Goal: Communication & Community: Answer question/provide support

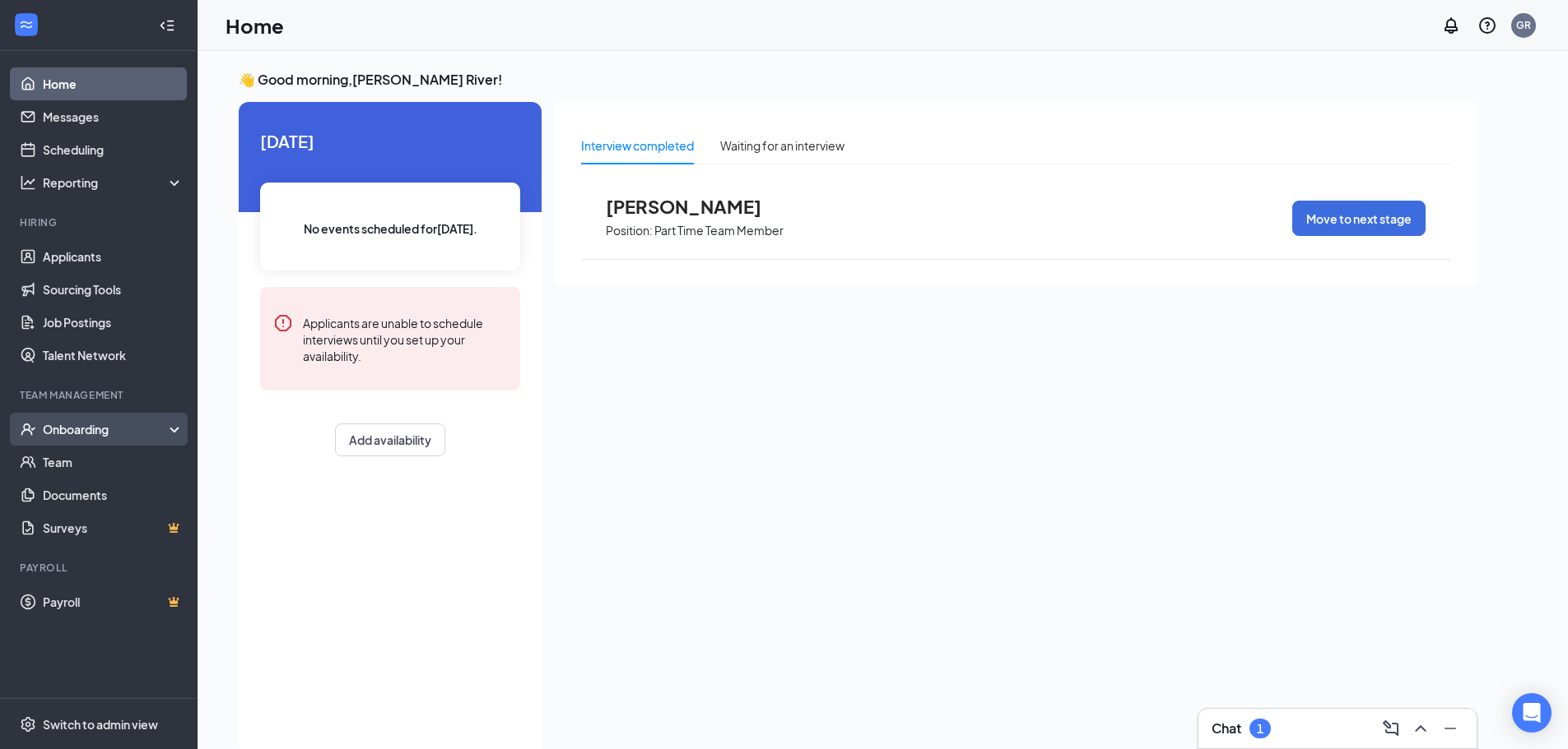
click at [92, 431] on div "Onboarding" at bounding box center [106, 429] width 127 height 16
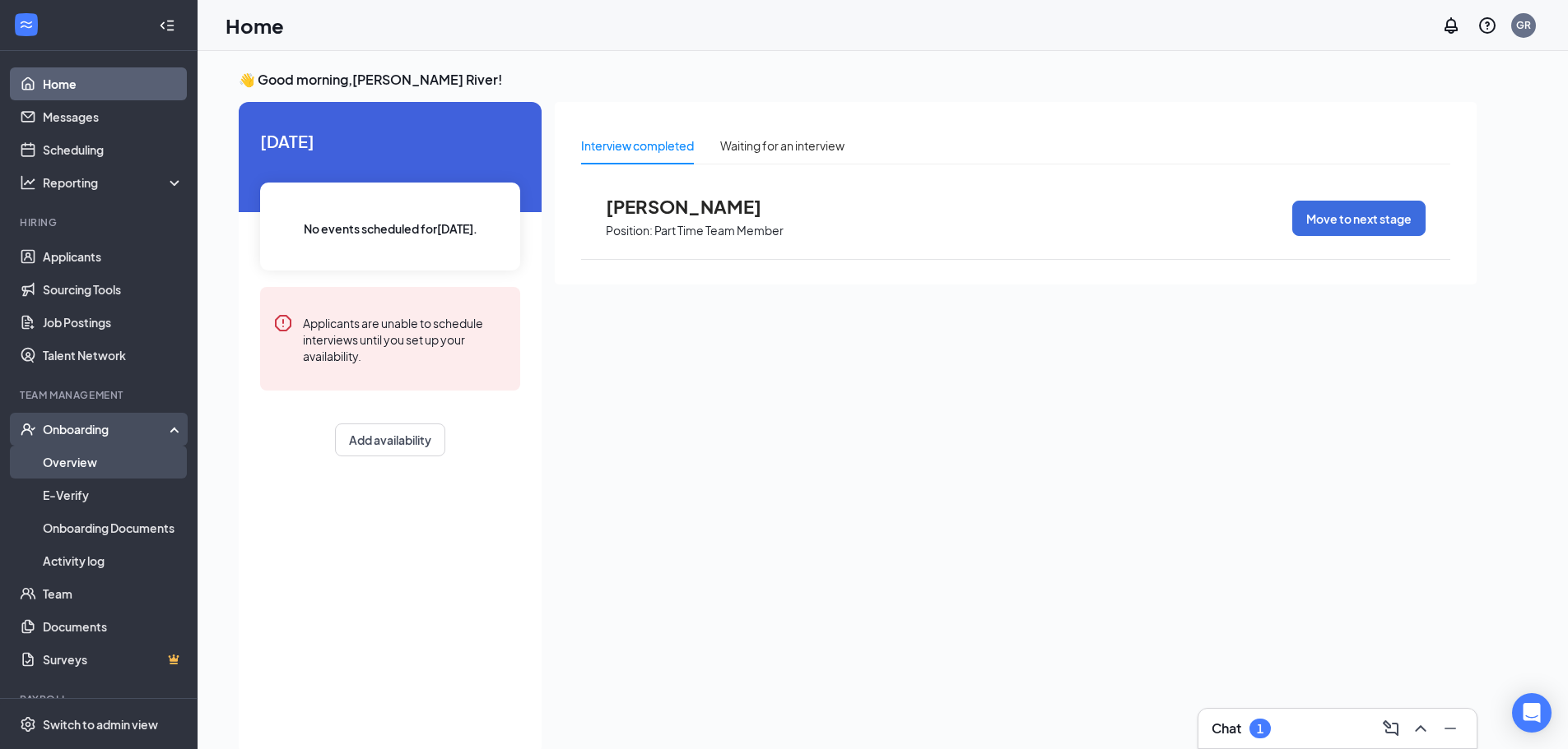
click at [81, 460] on link "Overview" at bounding box center [113, 463] width 141 height 33
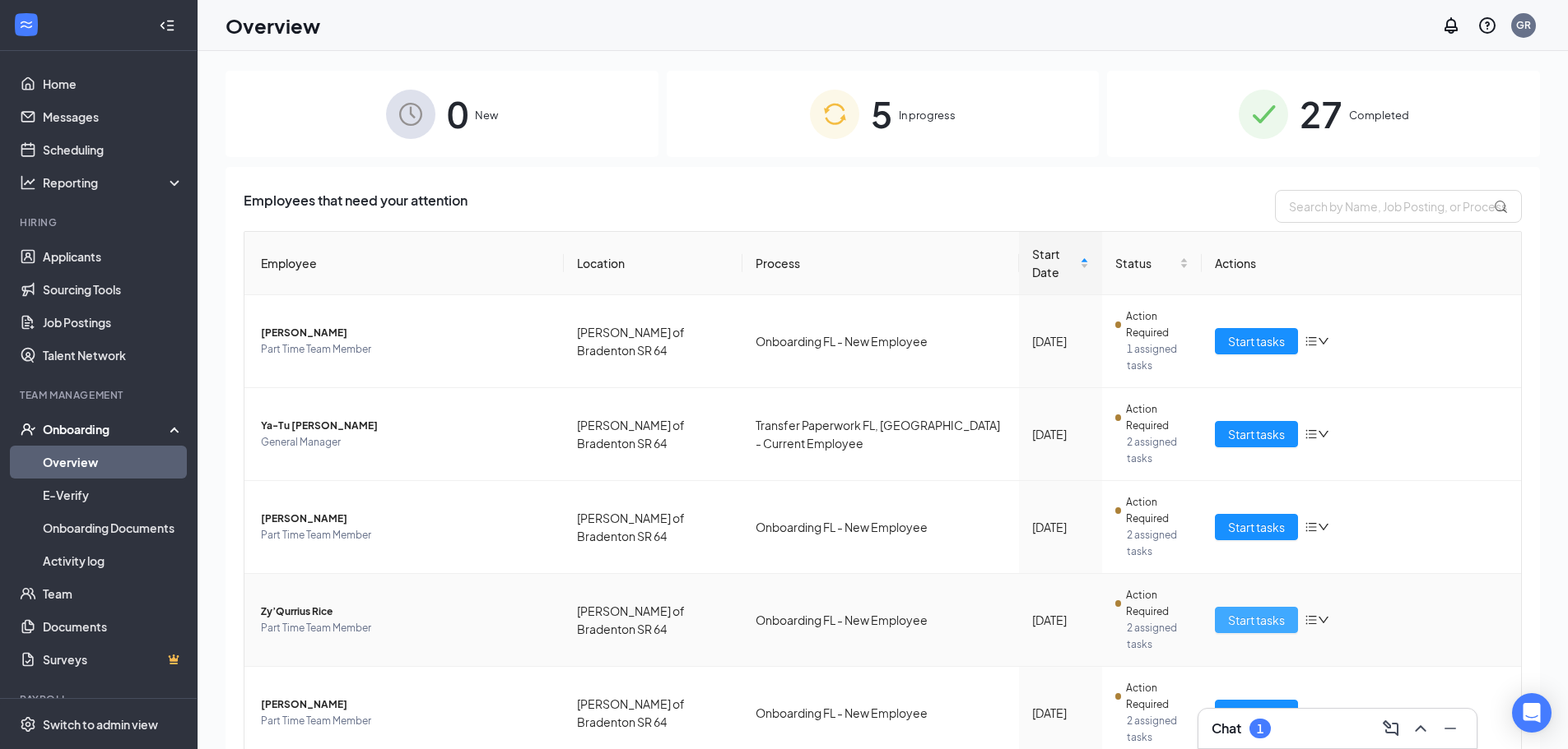
click at [1273, 611] on span "Start tasks" at bounding box center [1256, 620] width 57 height 18
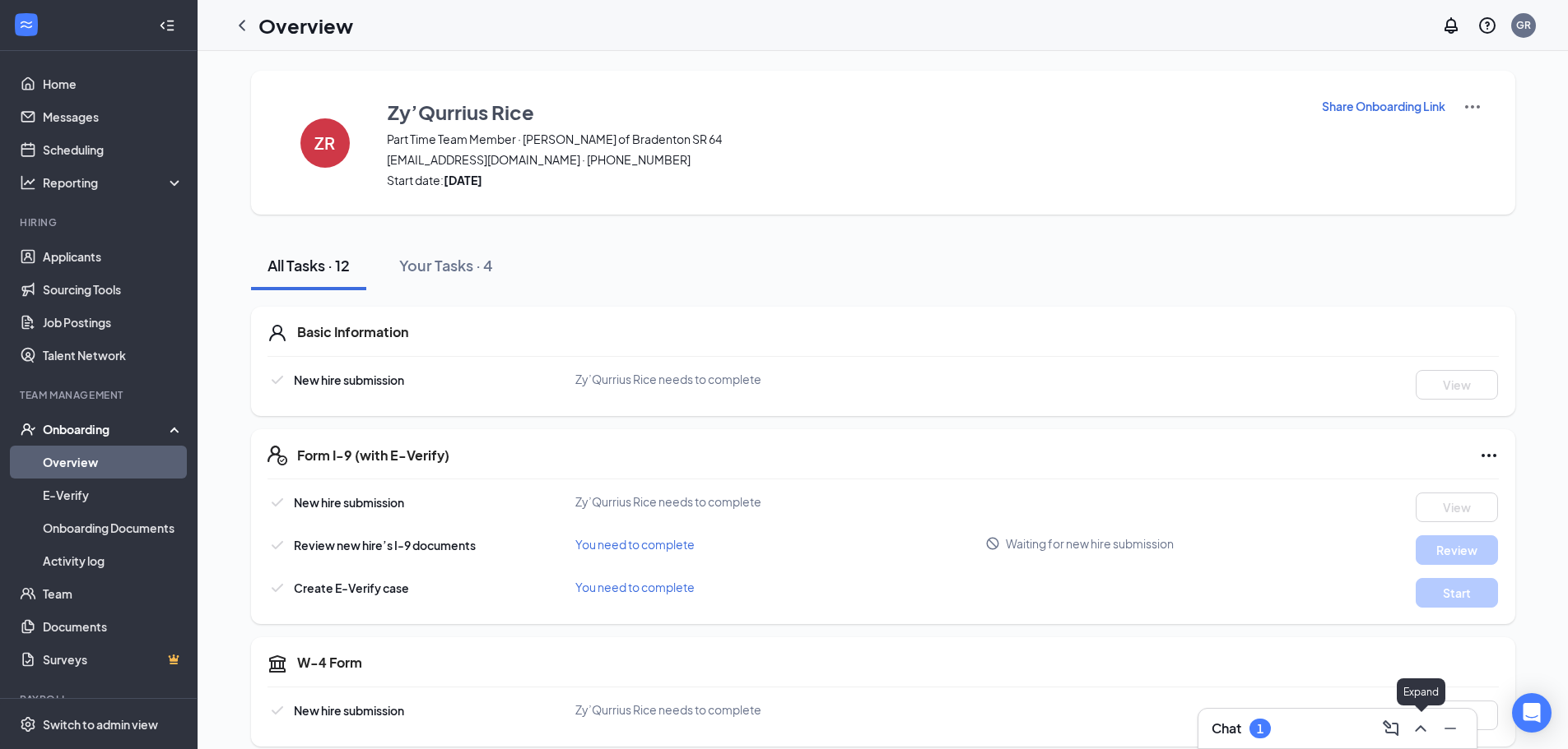
click at [1414, 735] on icon "ChevronUp" at bounding box center [1420, 728] width 20 height 20
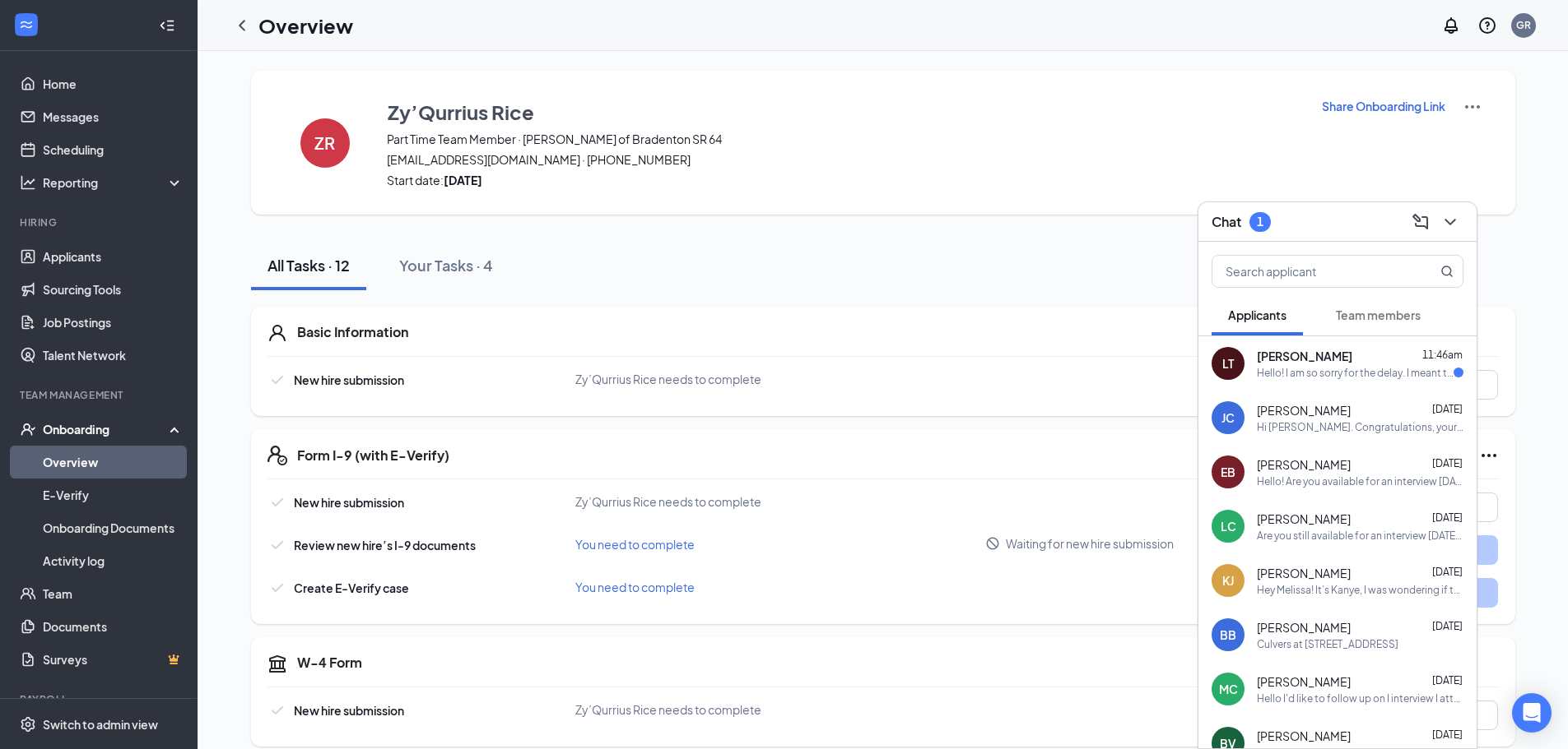
click at [1353, 380] on div "LT [PERSON_NAME] 11:46am Hello! I am so sorry for the delay. I meant to apply t…" at bounding box center [1337, 363] width 278 height 54
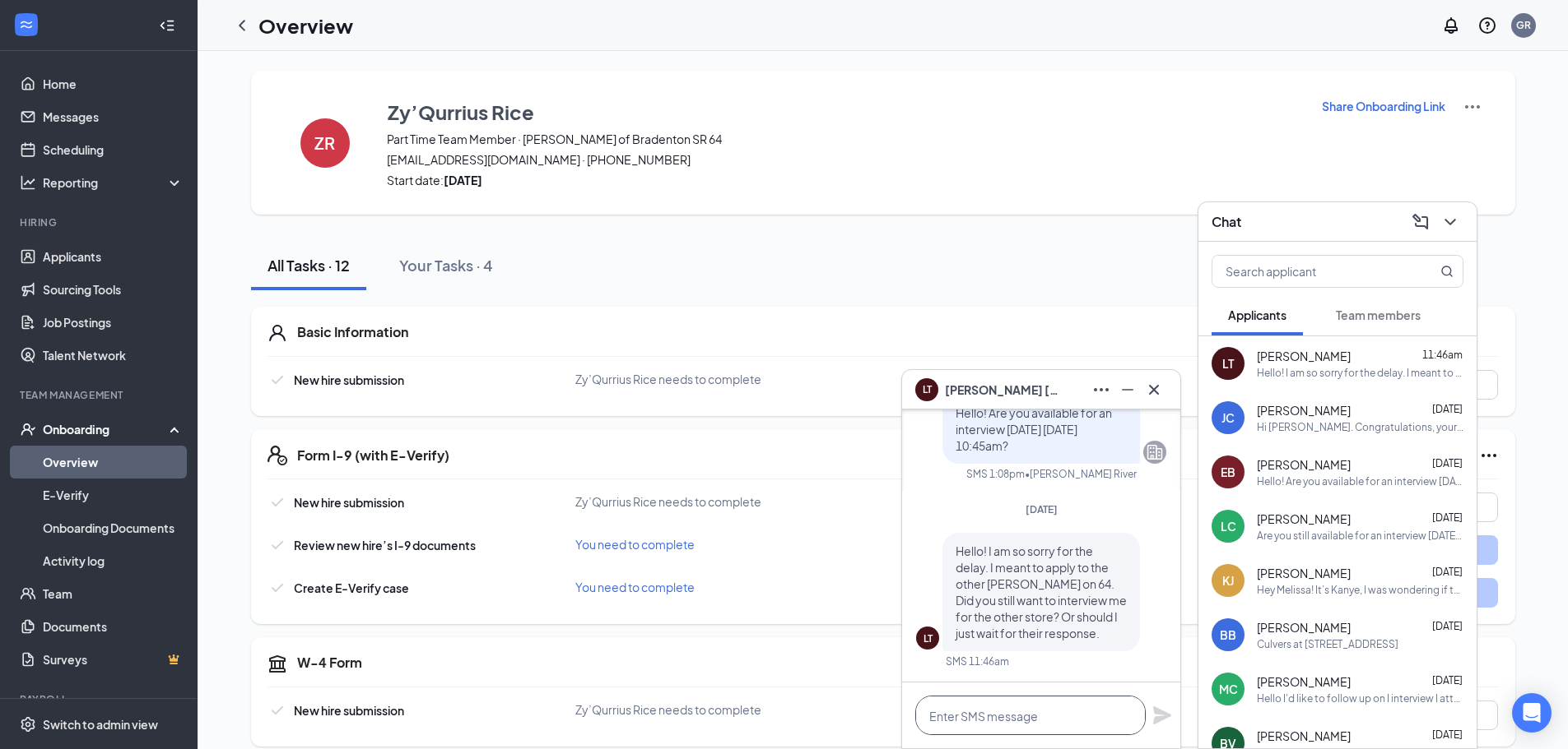
click at [1039, 711] on textarea at bounding box center [1030, 715] width 231 height 40
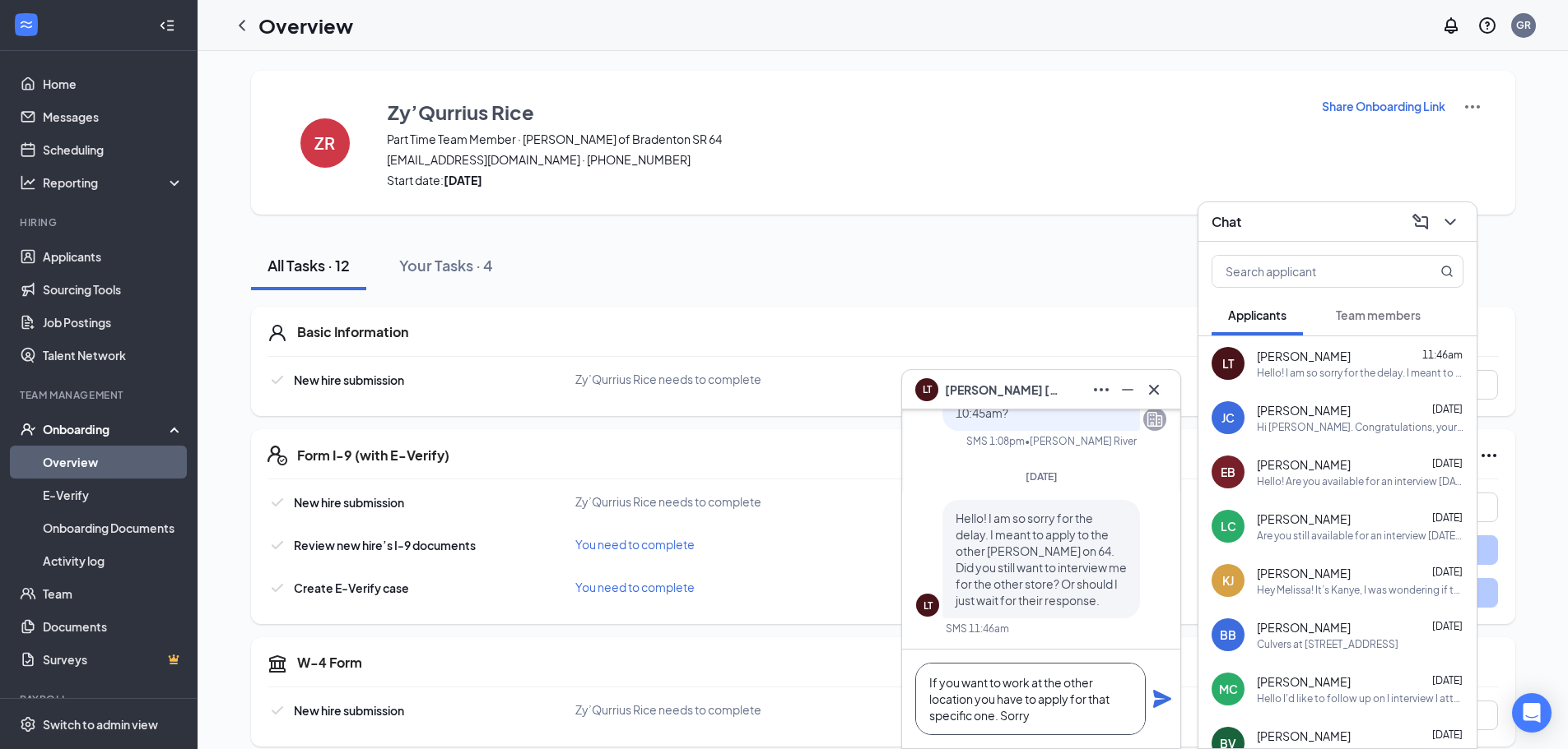
type textarea "If you want to work at the other location you have to apply for that specific o…"
click at [1167, 698] on icon "Plane" at bounding box center [1161, 699] width 18 height 18
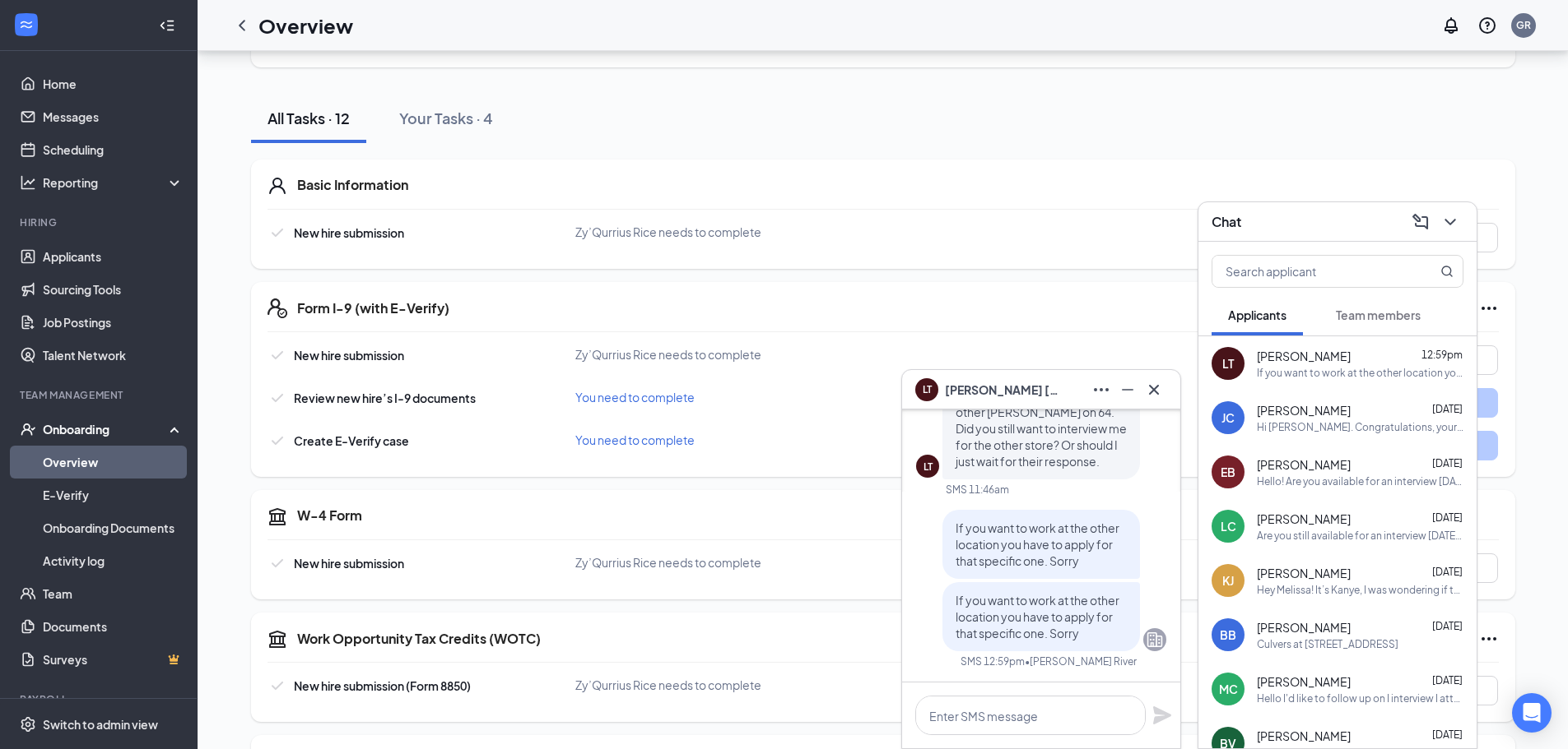
scroll to position [165, 0]
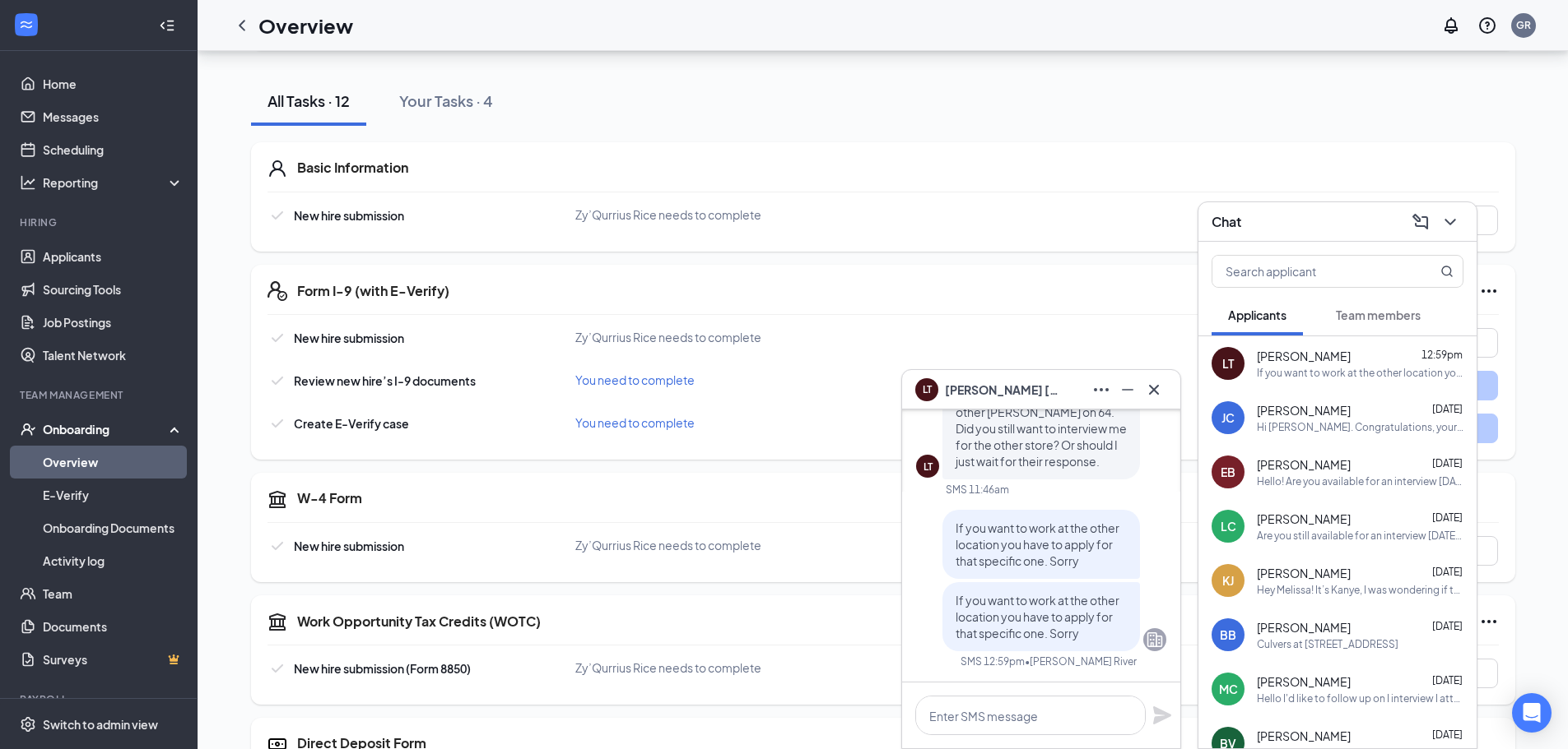
click at [1141, 494] on div "LT Hello! I am so sorry for the delay. I meant to apply to the other [PERSON_NA…" at bounding box center [1041, 428] width 250 height 135
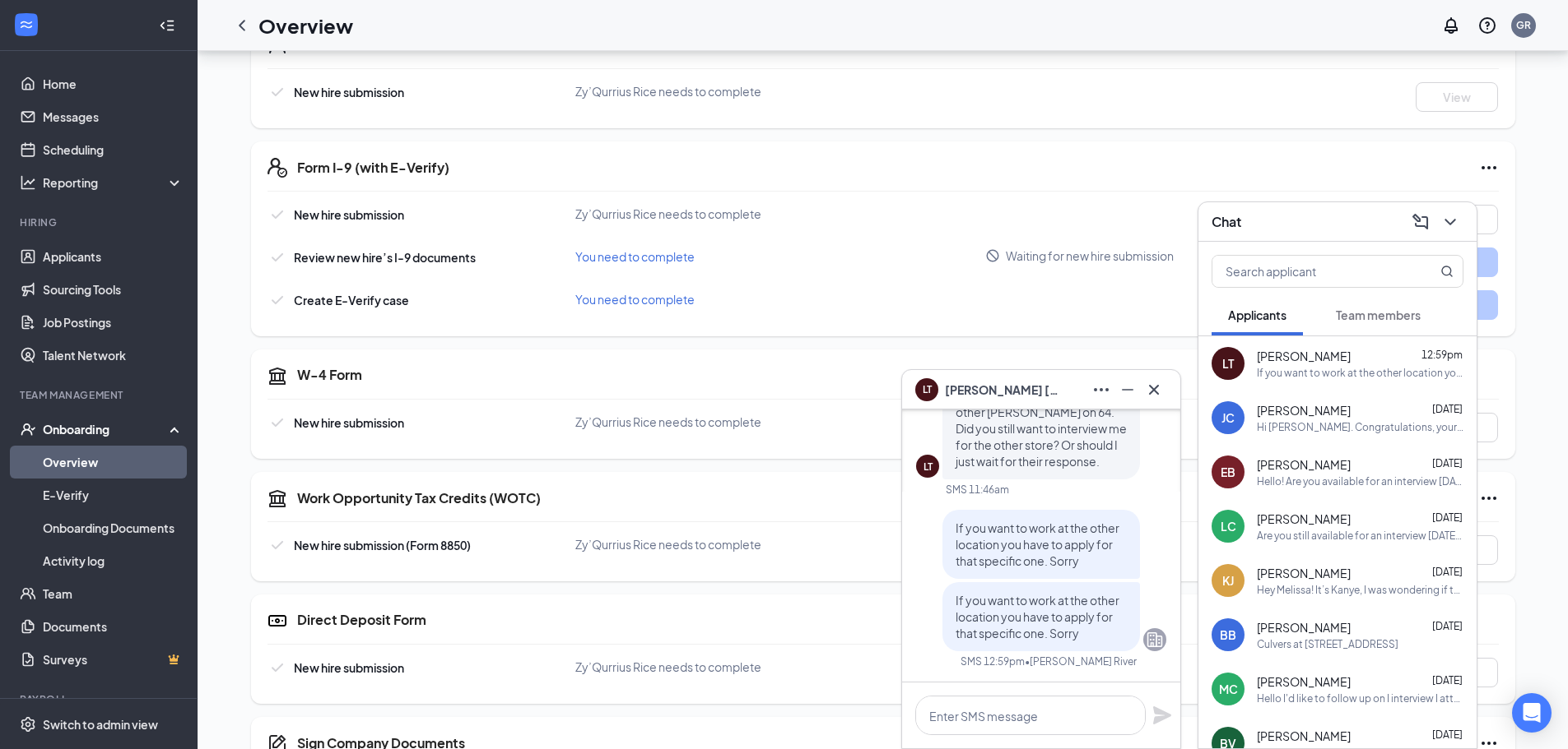
scroll to position [329, 0]
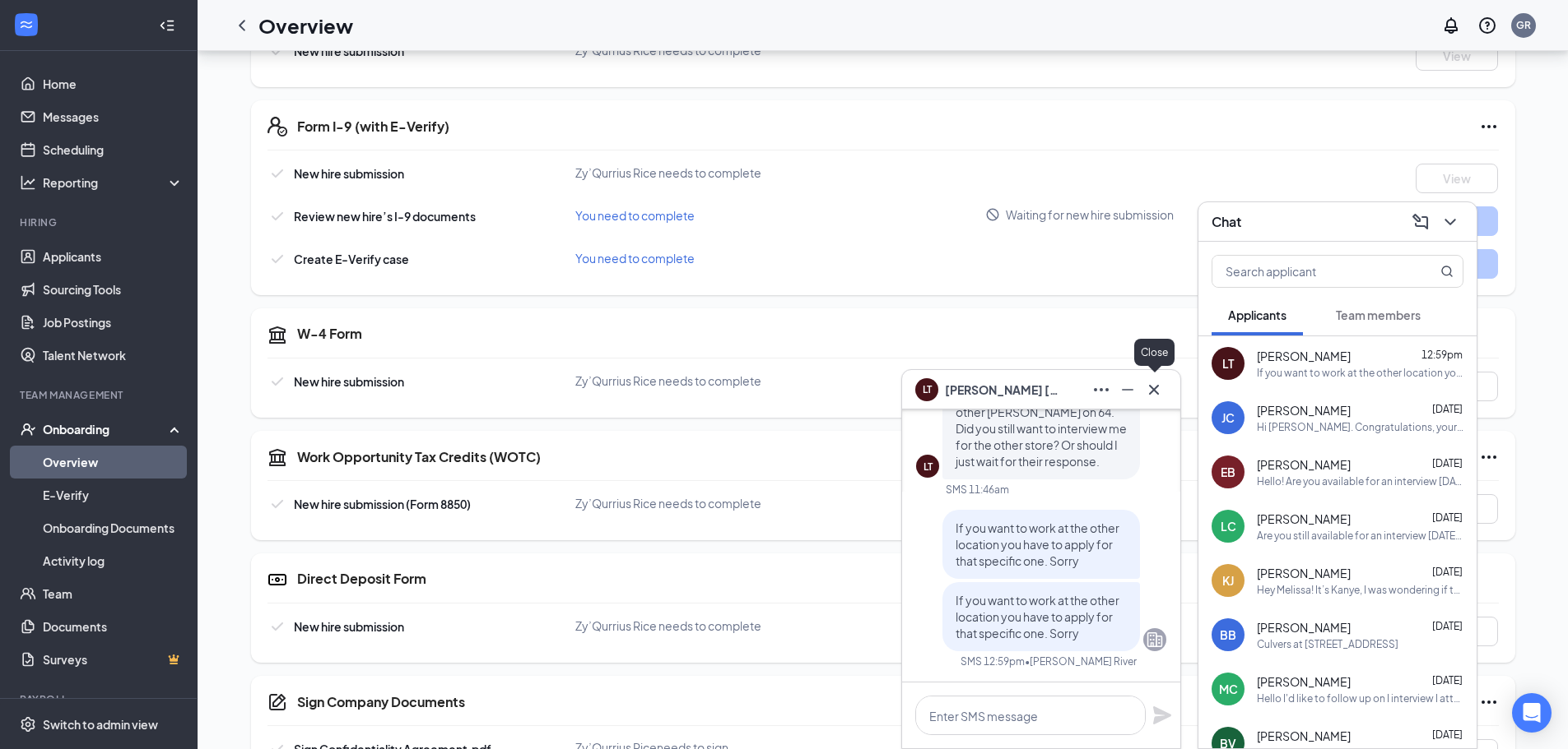
click at [1164, 394] on button at bounding box center [1154, 390] width 26 height 26
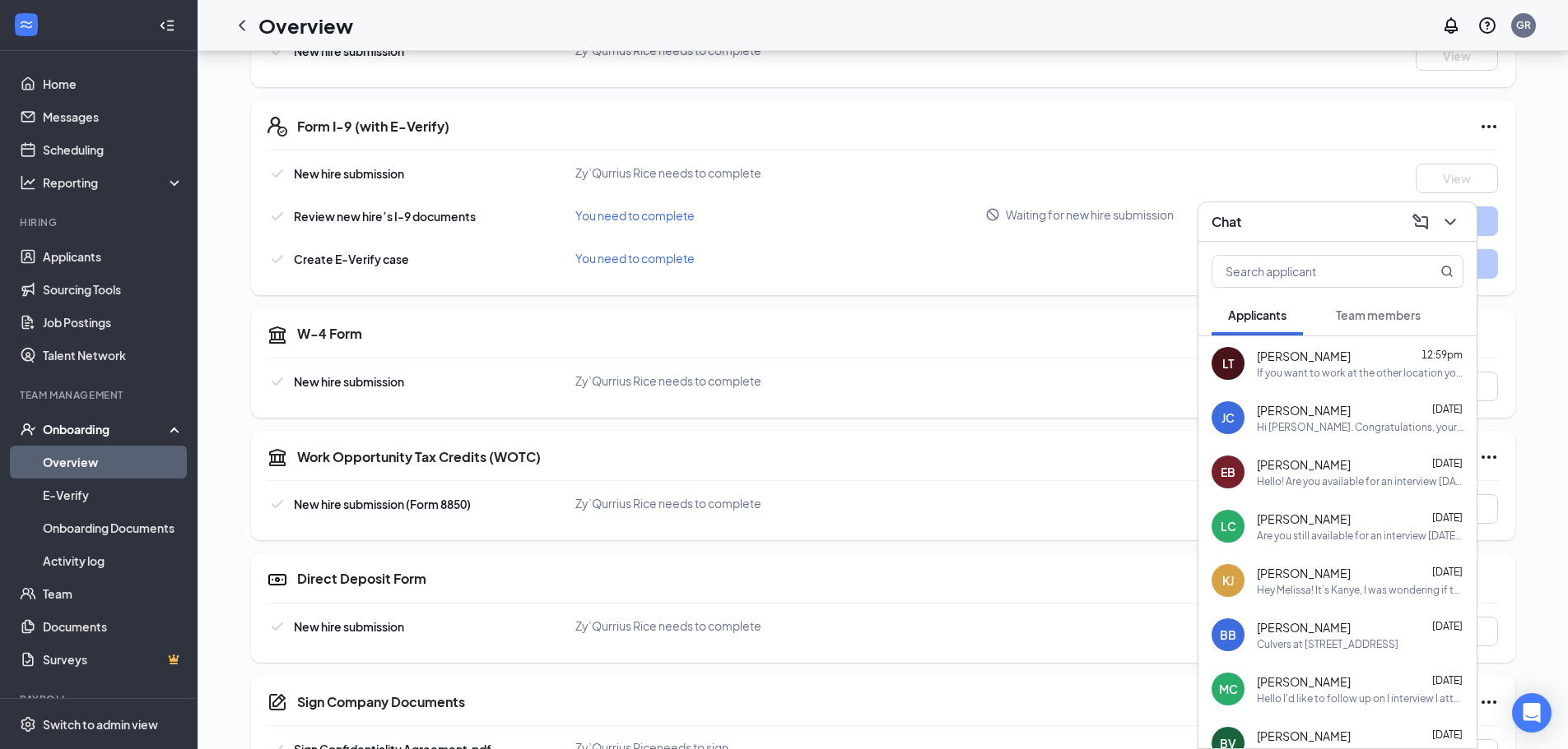
click at [1313, 373] on div "If you want to work at the other location you have to apply for that specific o…" at bounding box center [1359, 373] width 206 height 14
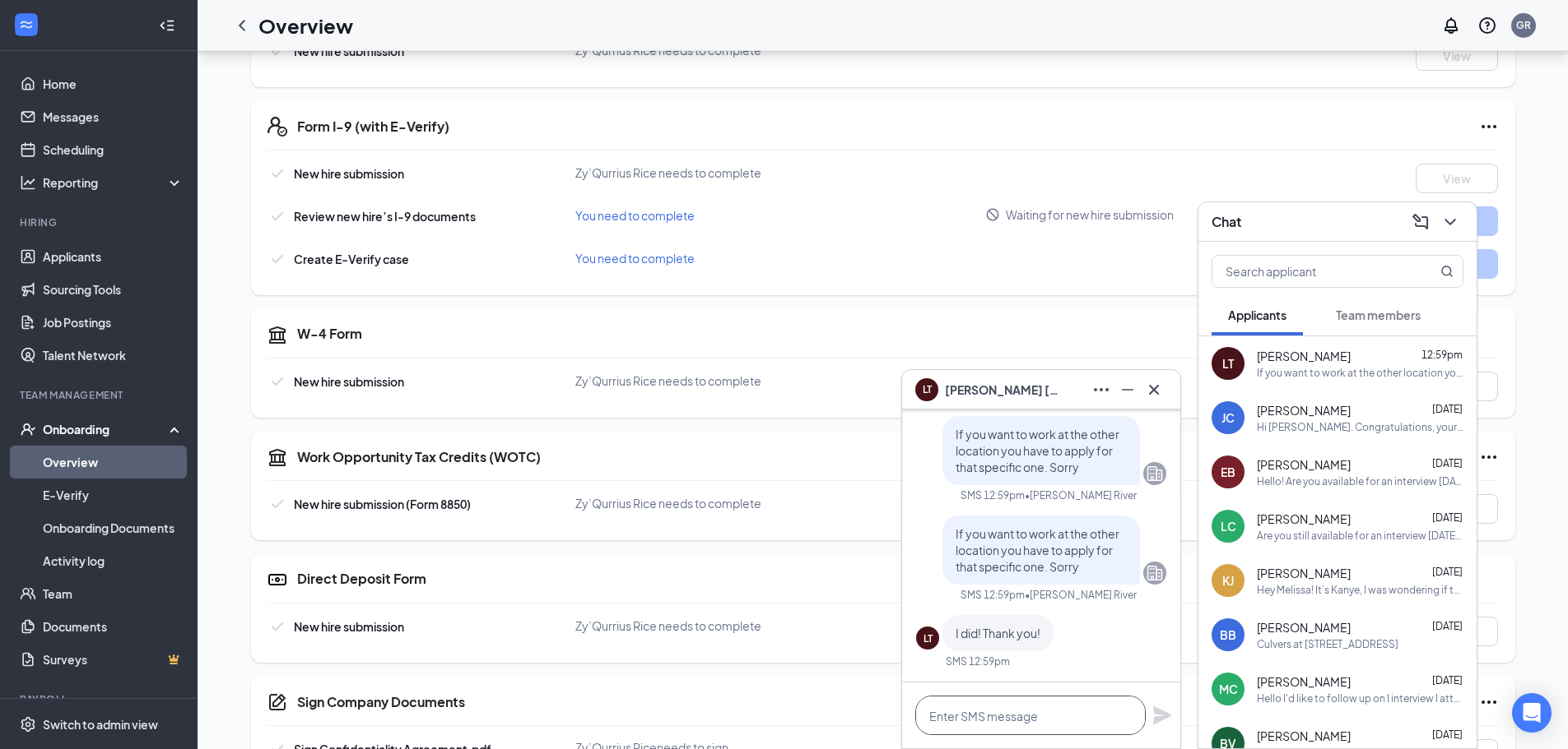
click at [1042, 711] on textarea at bounding box center [1030, 715] width 231 height 40
type textarea "Ok. Good luck!"
click at [1161, 721] on icon "Plane" at bounding box center [1161, 715] width 18 height 18
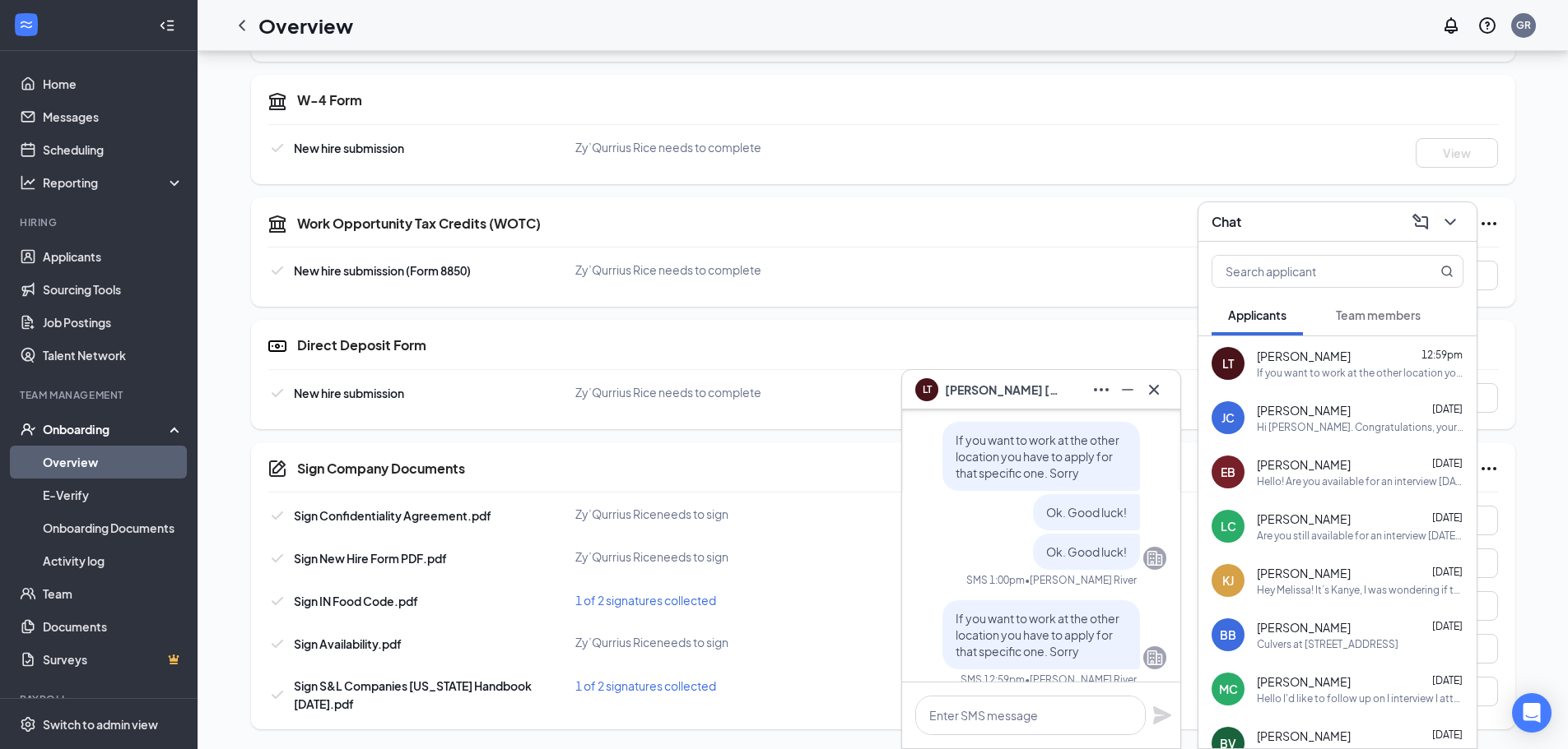
scroll to position [0, 0]
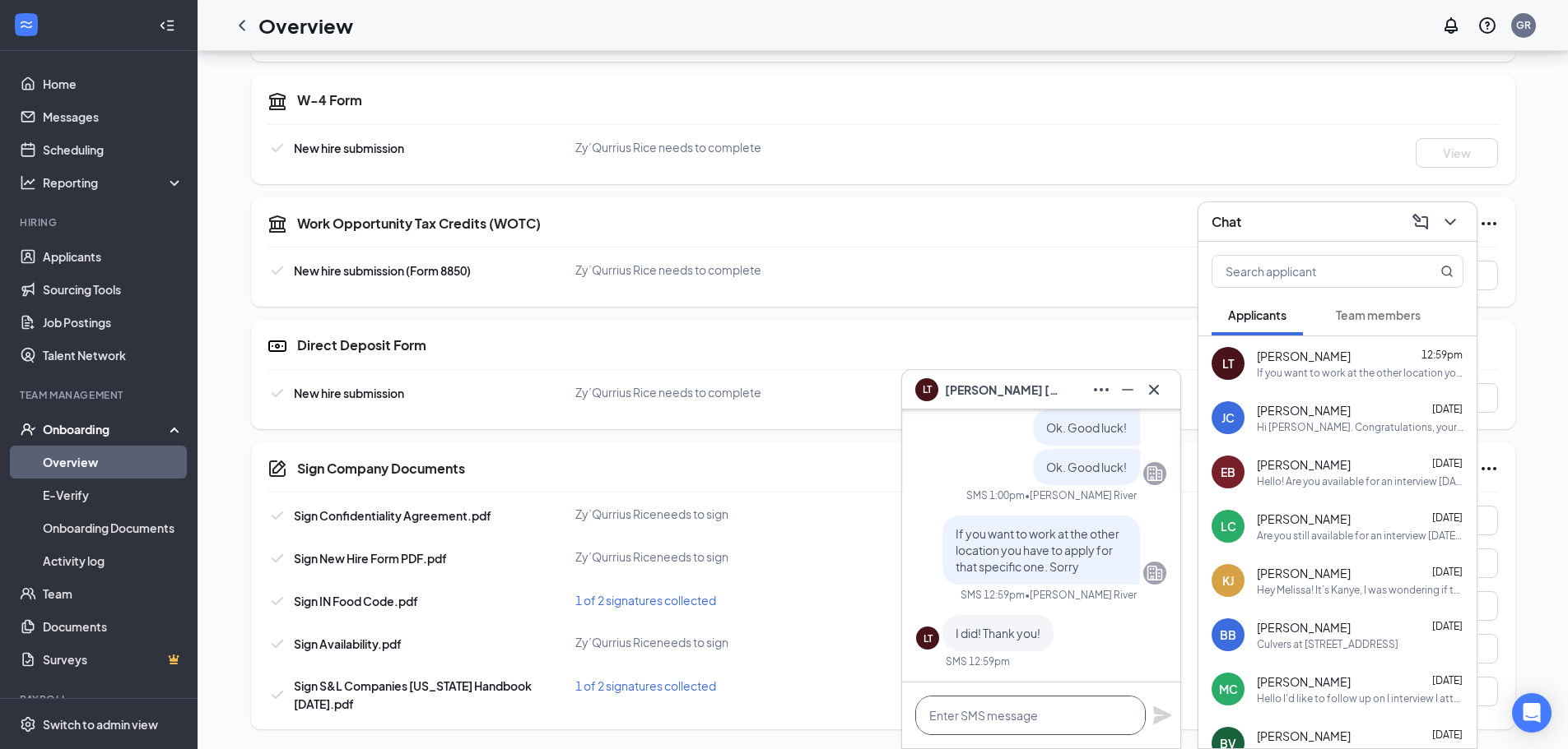
click at [1068, 719] on textarea at bounding box center [1030, 715] width 231 height 40
click at [1156, 399] on icon "Cross" at bounding box center [1154, 389] width 20 height 20
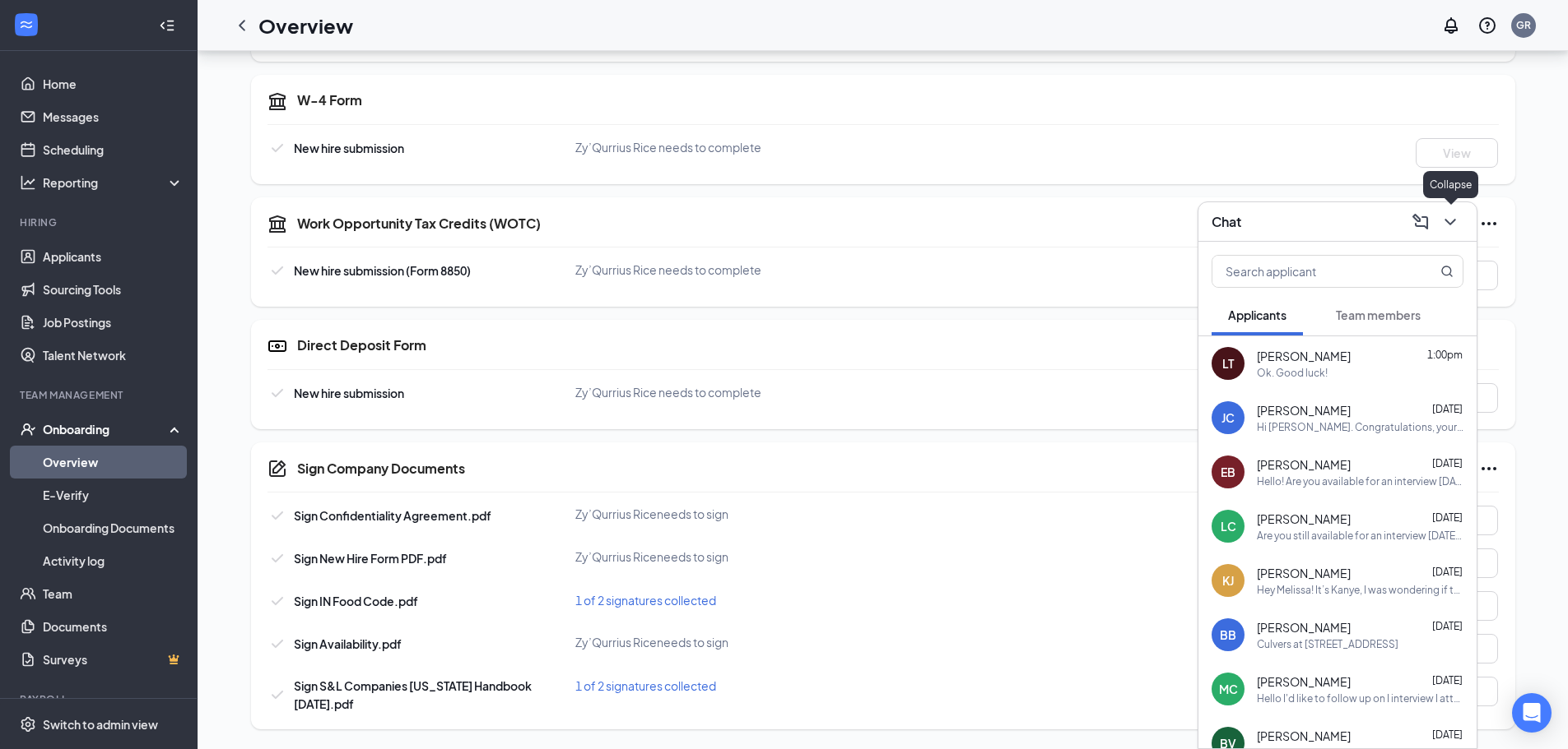
click at [1449, 223] on icon "ChevronDown" at bounding box center [1450, 223] width 10 height 7
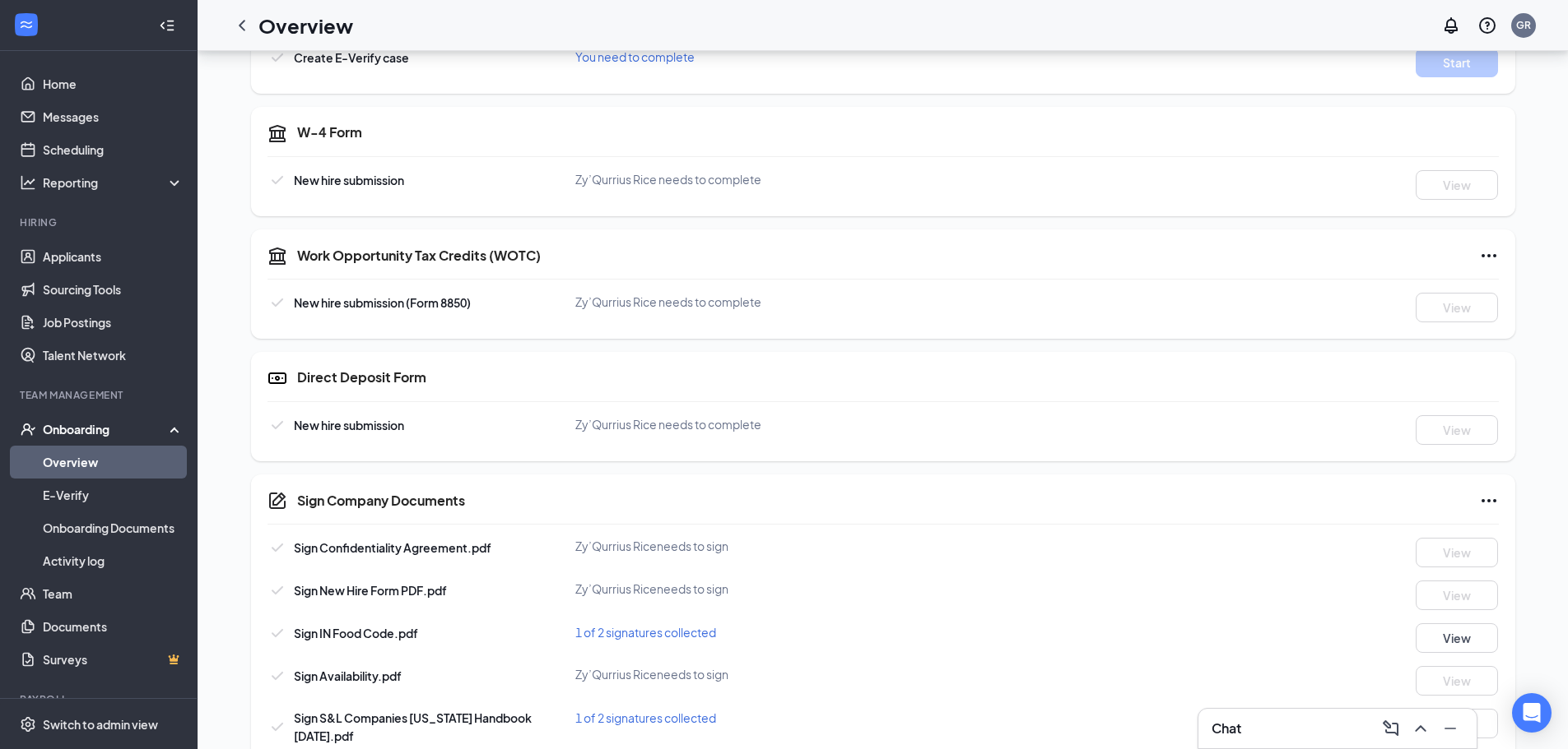
scroll to position [563, 0]
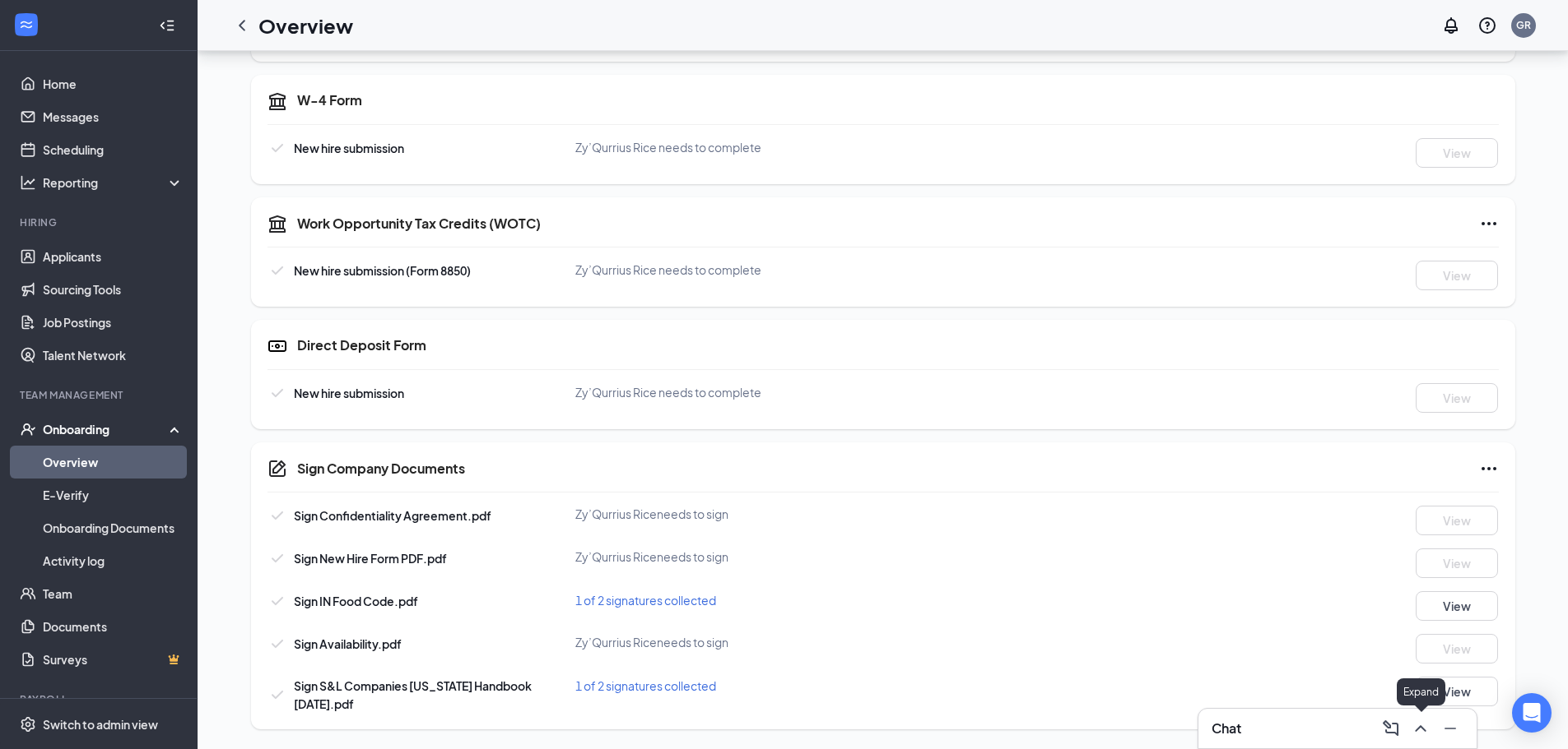
click at [1425, 733] on icon "ChevronUp" at bounding box center [1420, 728] width 20 height 20
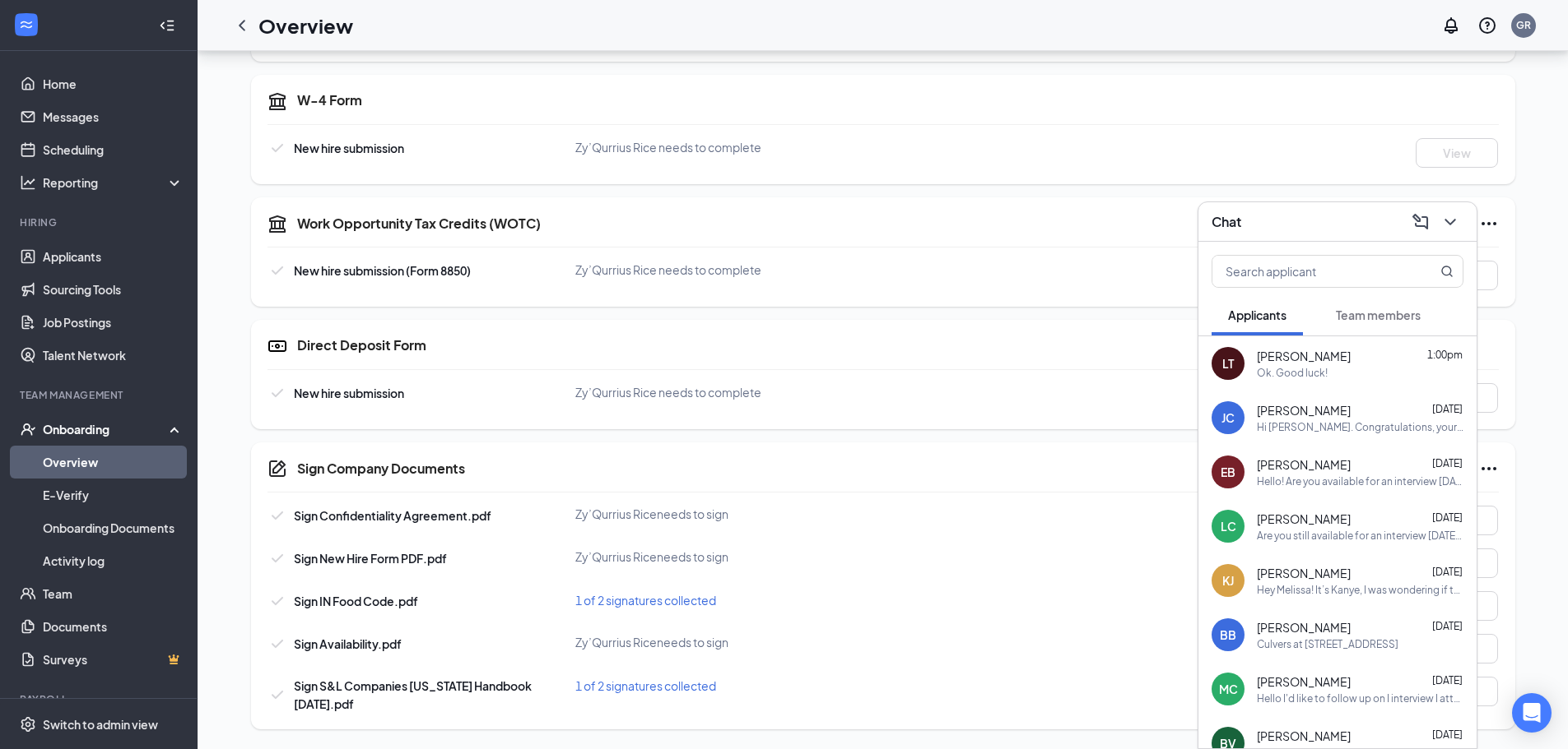
click at [1356, 377] on div "Ok. Good luck!" at bounding box center [1359, 373] width 206 height 14
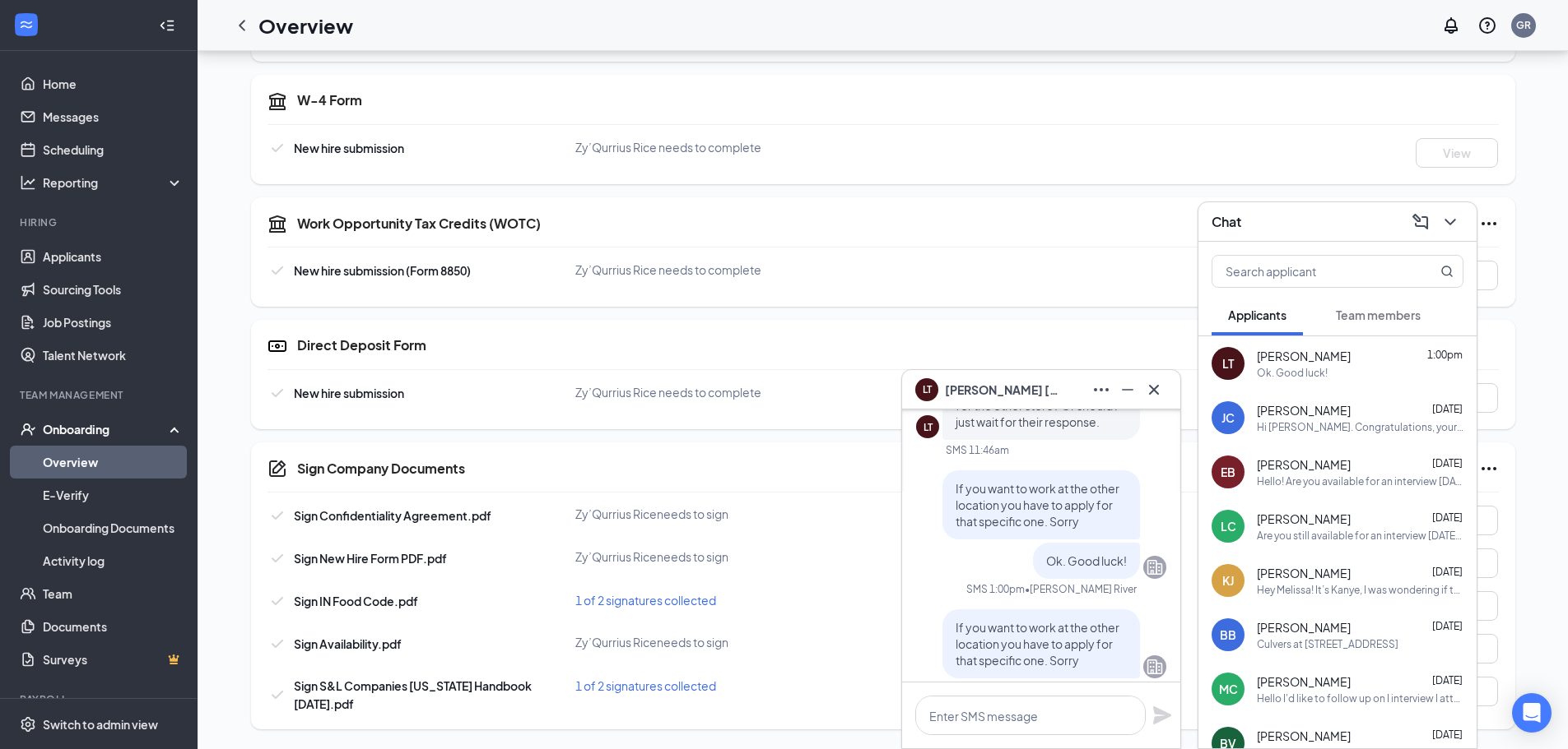
scroll to position [-165, 0]
click at [1151, 393] on icon "Cross" at bounding box center [1154, 389] width 20 height 20
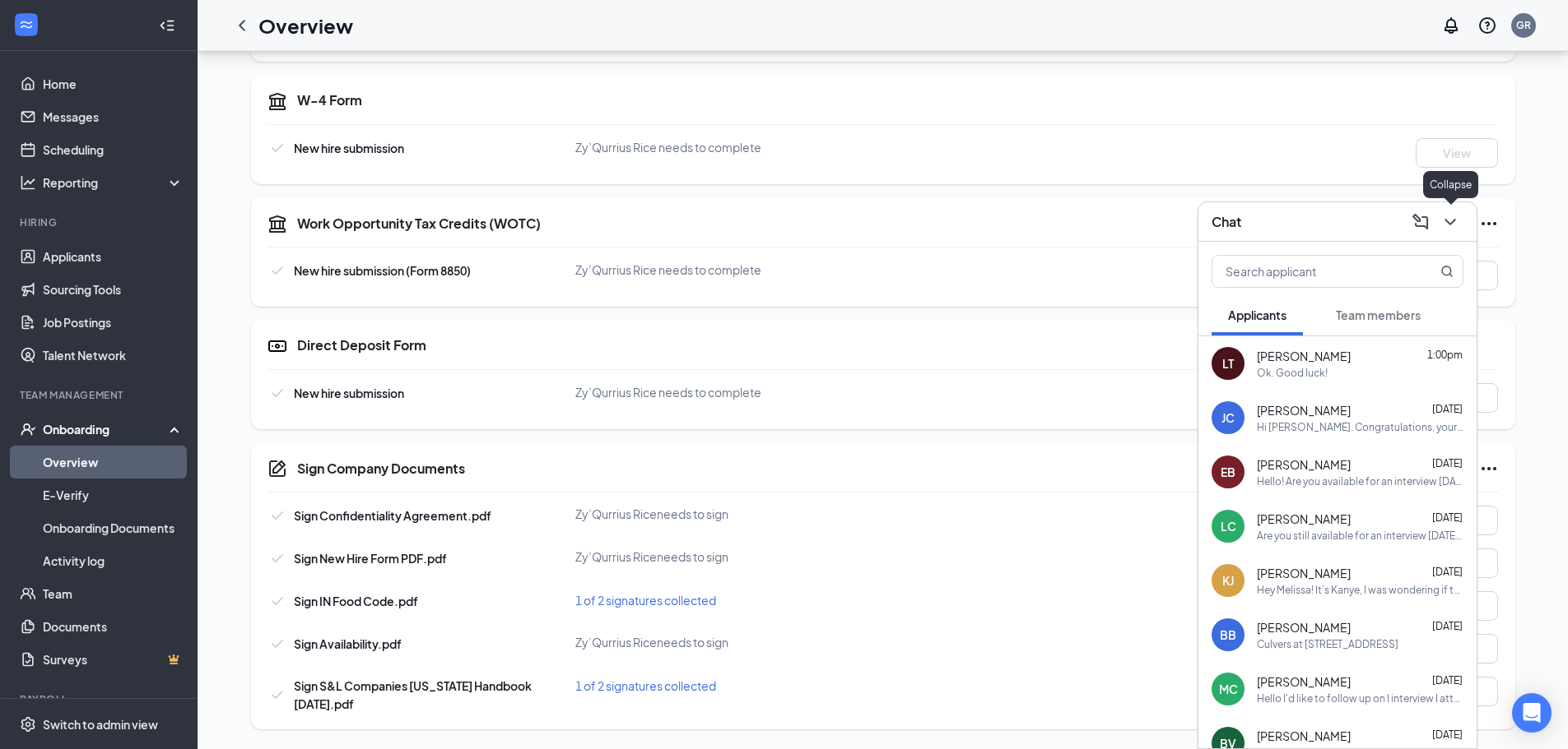
click at [1457, 227] on icon "ChevronDown" at bounding box center [1450, 222] width 20 height 20
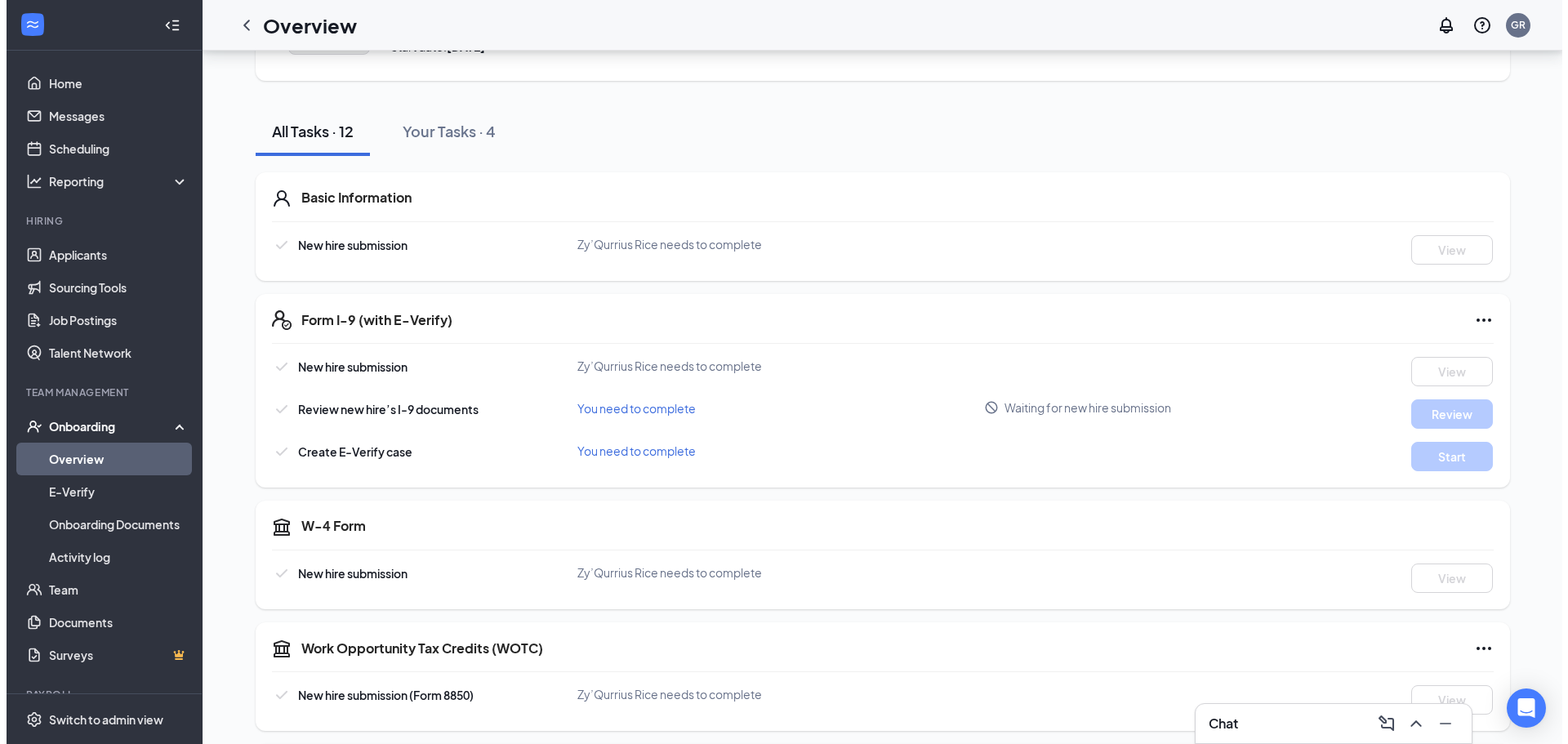
scroll to position [0, 0]
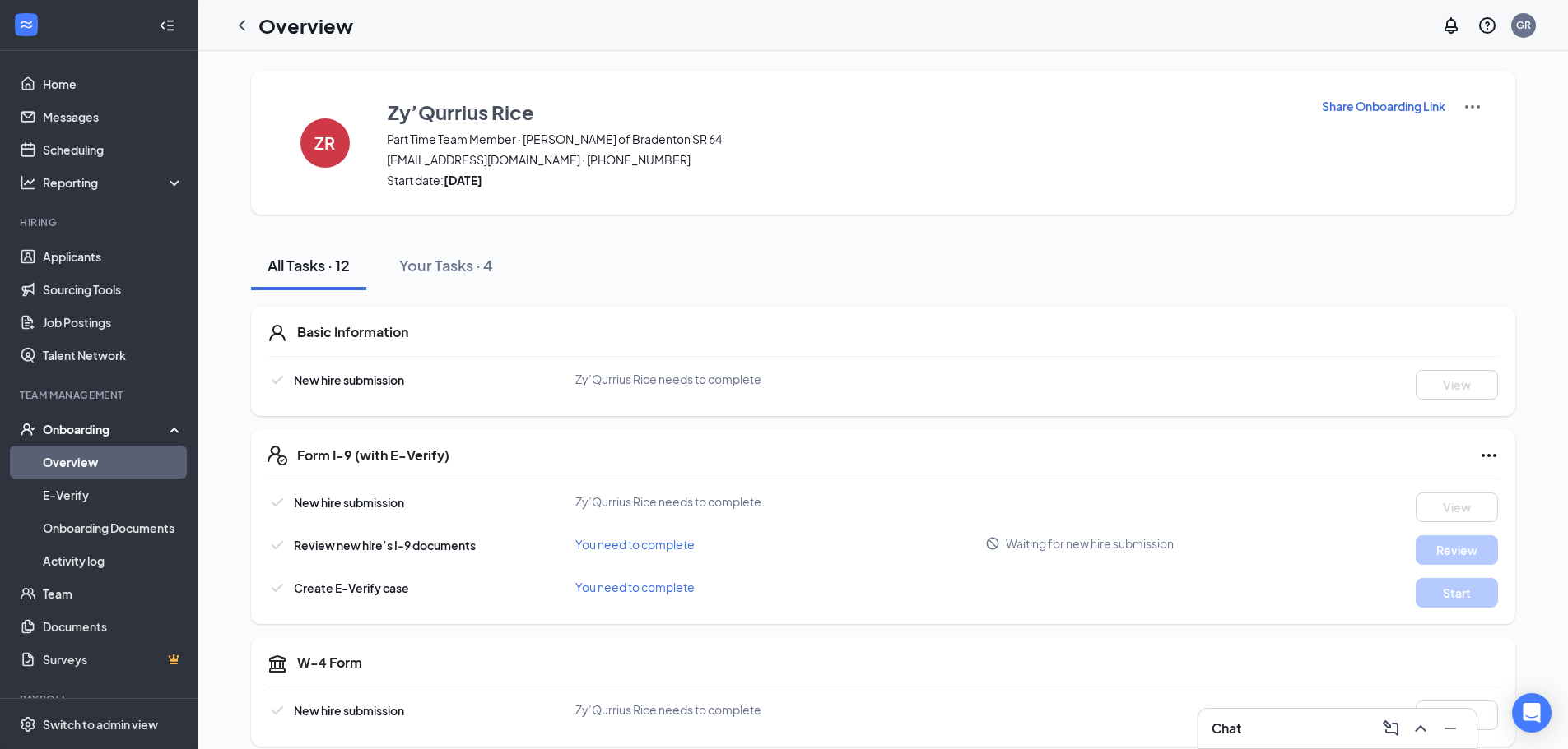
drag, startPoint x: 243, startPoint y: 23, endPoint x: 234, endPoint y: 23, distance: 9.0
click at [243, 23] on icon "ChevronLeft" at bounding box center [242, 25] width 20 height 20
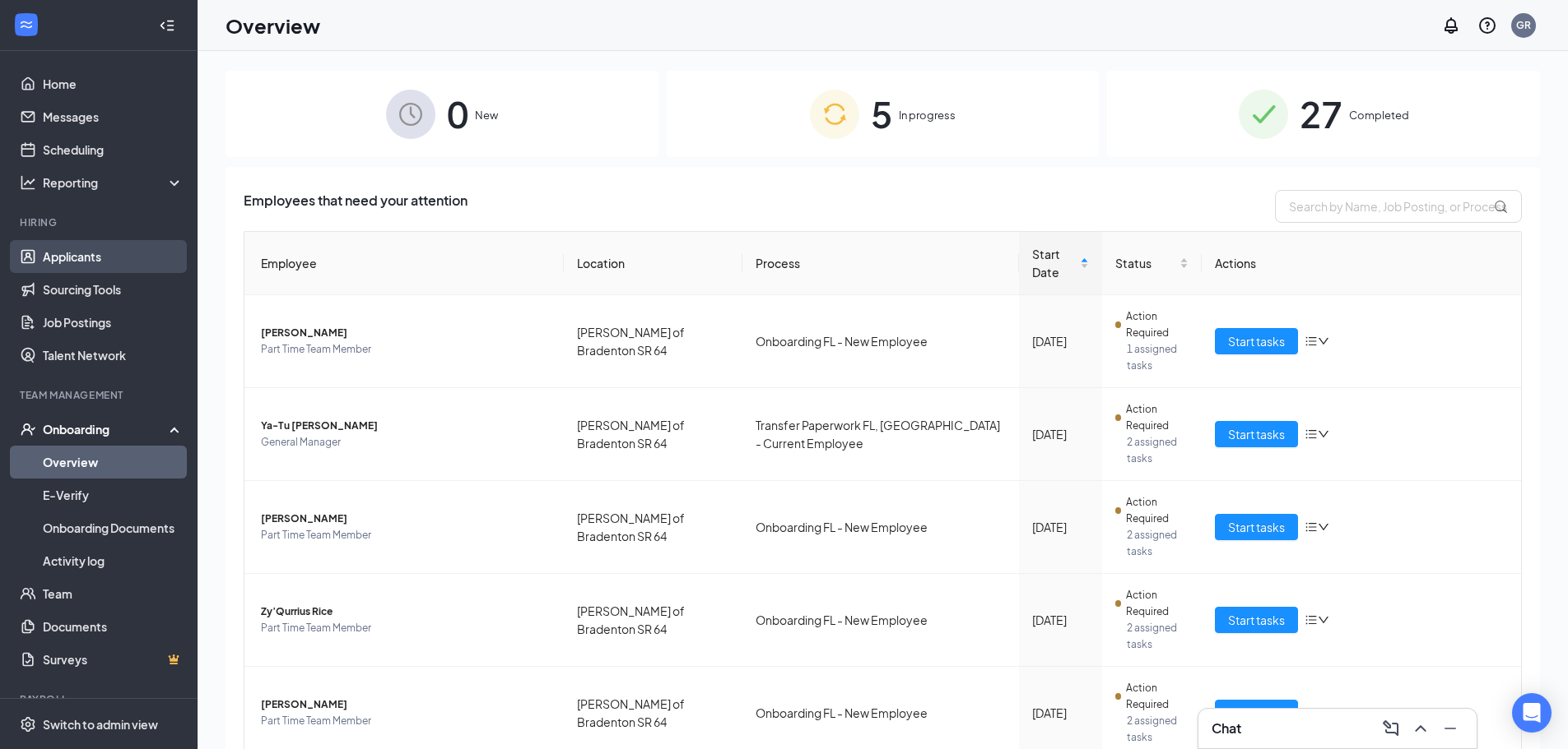
click at [79, 265] on link "Applicants" at bounding box center [113, 256] width 141 height 33
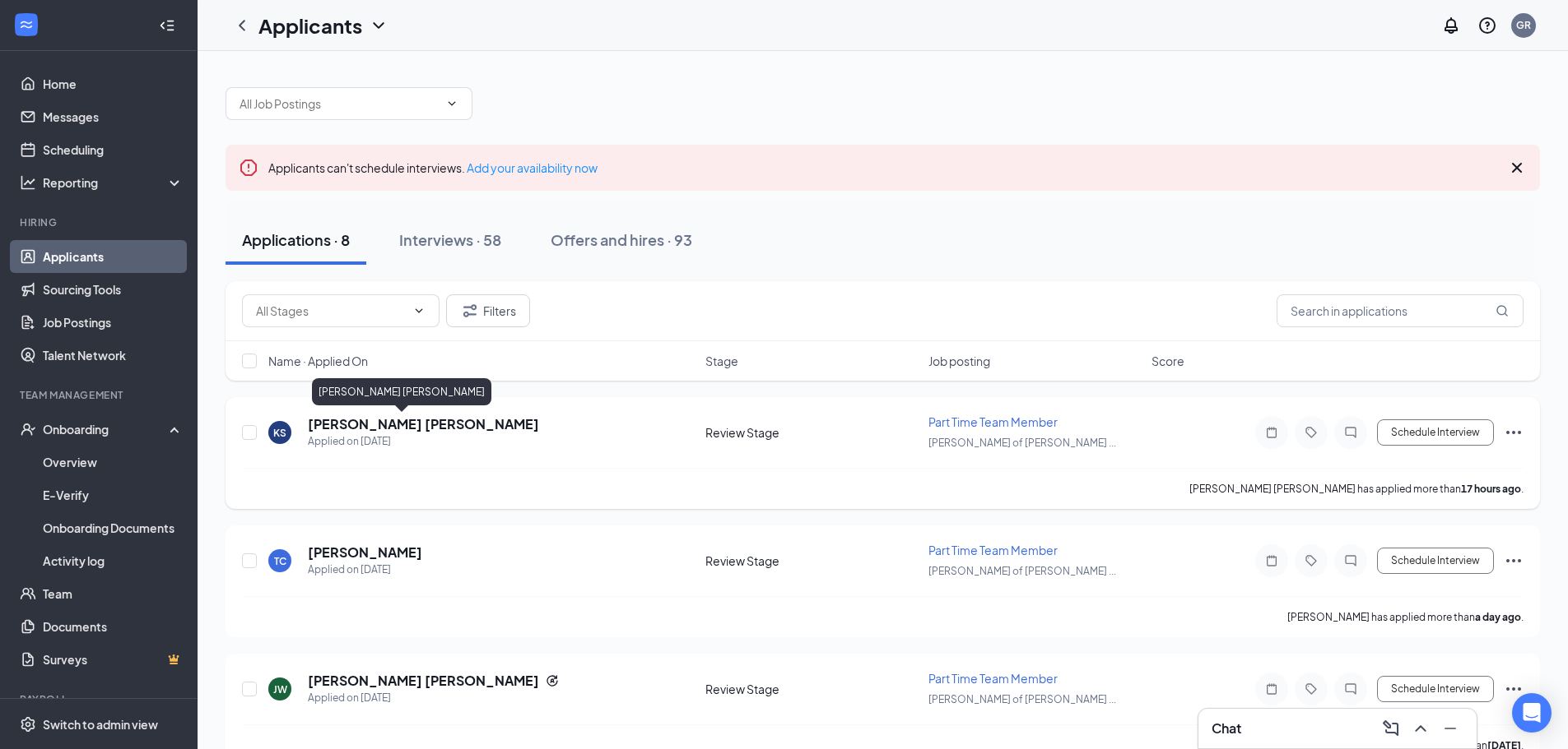
drag, startPoint x: 374, startPoint y: 421, endPoint x: 364, endPoint y: 427, distance: 11.7
click at [375, 421] on h5 "[PERSON_NAME] [PERSON_NAME]" at bounding box center [423, 424] width 231 height 18
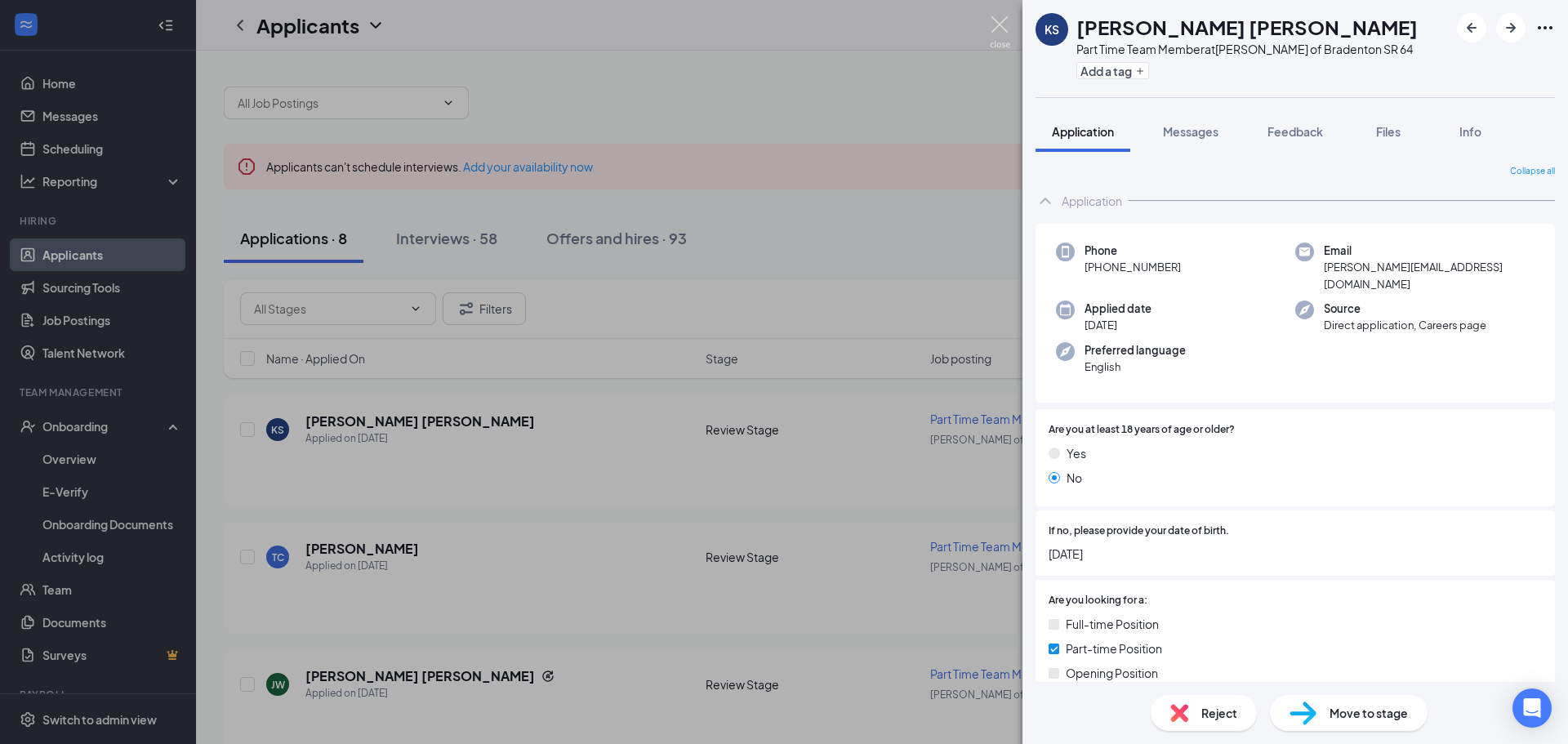
drag, startPoint x: 1006, startPoint y: 28, endPoint x: 993, endPoint y: 33, distance: 13.9
click at [1007, 28] on img at bounding box center [1000, 32] width 21 height 32
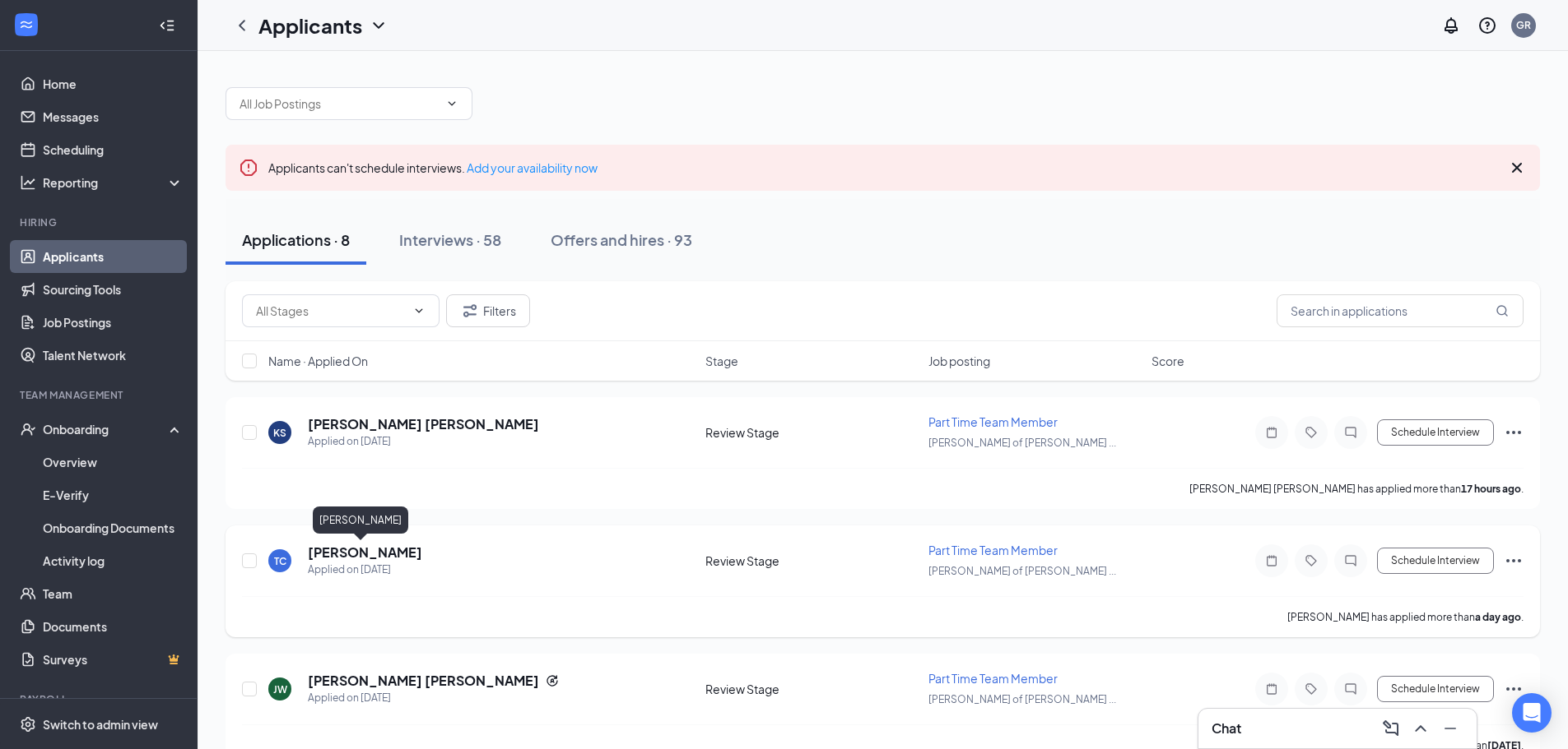
click at [348, 555] on h5 "[PERSON_NAME]" at bounding box center [364, 552] width 114 height 18
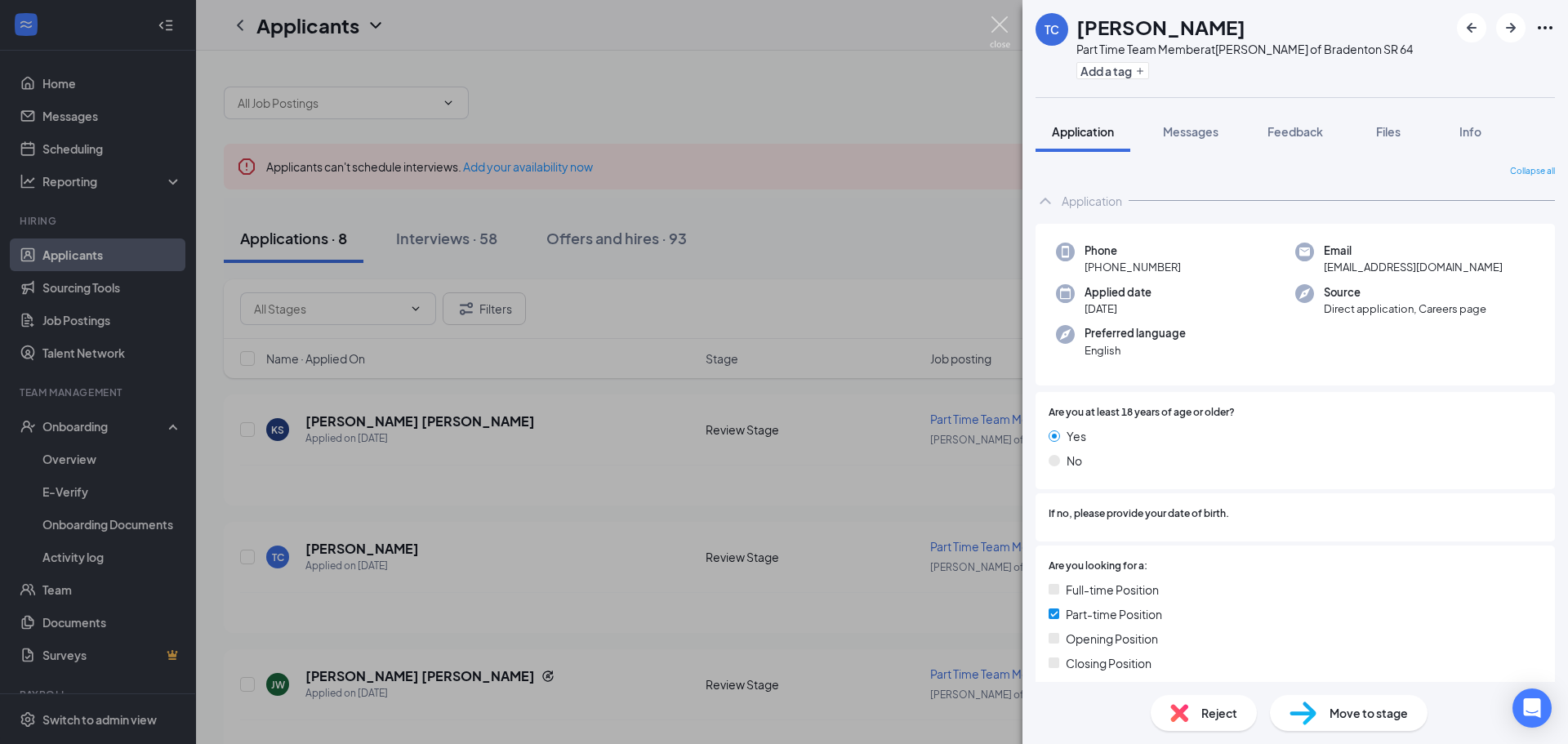
click at [991, 31] on img at bounding box center [1000, 32] width 21 height 32
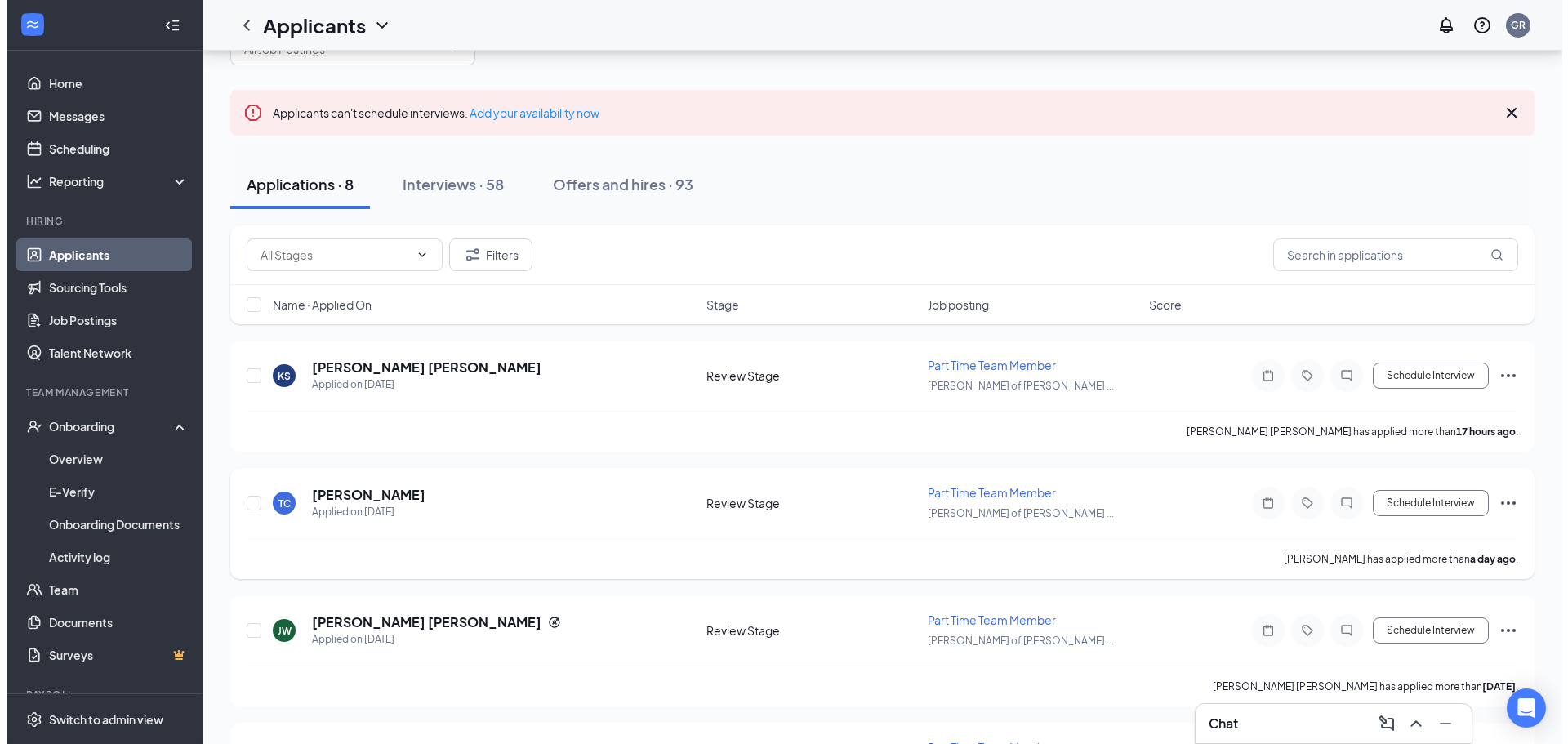
scroll to position [164, 0]
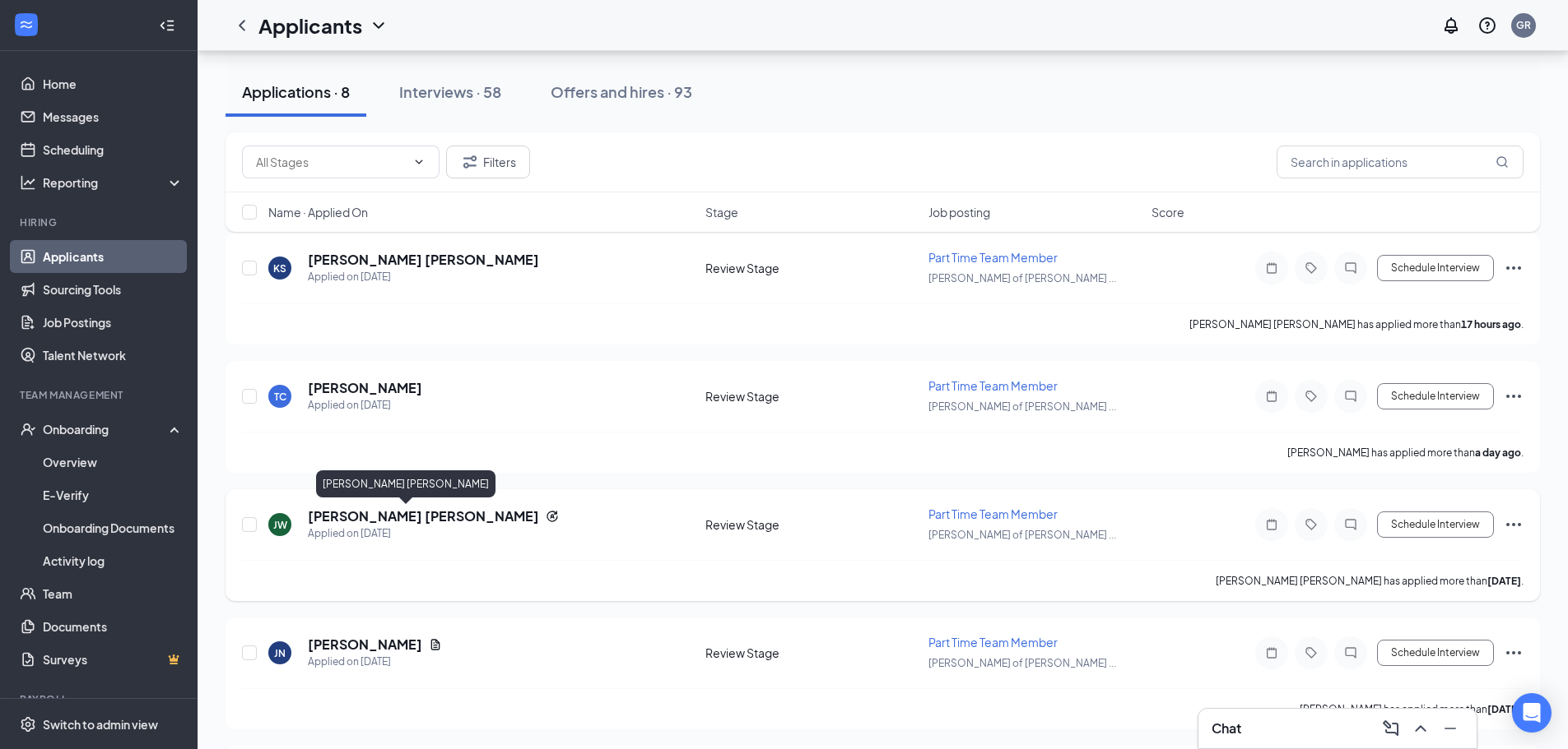
click at [360, 515] on h5 "[PERSON_NAME] [PERSON_NAME]" at bounding box center [423, 516] width 231 height 18
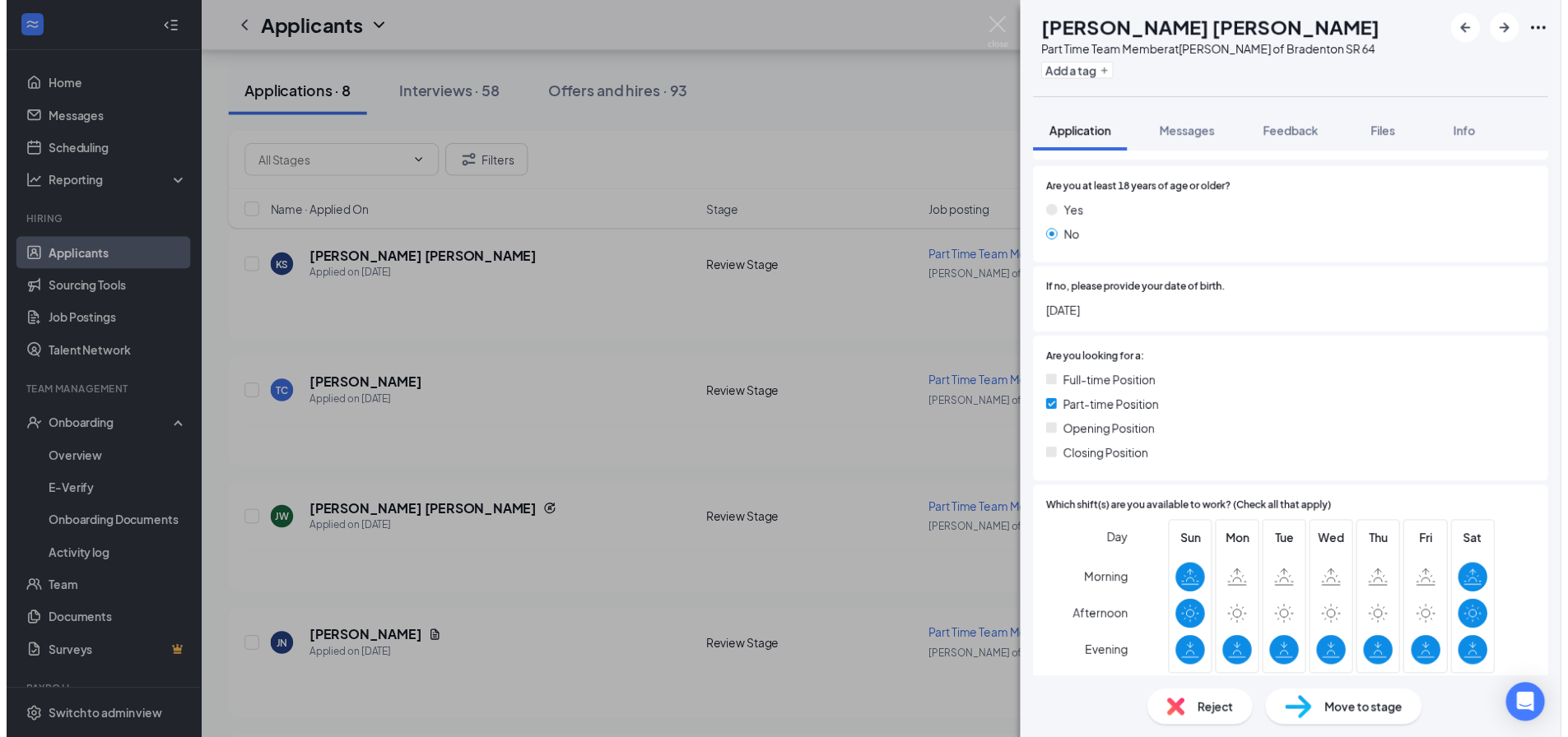
scroll to position [164, 0]
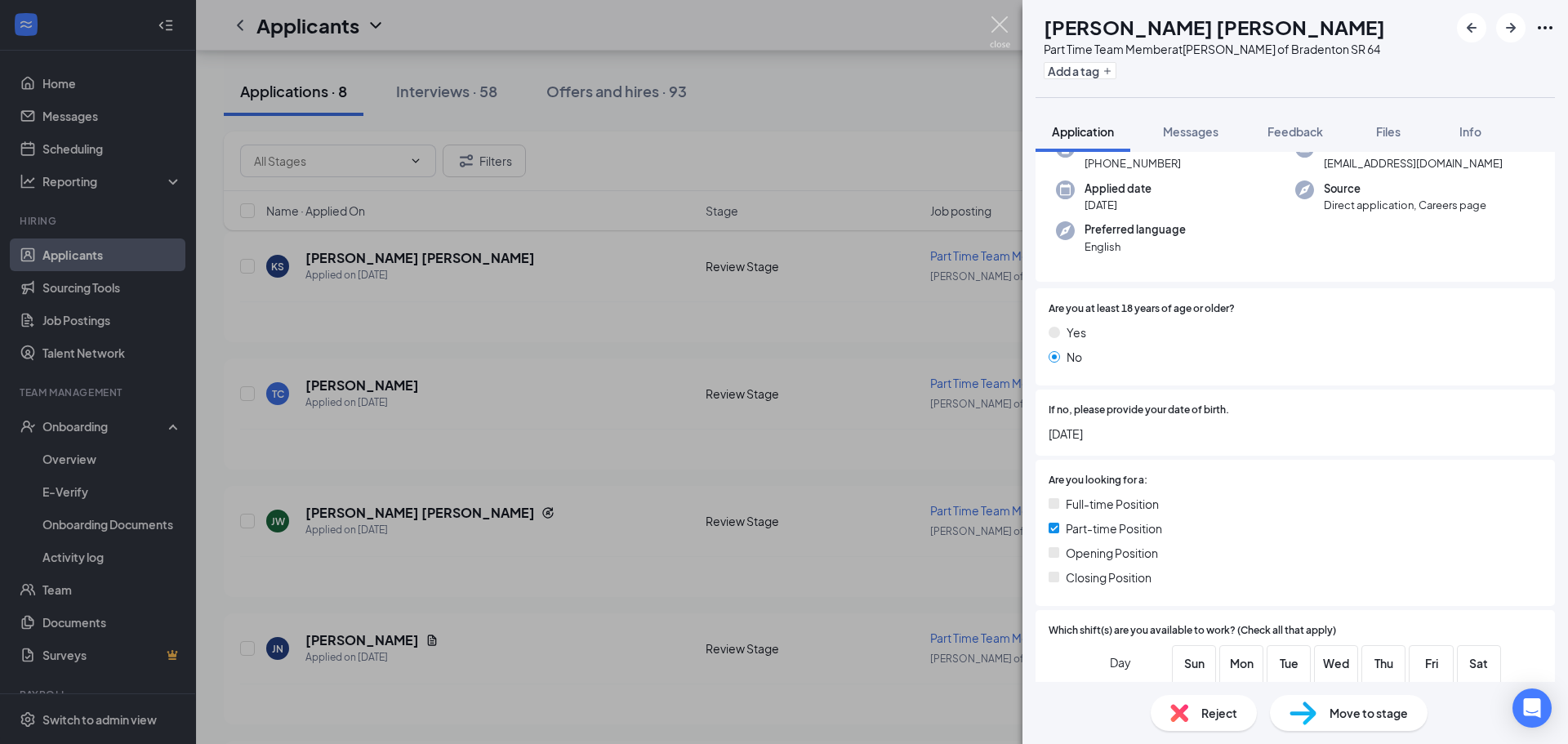
click at [992, 27] on img at bounding box center [1000, 32] width 21 height 32
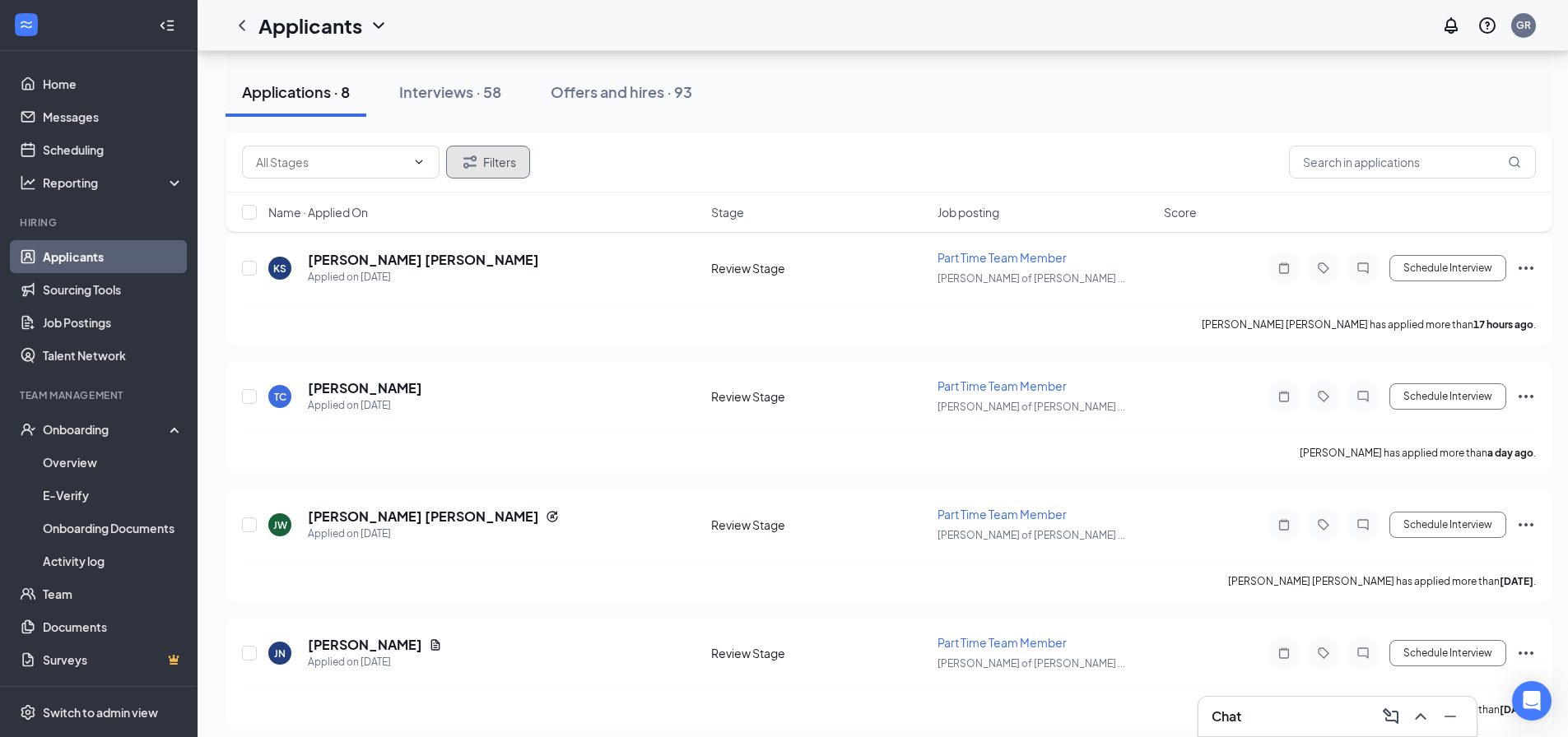
click at [501, 161] on button "Filters" at bounding box center [488, 162] width 84 height 33
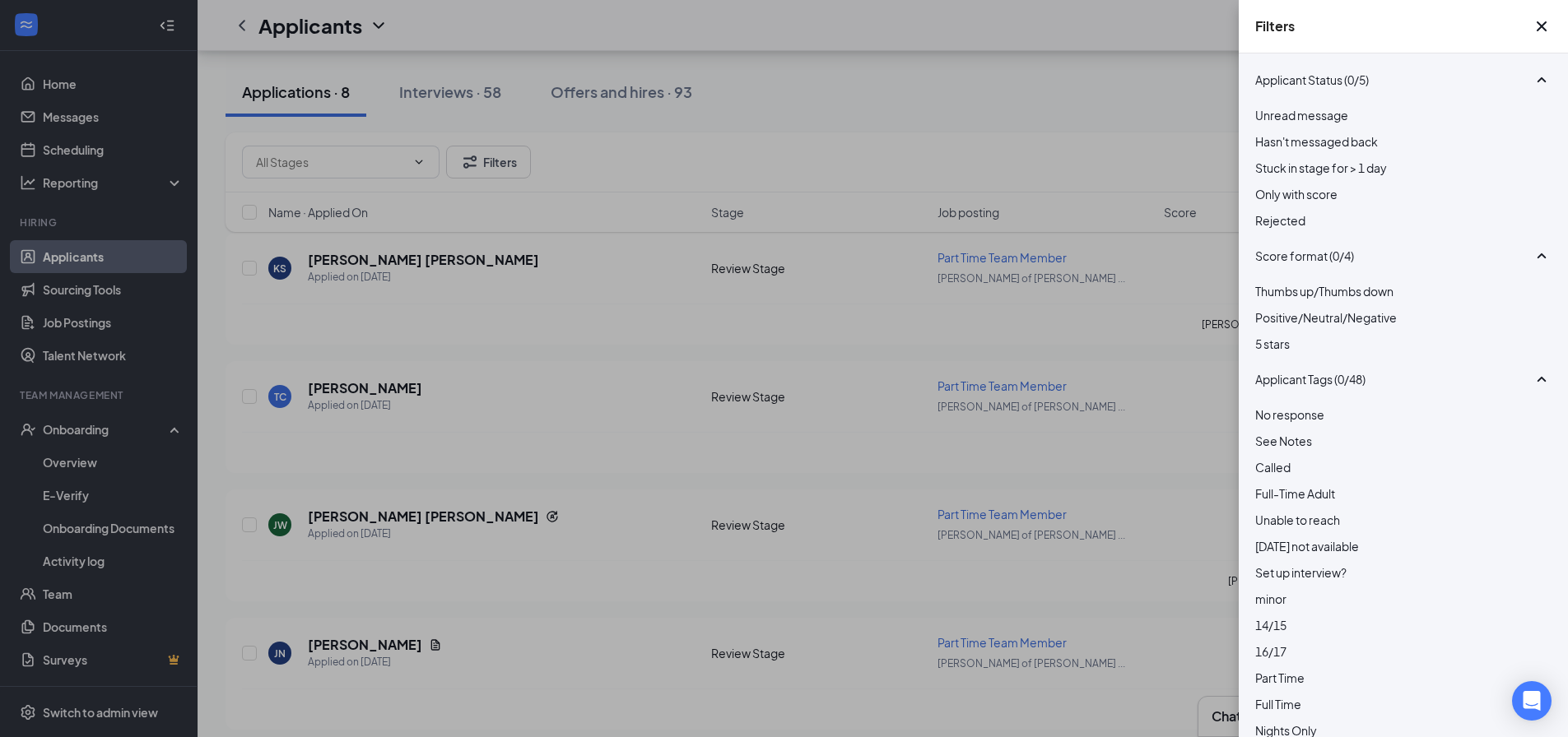
click at [848, 438] on div "Filters Applicant Status (0/5) Unread message Hasn't messaged back Stuck in sta…" at bounding box center [784, 368] width 1568 height 737
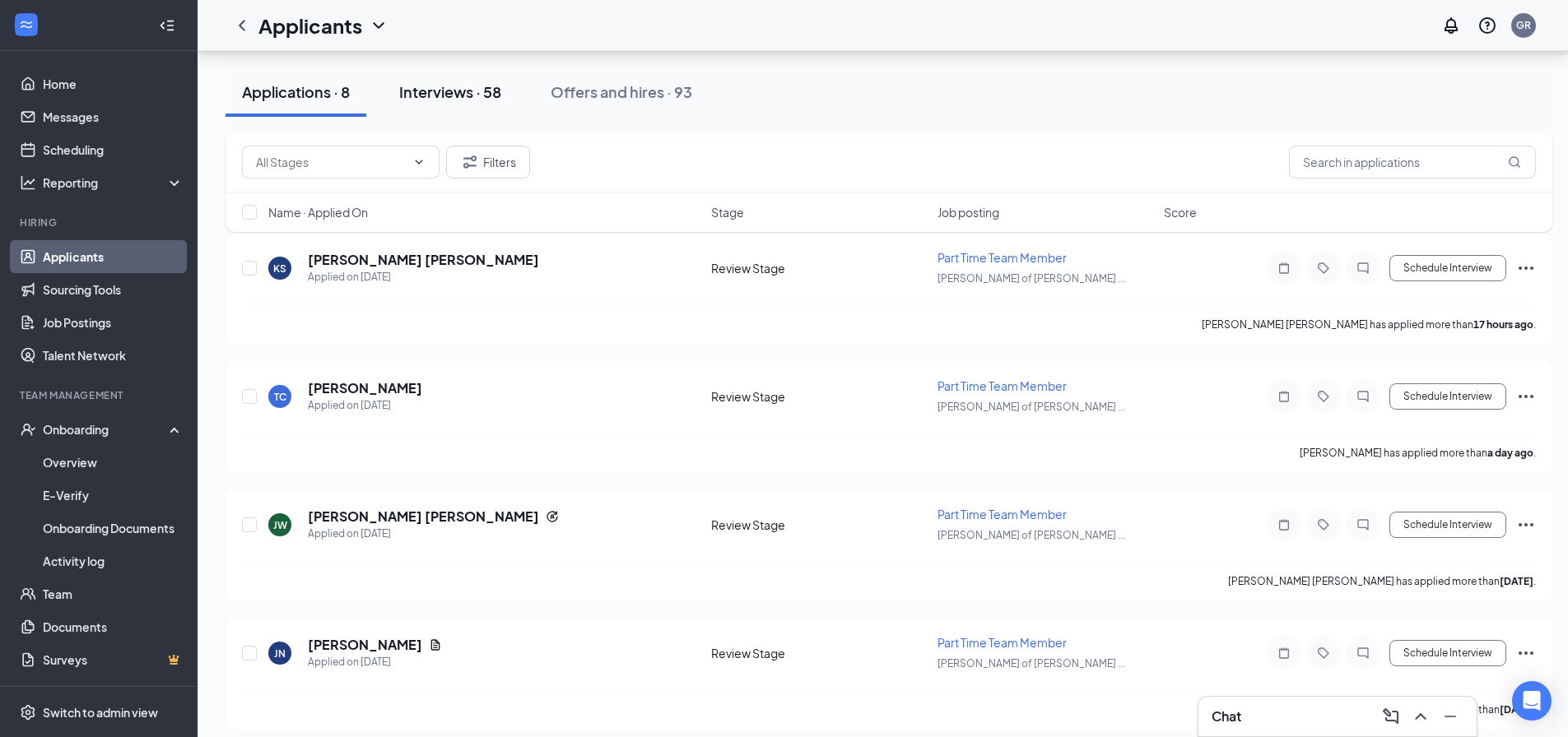
click at [441, 90] on div "Interviews · 58" at bounding box center [450, 91] width 102 height 21
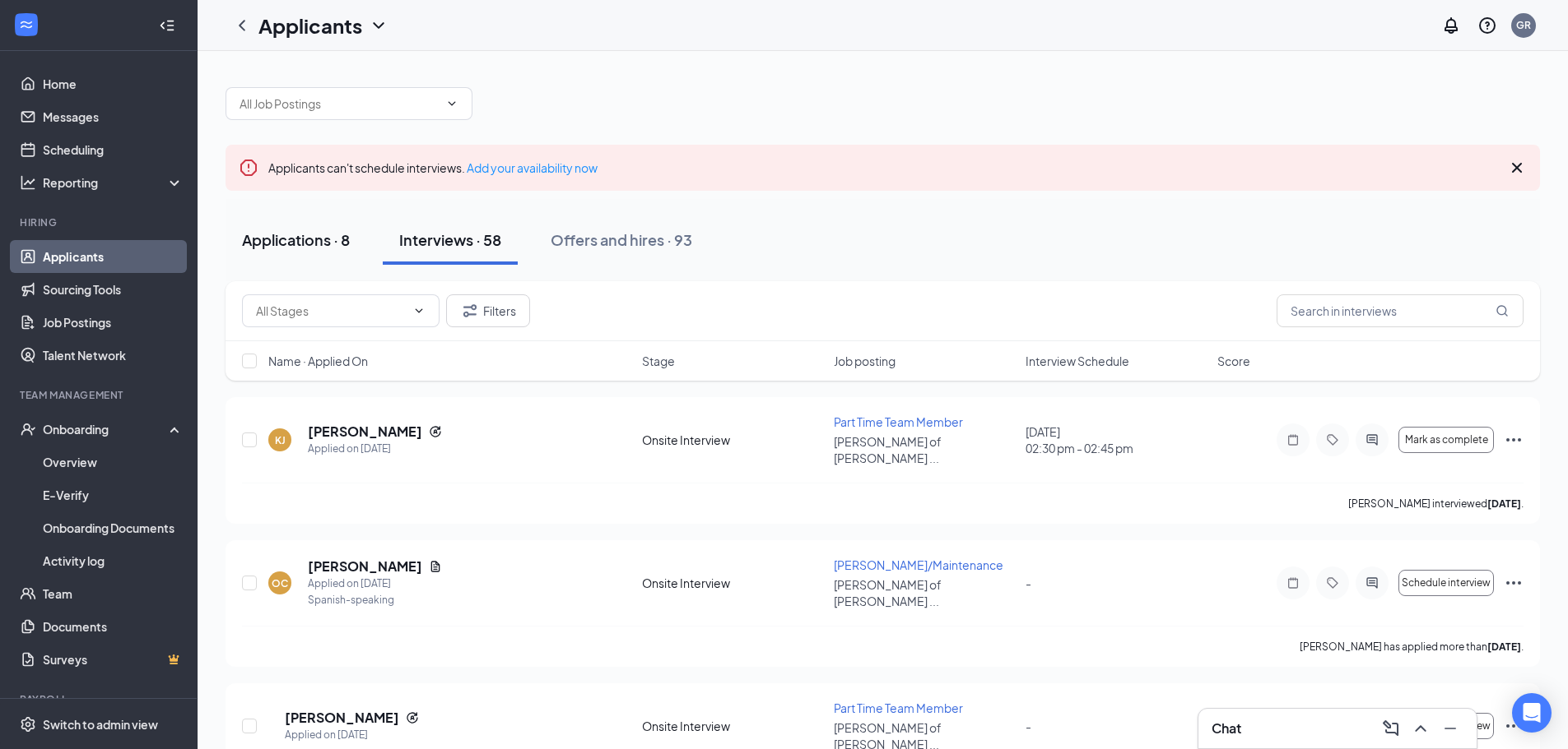
click at [272, 233] on div "Applications · 8" at bounding box center [295, 240] width 108 height 21
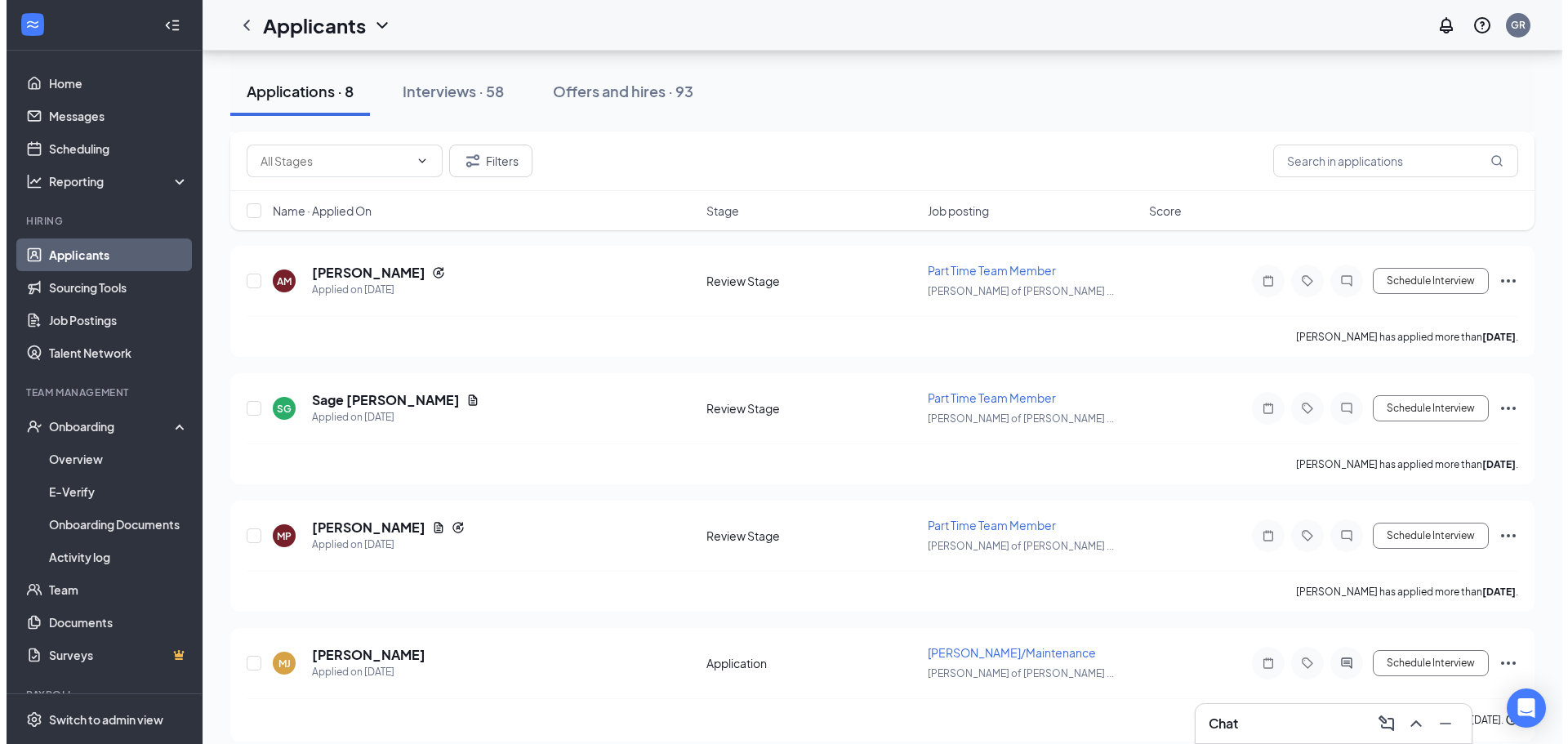
scroll to position [675, 0]
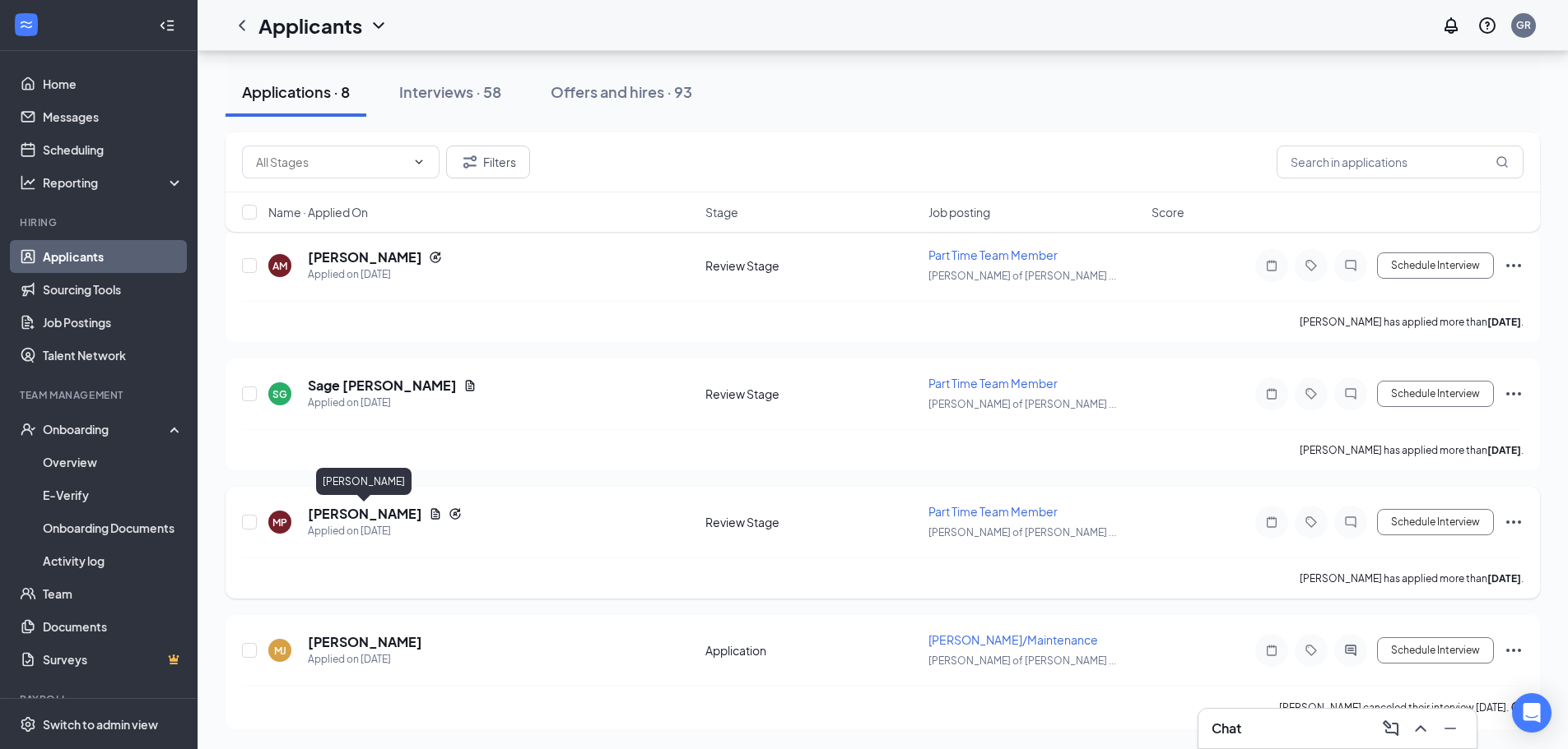
click at [385, 511] on h5 "[PERSON_NAME]" at bounding box center [364, 513] width 114 height 18
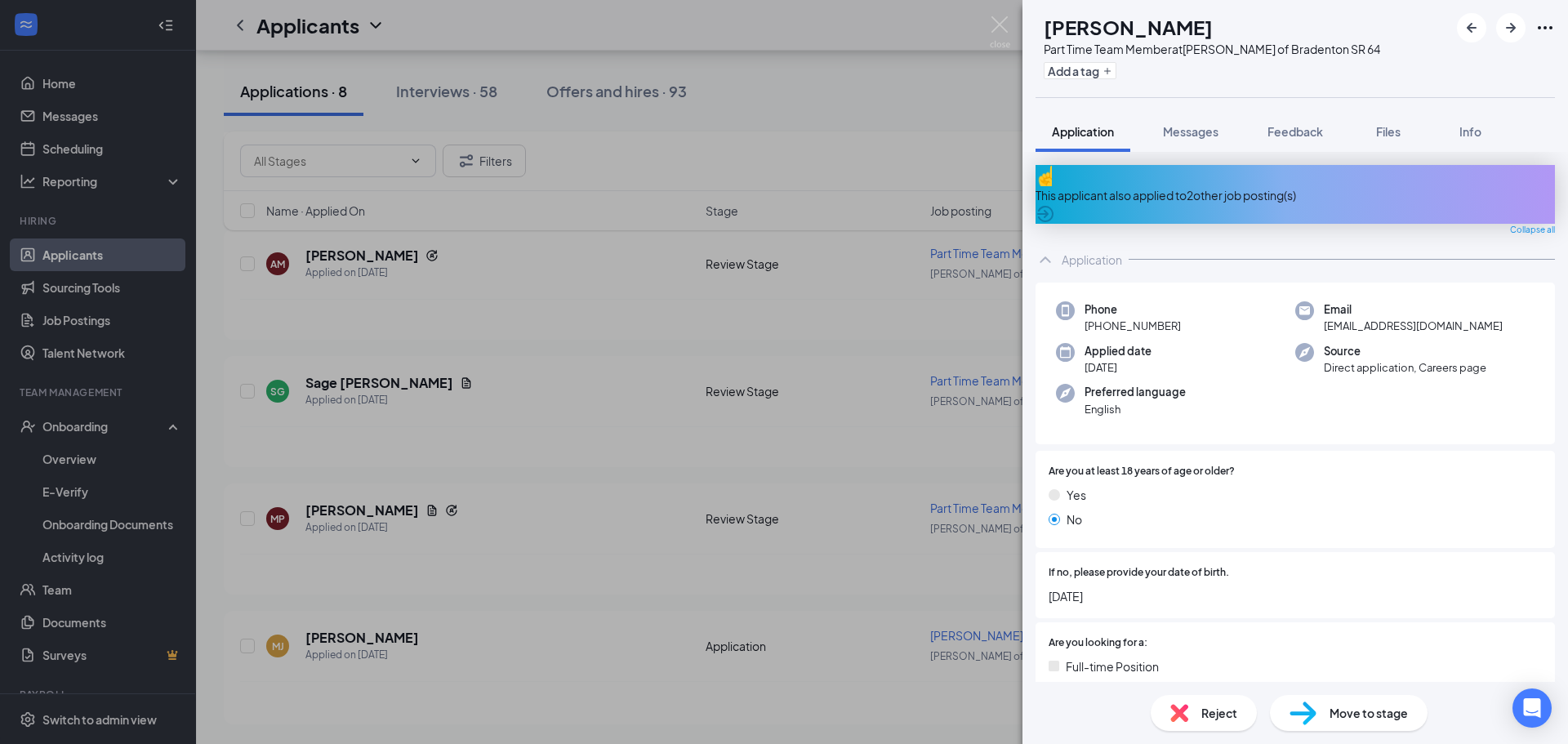
click at [479, 506] on div "MP [PERSON_NAME] Part Time Team Member at [PERSON_NAME] of Bradenton SR 64 Add …" at bounding box center [784, 372] width 1568 height 744
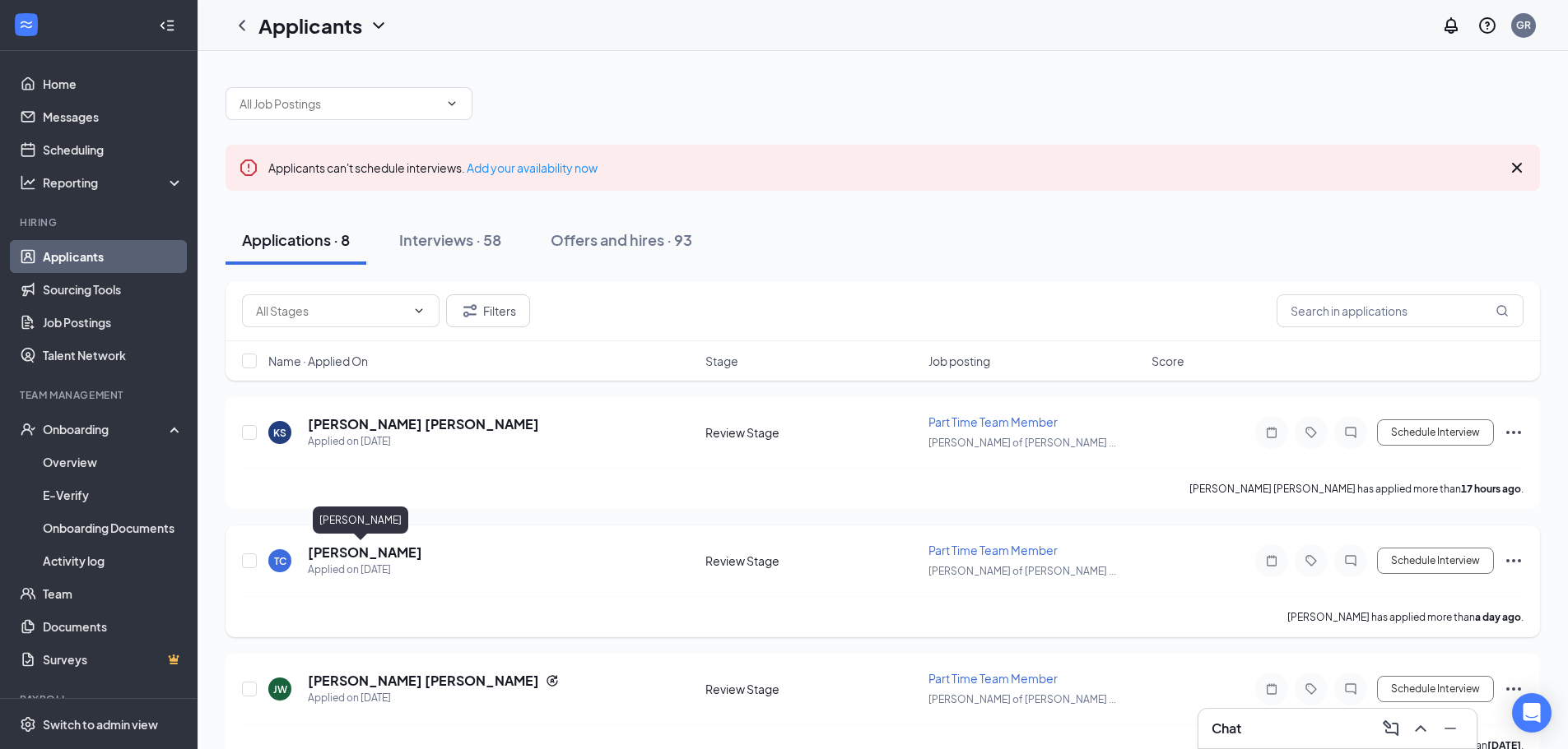
click at [329, 554] on h5 "[PERSON_NAME]" at bounding box center [364, 552] width 114 height 18
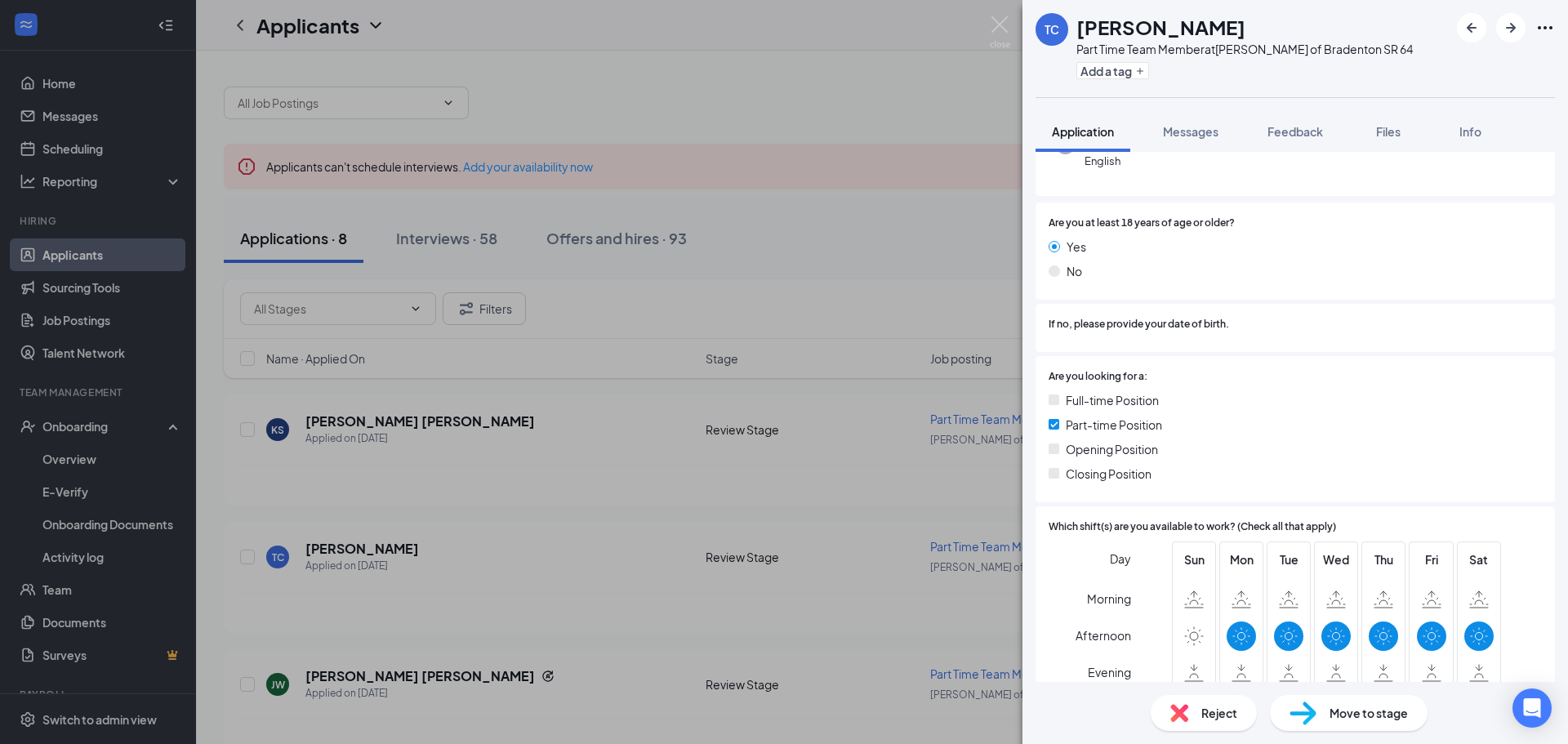
scroll to position [164, 0]
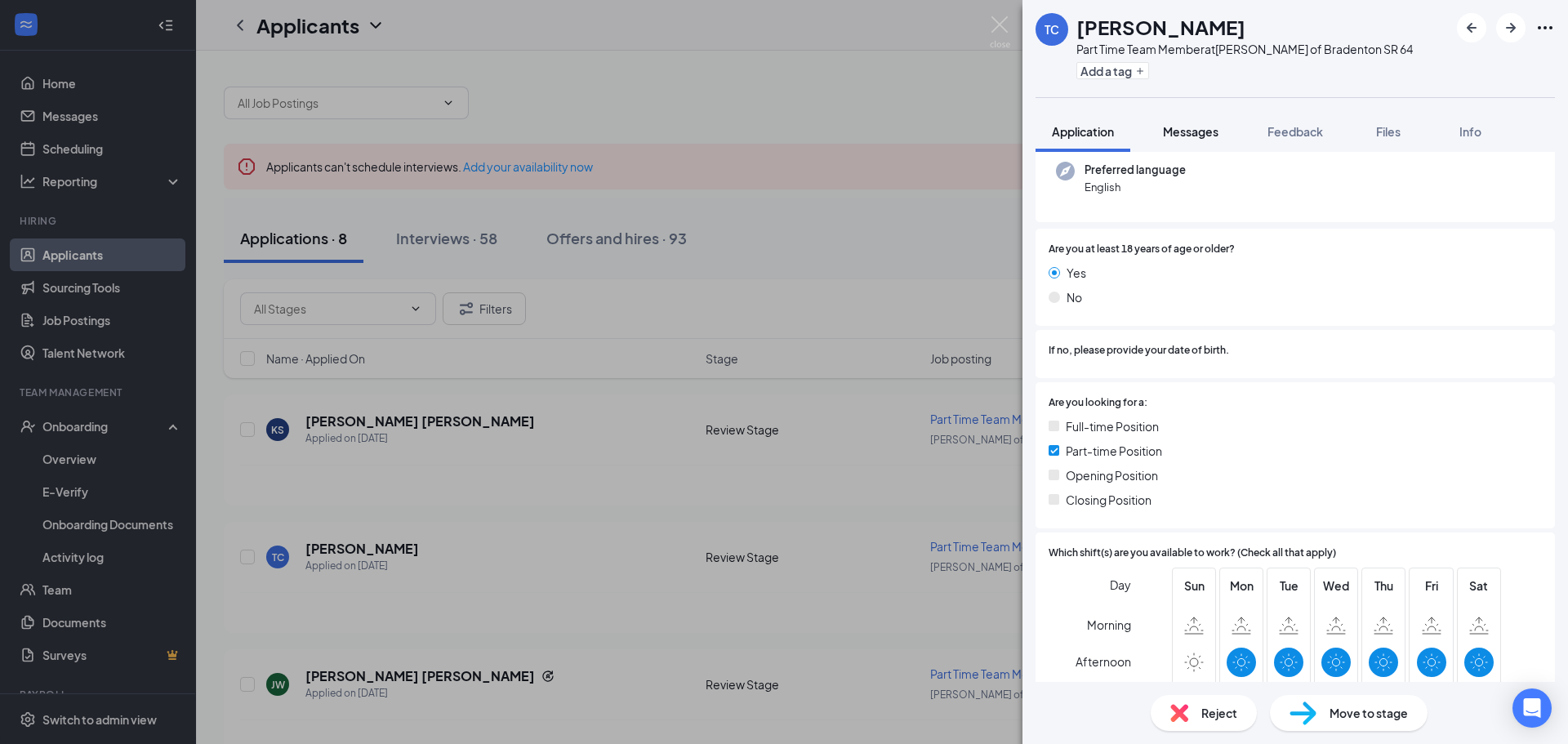
click at [1212, 129] on span "Messages" at bounding box center [1190, 131] width 56 height 15
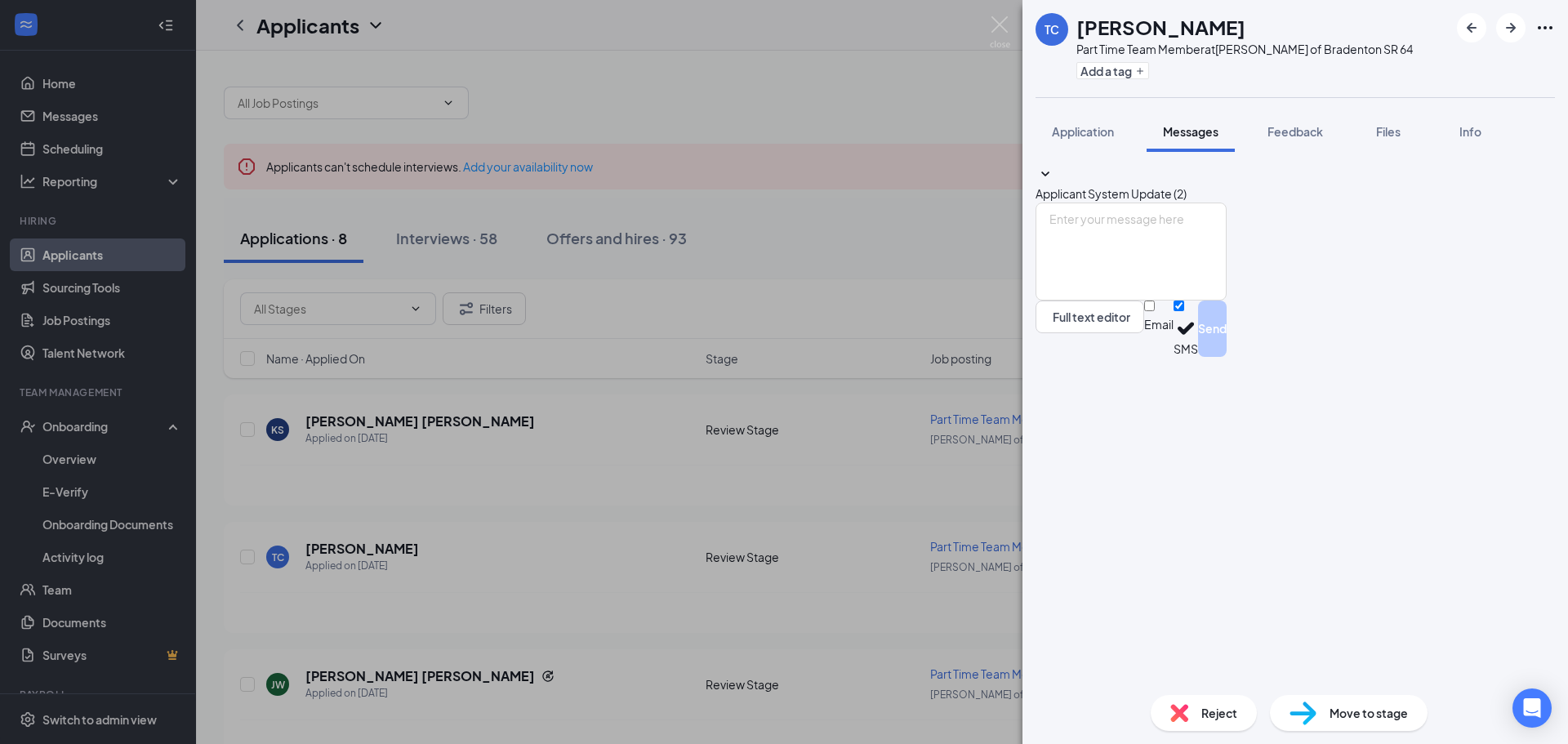
click at [1055, 184] on icon "SmallChevronDown" at bounding box center [1045, 175] width 20 height 20
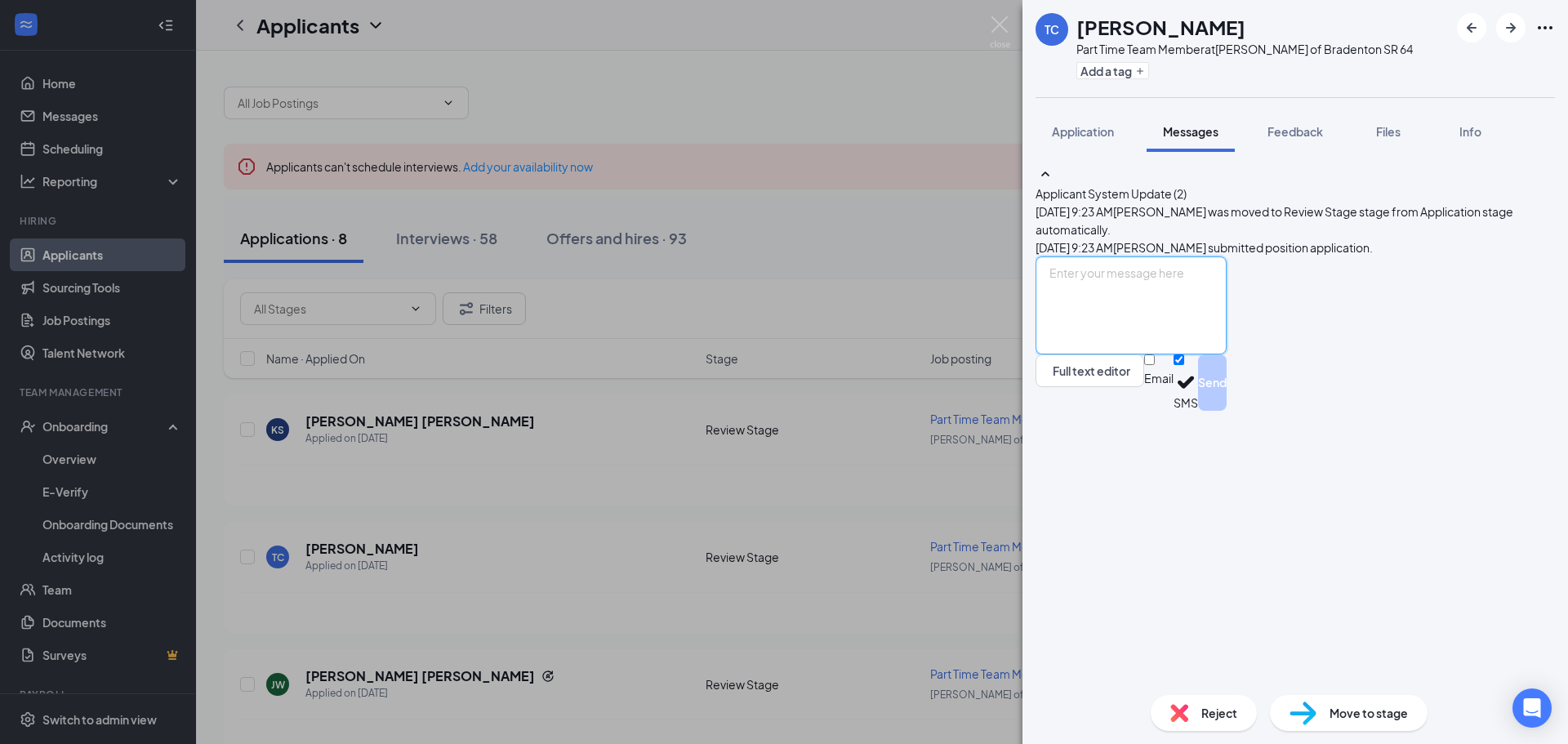
click at [1128, 355] on textarea at bounding box center [1131, 305] width 191 height 98
type textarea "Hello! Are you available for an interview?"
click at [1227, 411] on button "Send" at bounding box center [1212, 383] width 28 height 57
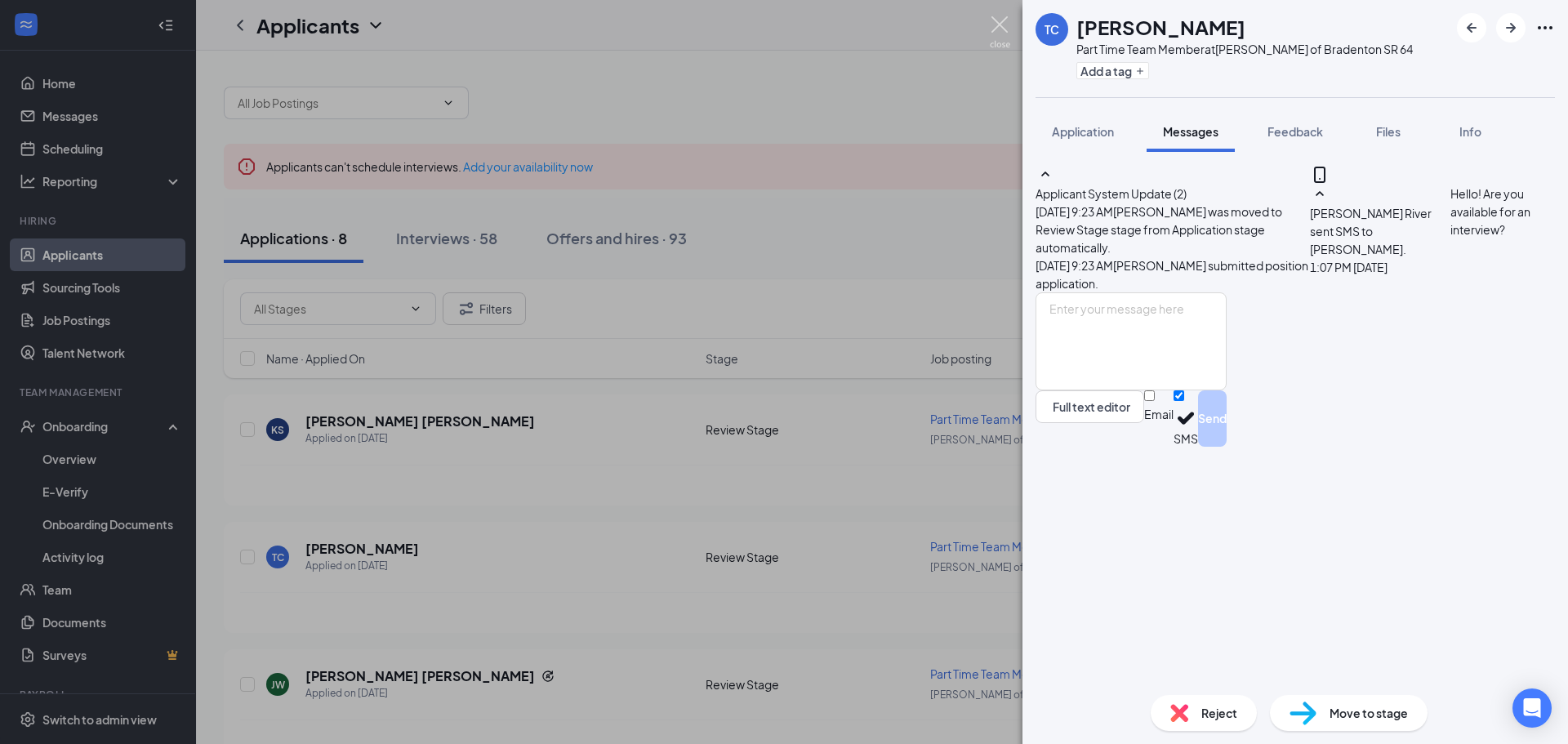
click at [993, 26] on img at bounding box center [1000, 32] width 21 height 32
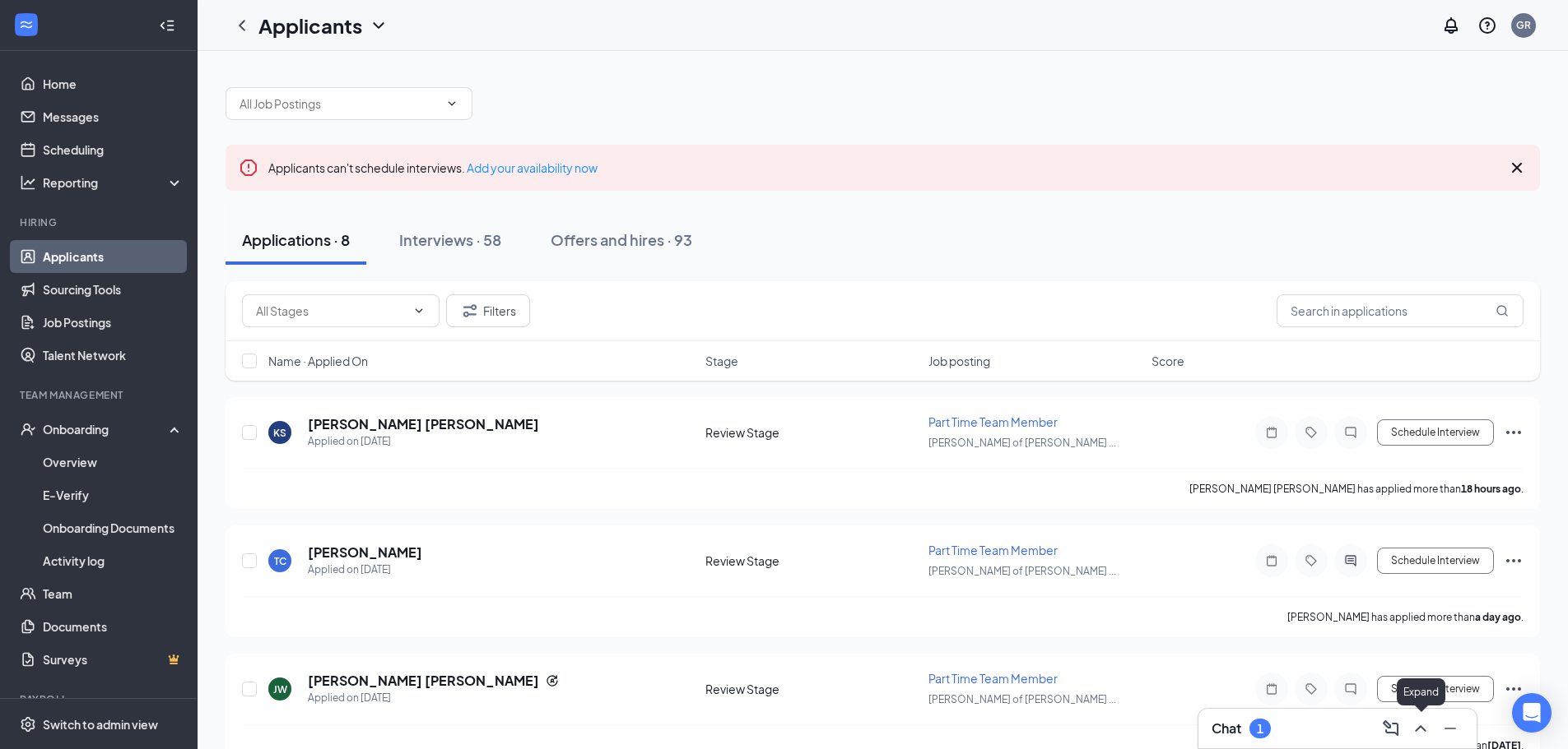
click at [1419, 729] on icon "ChevronUp" at bounding box center [1420, 728] width 20 height 20
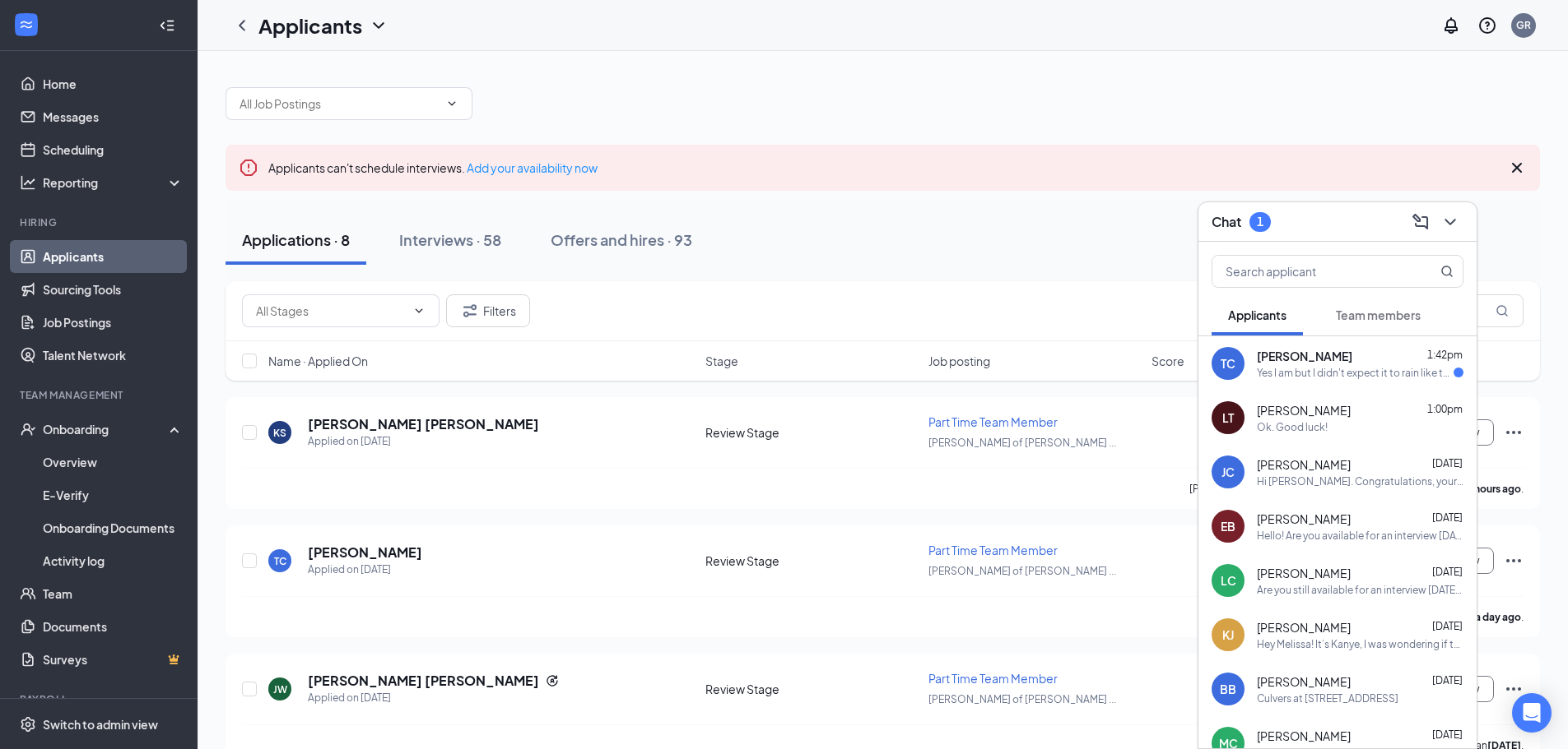
click at [1331, 373] on div "Yes I am but I didn't expect it to rain like this and now I'm sick and I don't …" at bounding box center [1355, 373] width 197 height 14
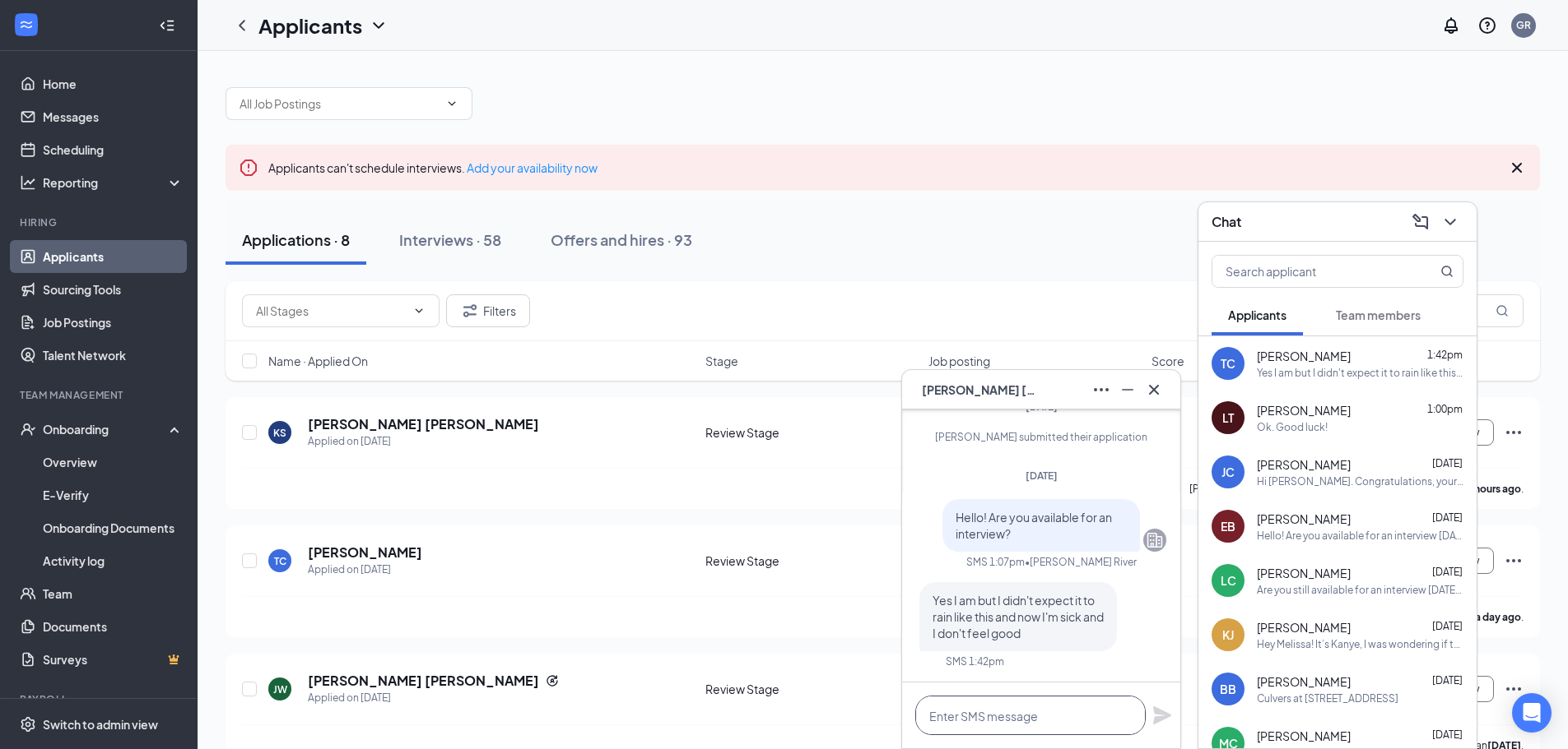
click at [1060, 720] on textarea at bounding box center [1030, 715] width 231 height 40
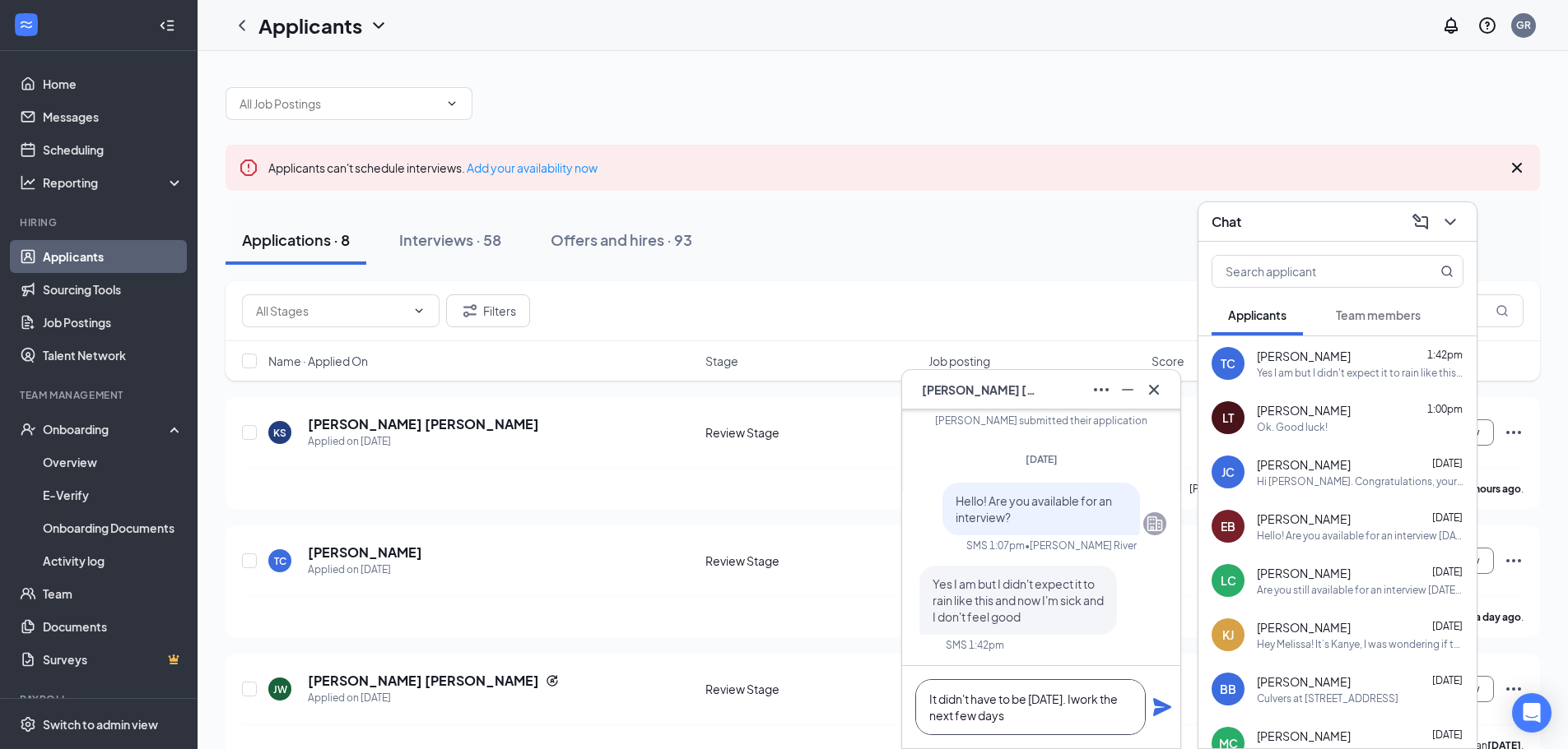
click at [1071, 700] on textarea "It didn't have to be [DATE]. Iwork the next few days" at bounding box center [1030, 707] width 231 height 56
click at [997, 717] on textarea "It didn't have to be [DATE]. I work the next few days" at bounding box center [1030, 707] width 231 height 56
click at [1006, 714] on textarea "It didn't have to be [DATE]. I work the next few days" at bounding box center [1030, 707] width 231 height 56
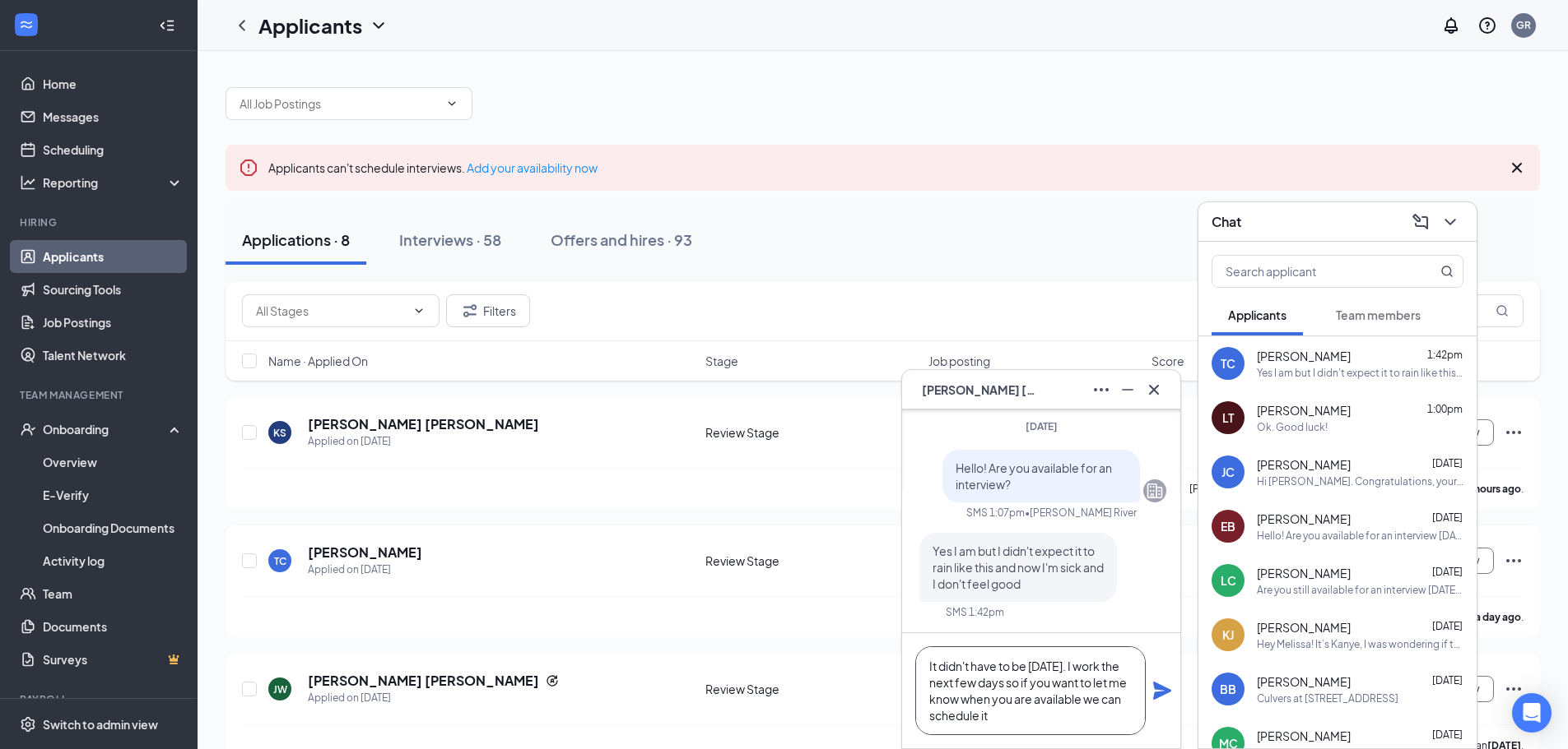
scroll to position [17, 0]
type textarea "It didn't have to be [DATE]. I work the next few days so if you want to let me …"
click at [1167, 691] on icon "Plane" at bounding box center [1161, 690] width 18 height 18
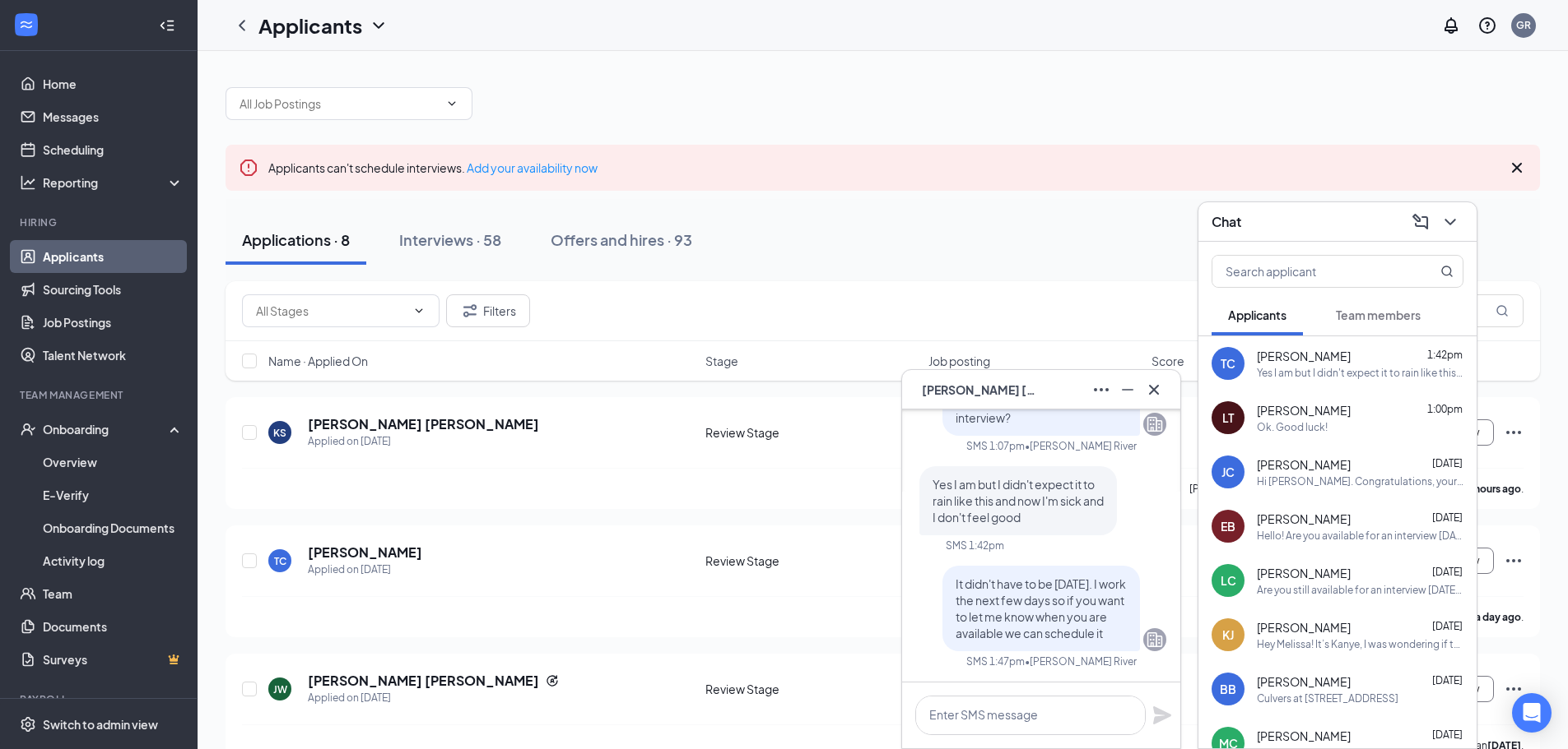
scroll to position [0, 0]
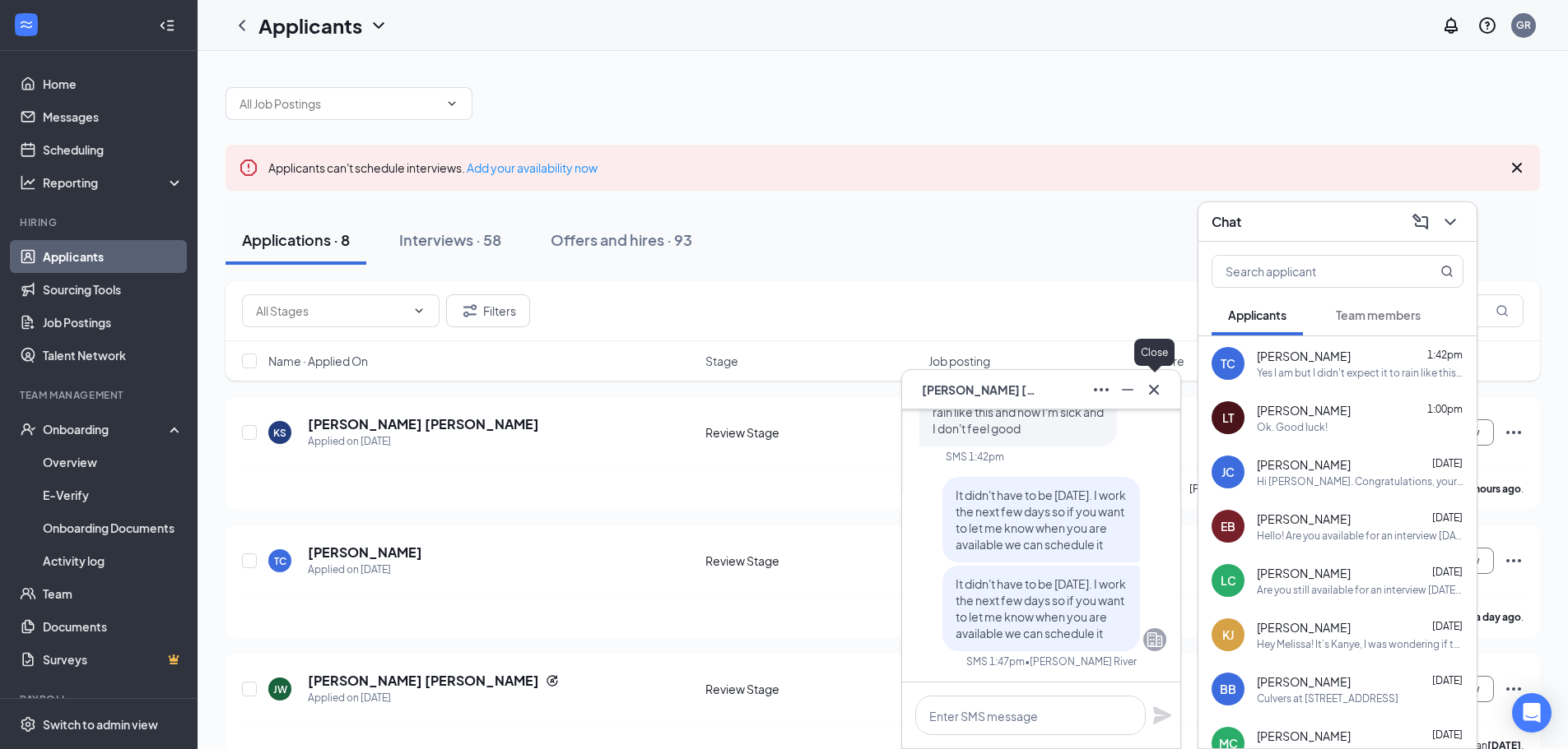
click at [1155, 392] on icon "Cross" at bounding box center [1154, 388] width 9 height 9
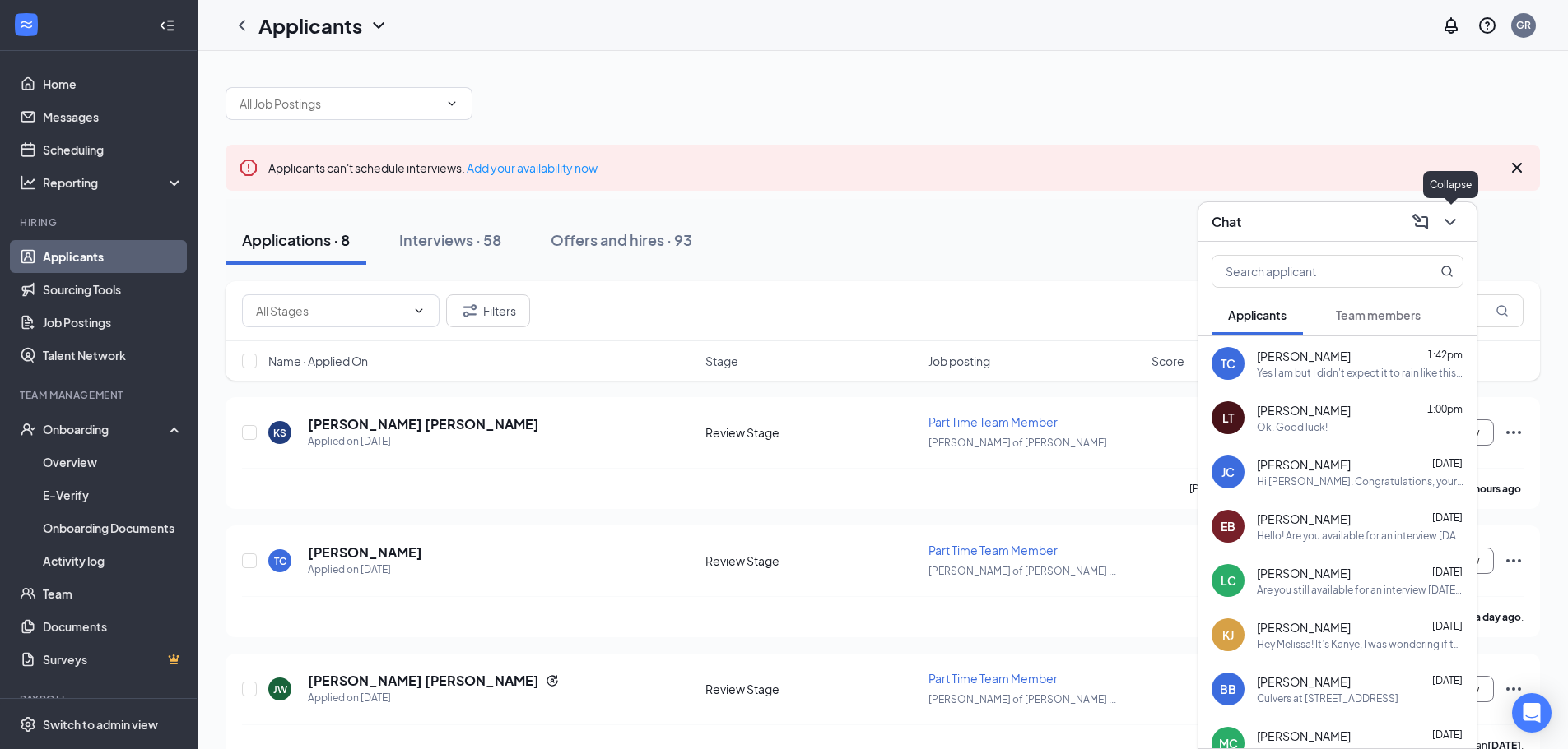
click at [1455, 233] on button at bounding box center [1450, 222] width 26 height 26
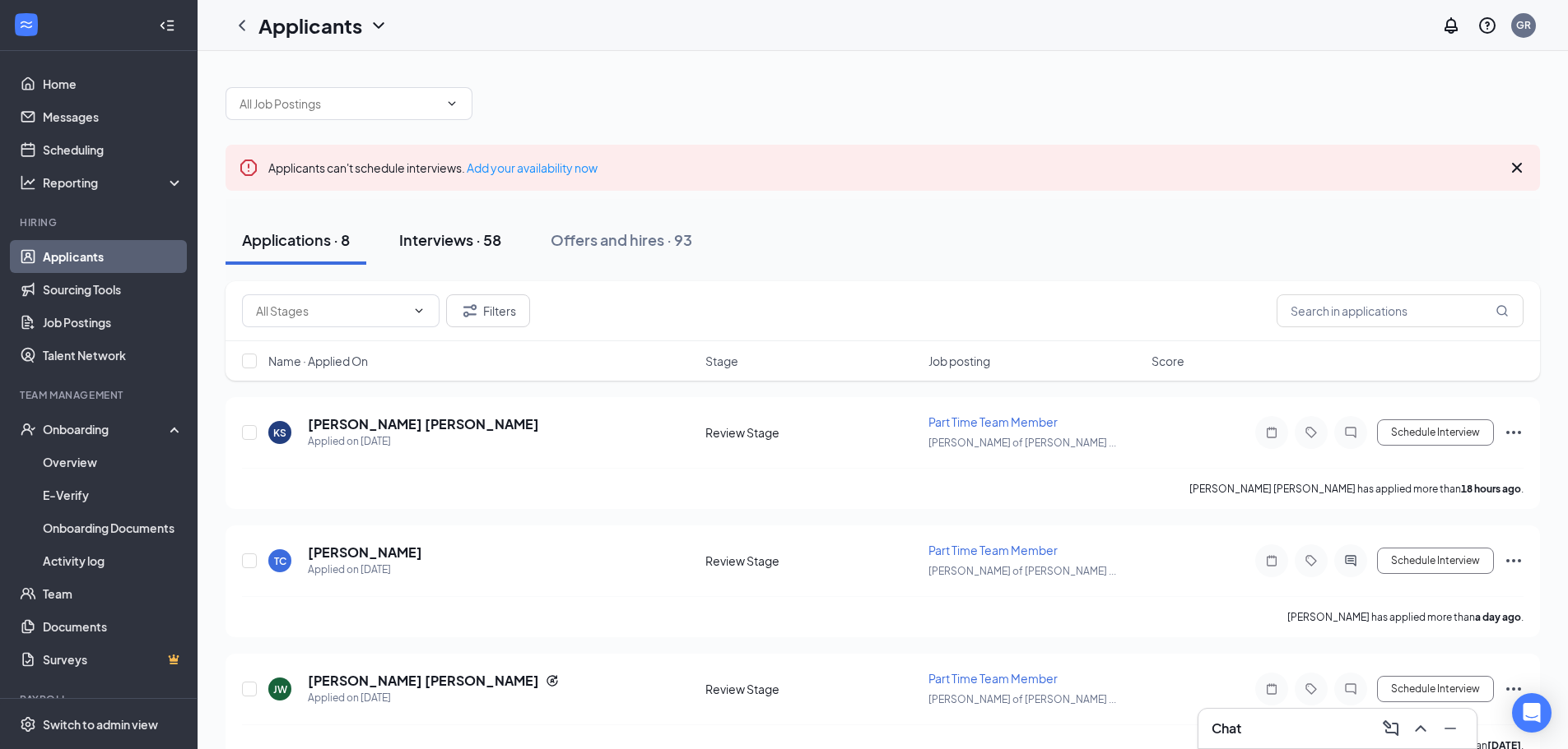
click at [483, 241] on div "Interviews · 58" at bounding box center [450, 240] width 102 height 21
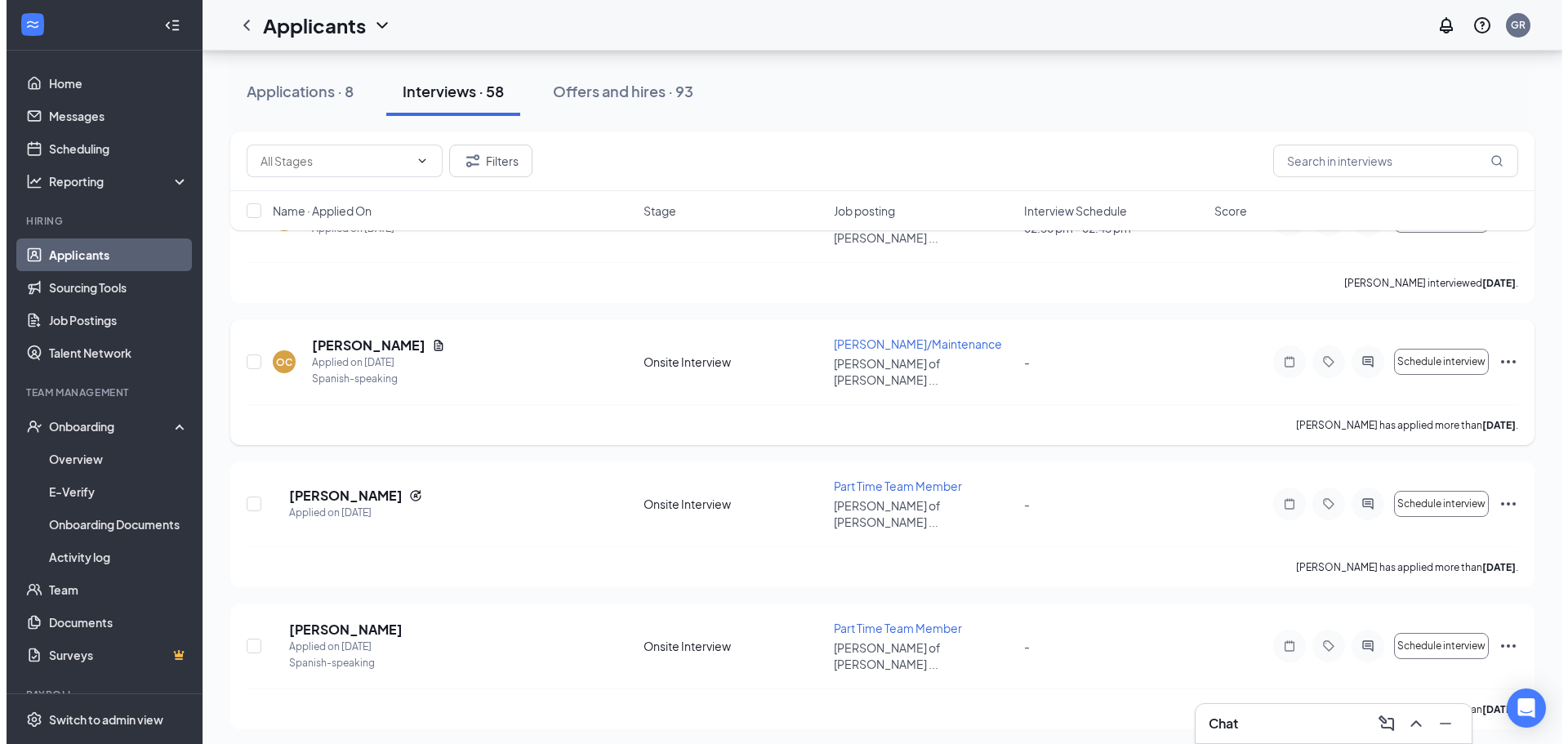
scroll to position [245, 0]
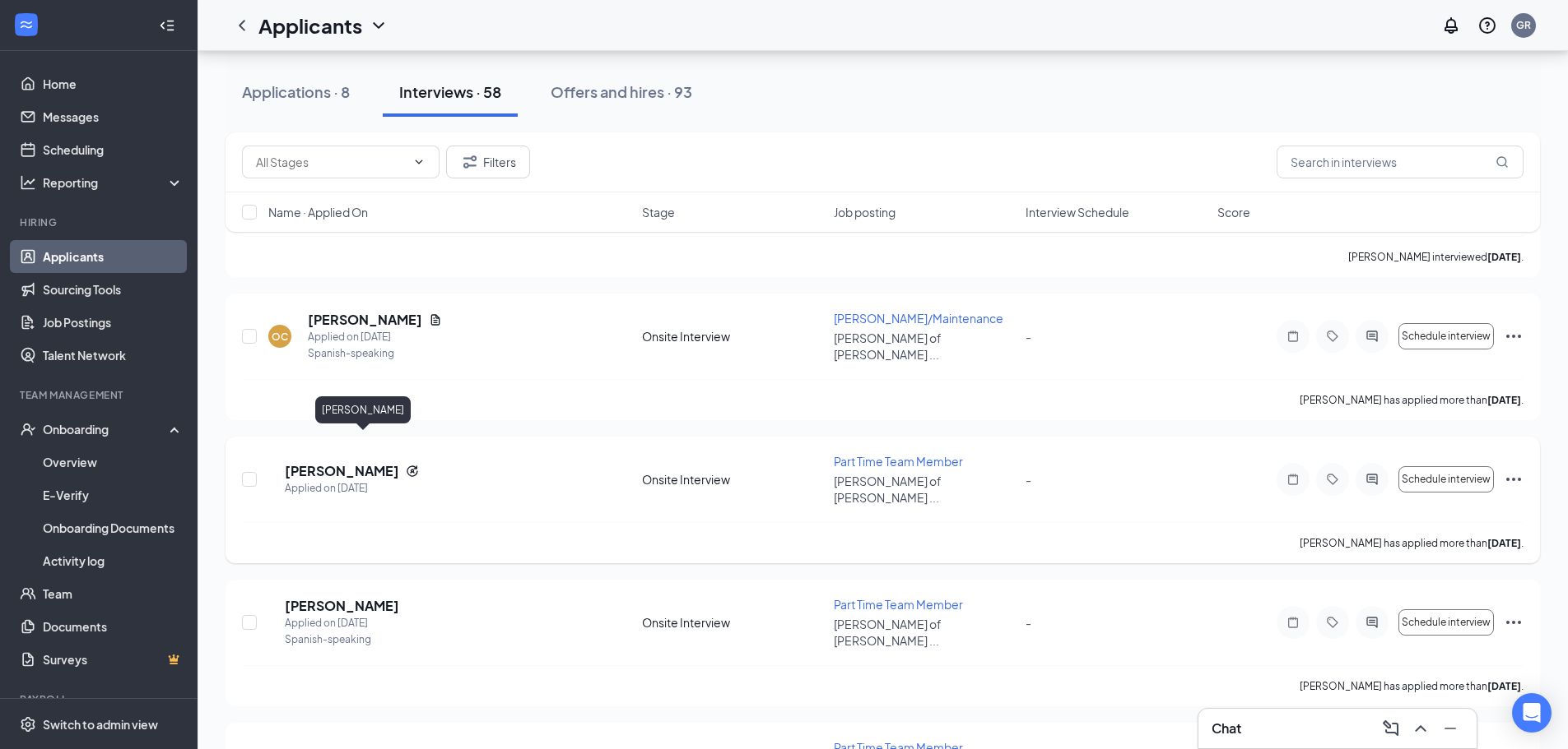
click at [395, 463] on h5 "[PERSON_NAME]" at bounding box center [342, 471] width 114 height 18
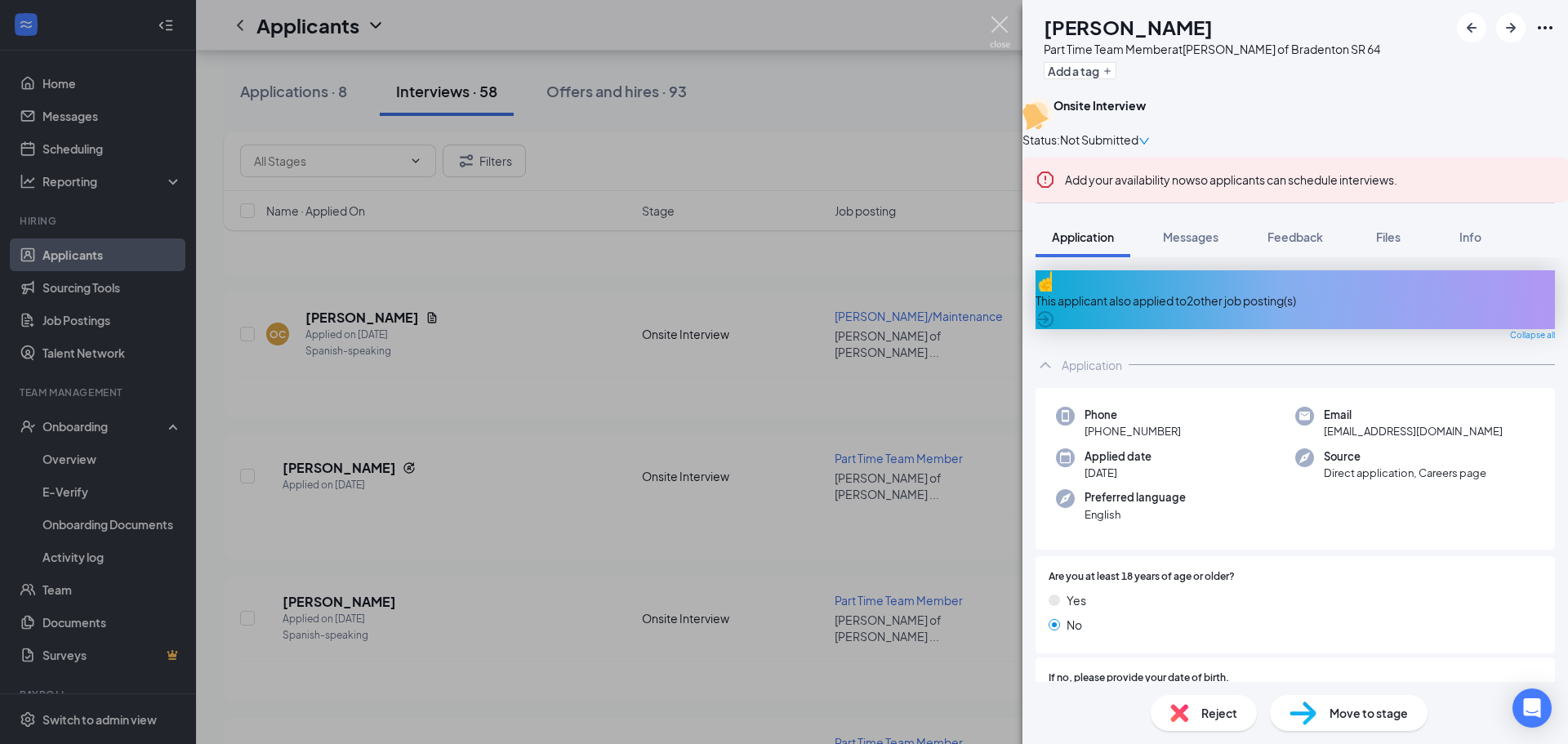
click at [997, 29] on img at bounding box center [1000, 32] width 21 height 32
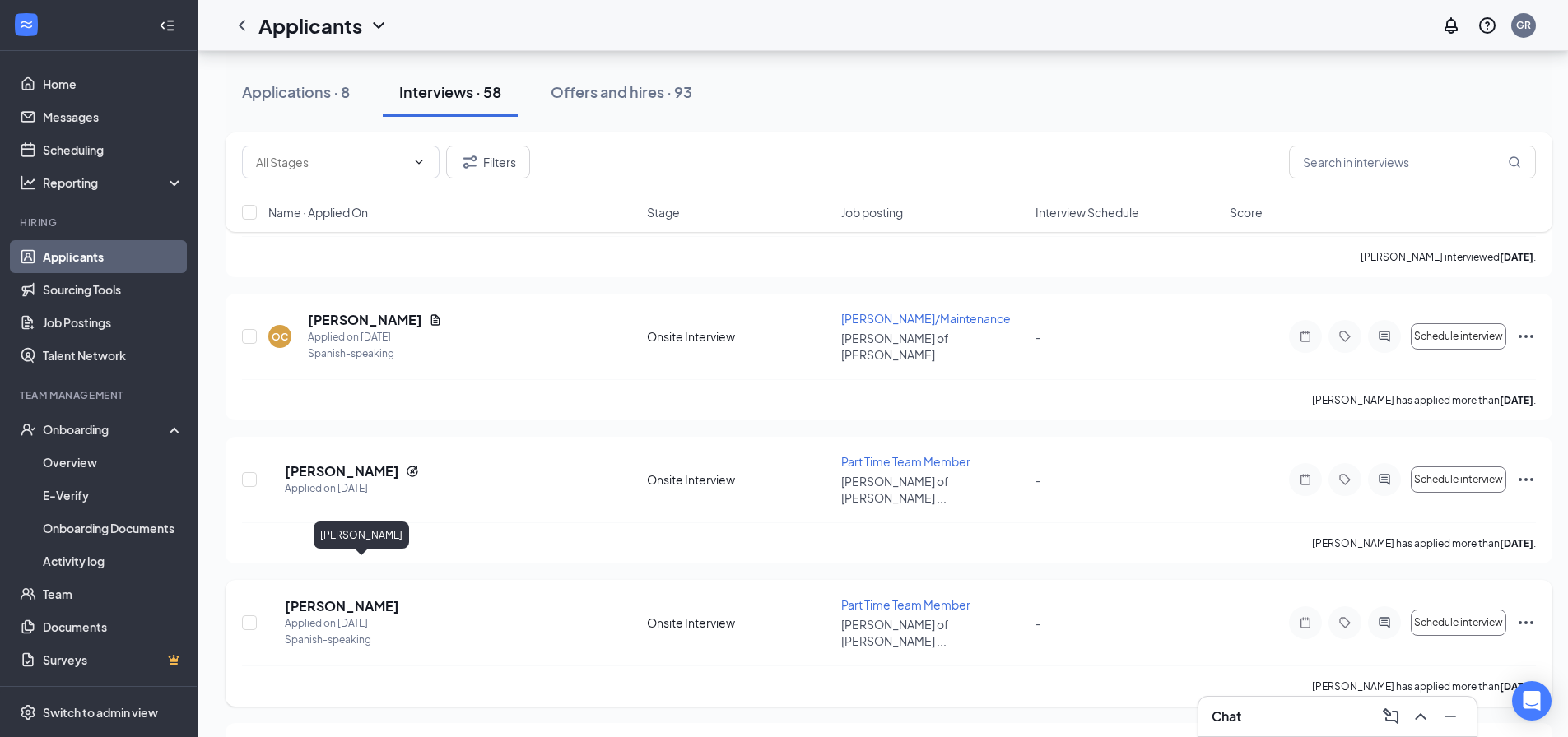
click at [382, 597] on h5 "[PERSON_NAME]" at bounding box center [342, 606] width 114 height 18
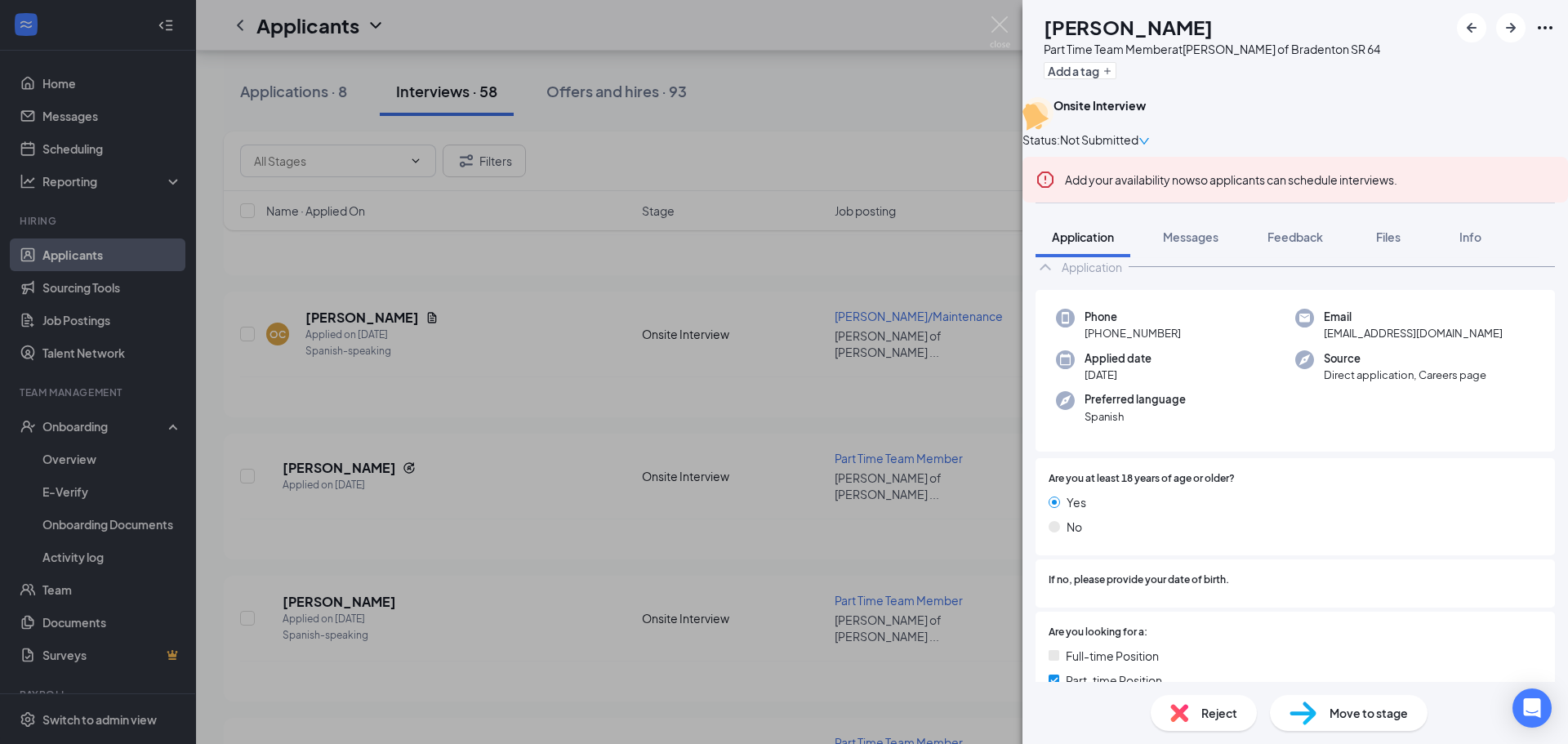
scroll to position [81, 0]
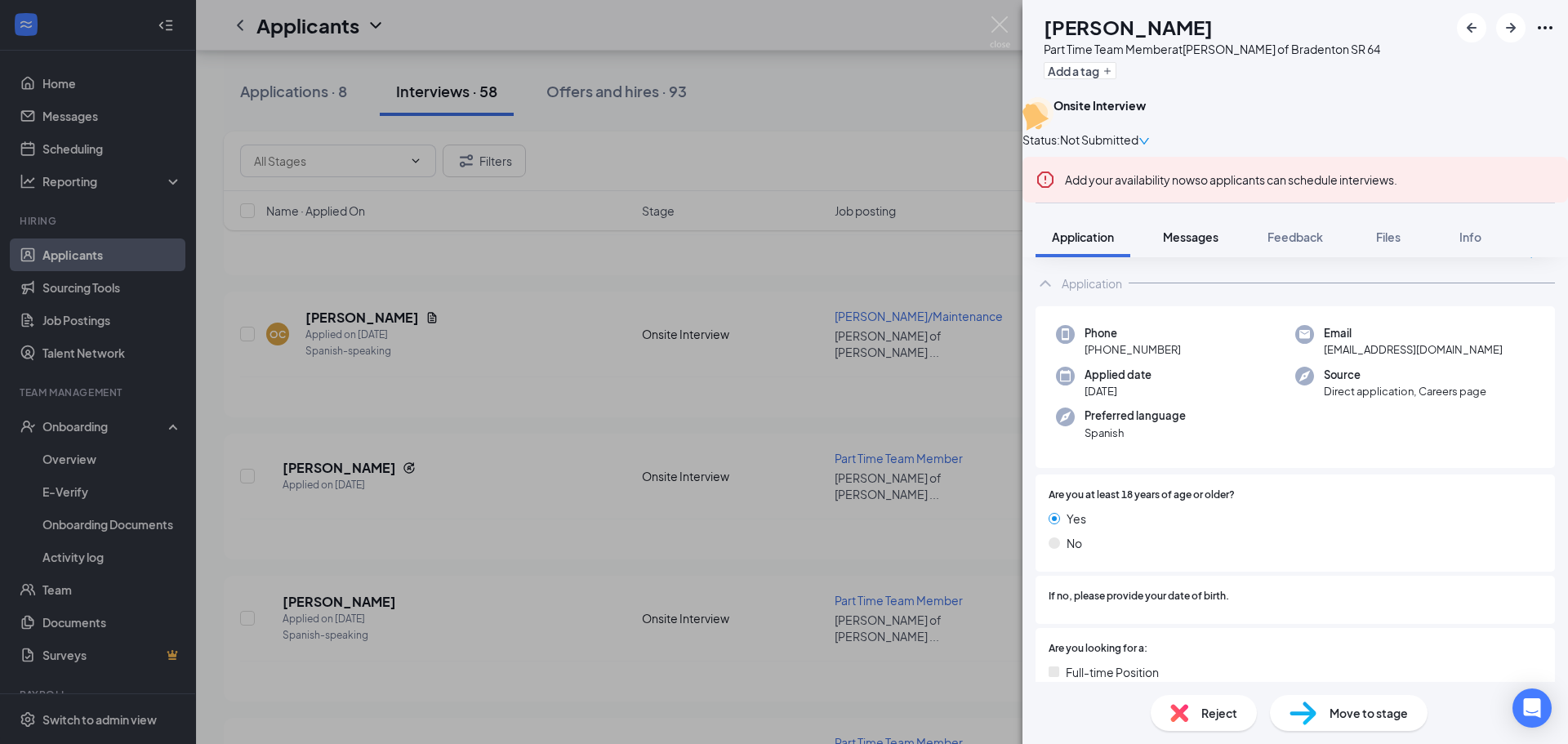
click at [1170, 244] on span "Messages" at bounding box center [1190, 237] width 56 height 15
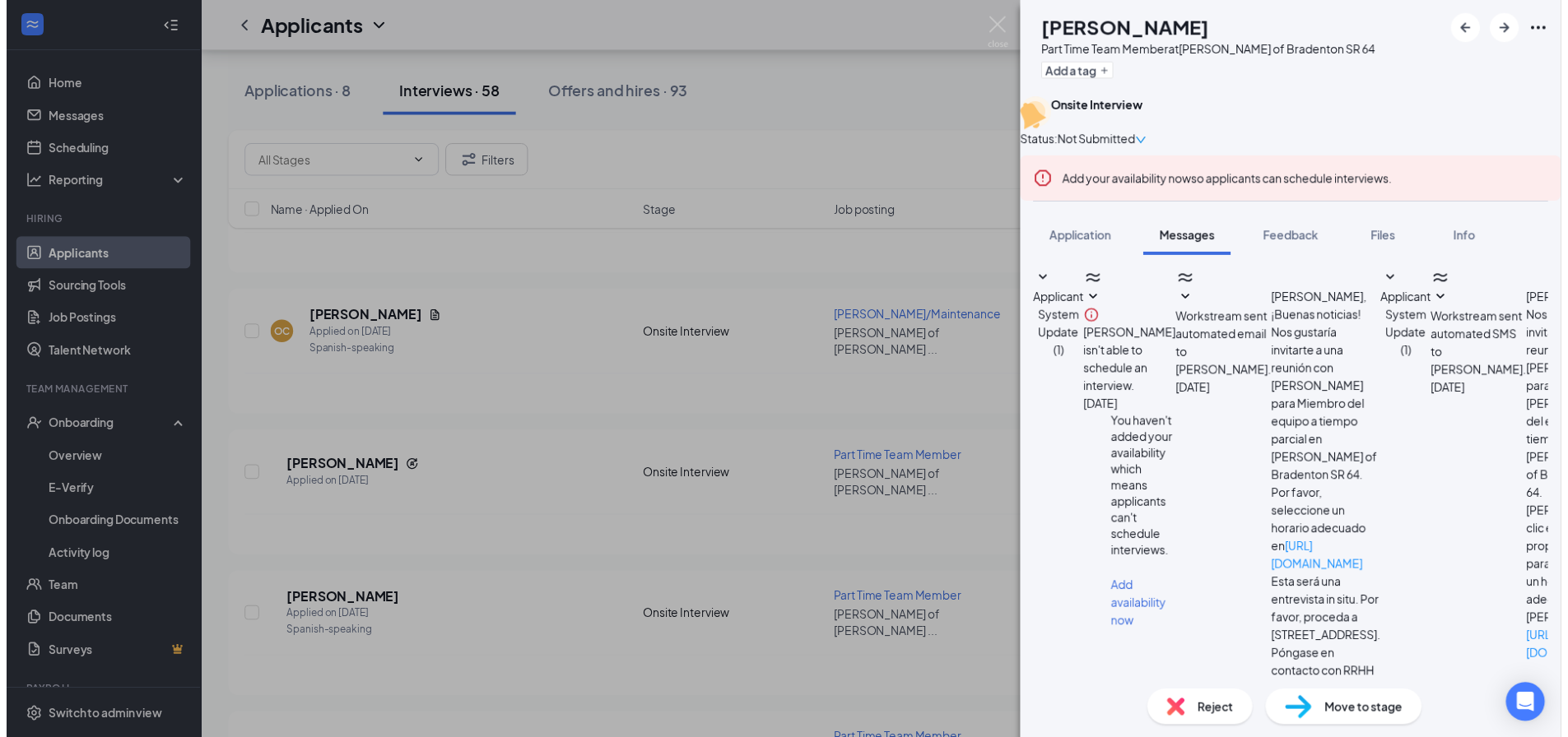
scroll to position [99, 0]
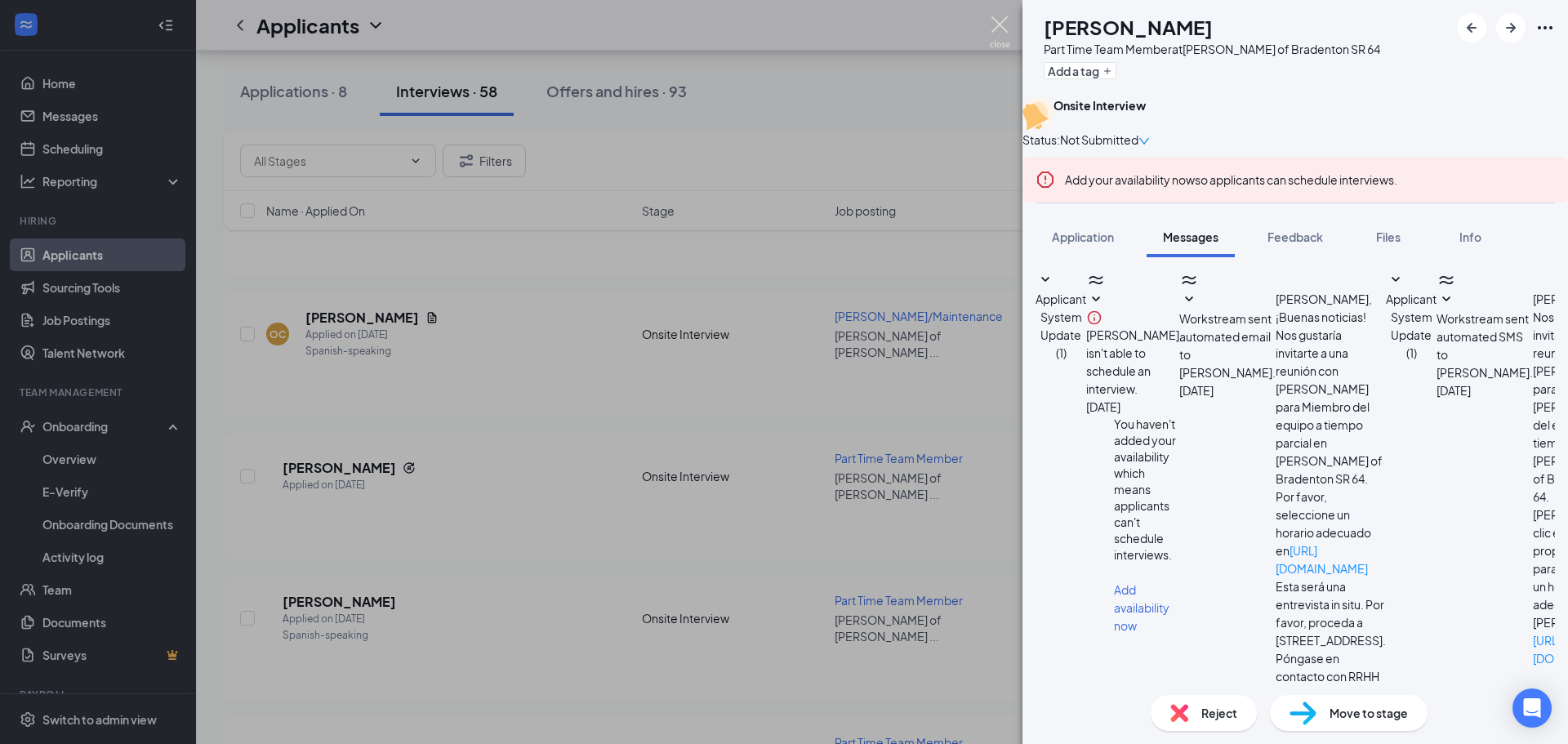
click at [1006, 32] on img at bounding box center [1000, 32] width 21 height 32
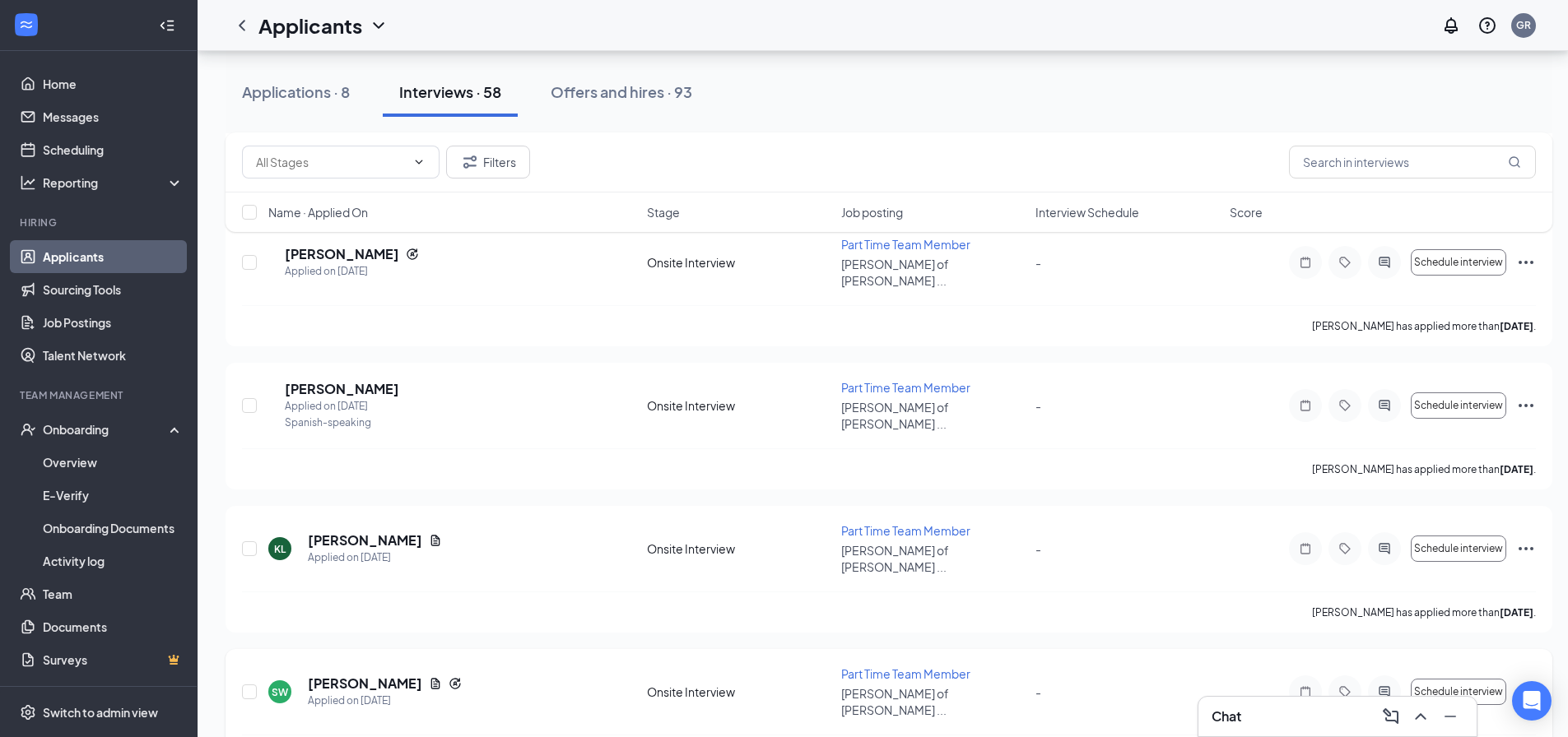
scroll to position [576, 0]
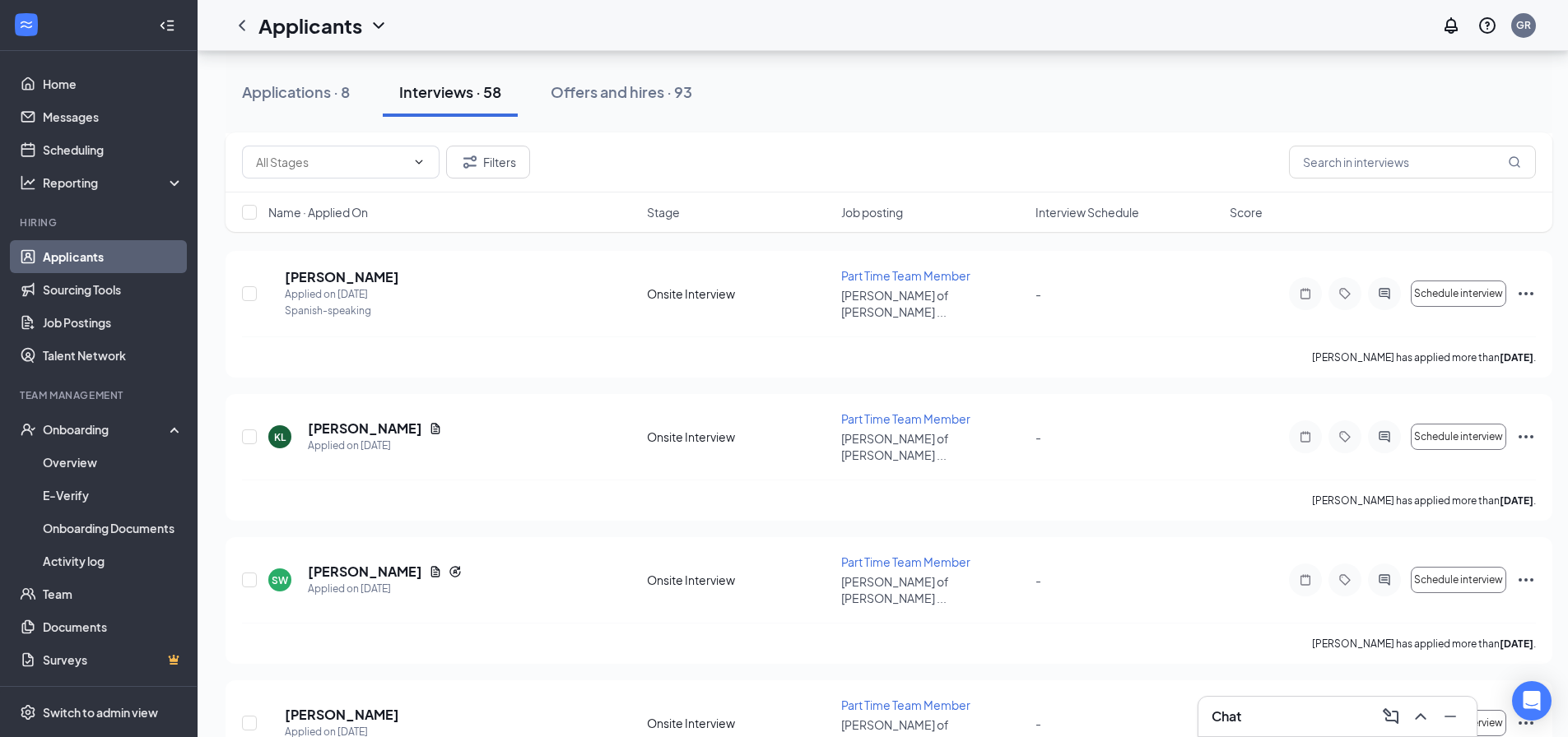
click at [103, 257] on link "Applicants" at bounding box center [113, 256] width 141 height 33
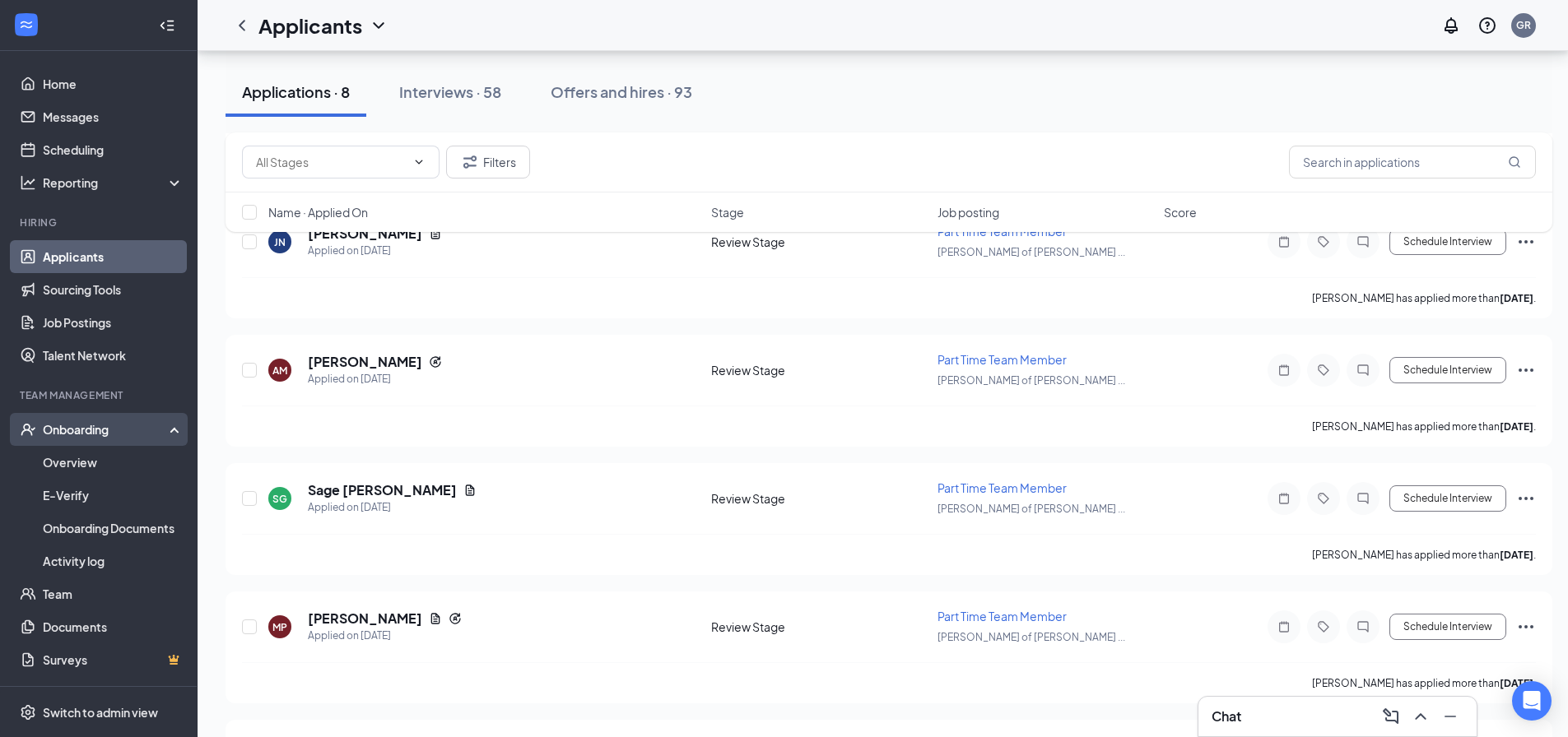
click at [85, 426] on div "Onboarding" at bounding box center [106, 429] width 127 height 16
click at [78, 429] on div "Onboarding" at bounding box center [106, 429] width 127 height 16
click at [60, 476] on link "Overview" at bounding box center [113, 463] width 141 height 33
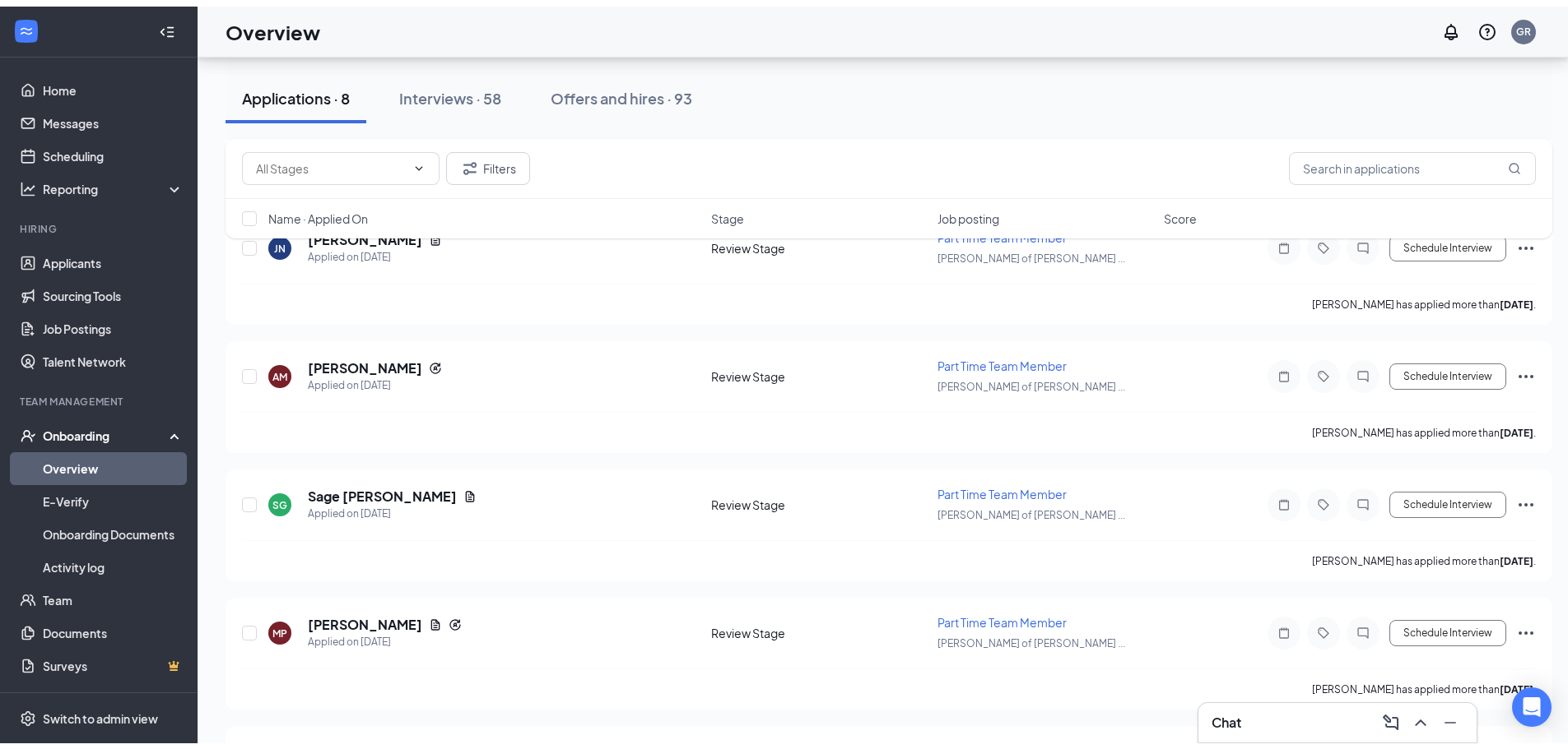
scroll to position [74, 0]
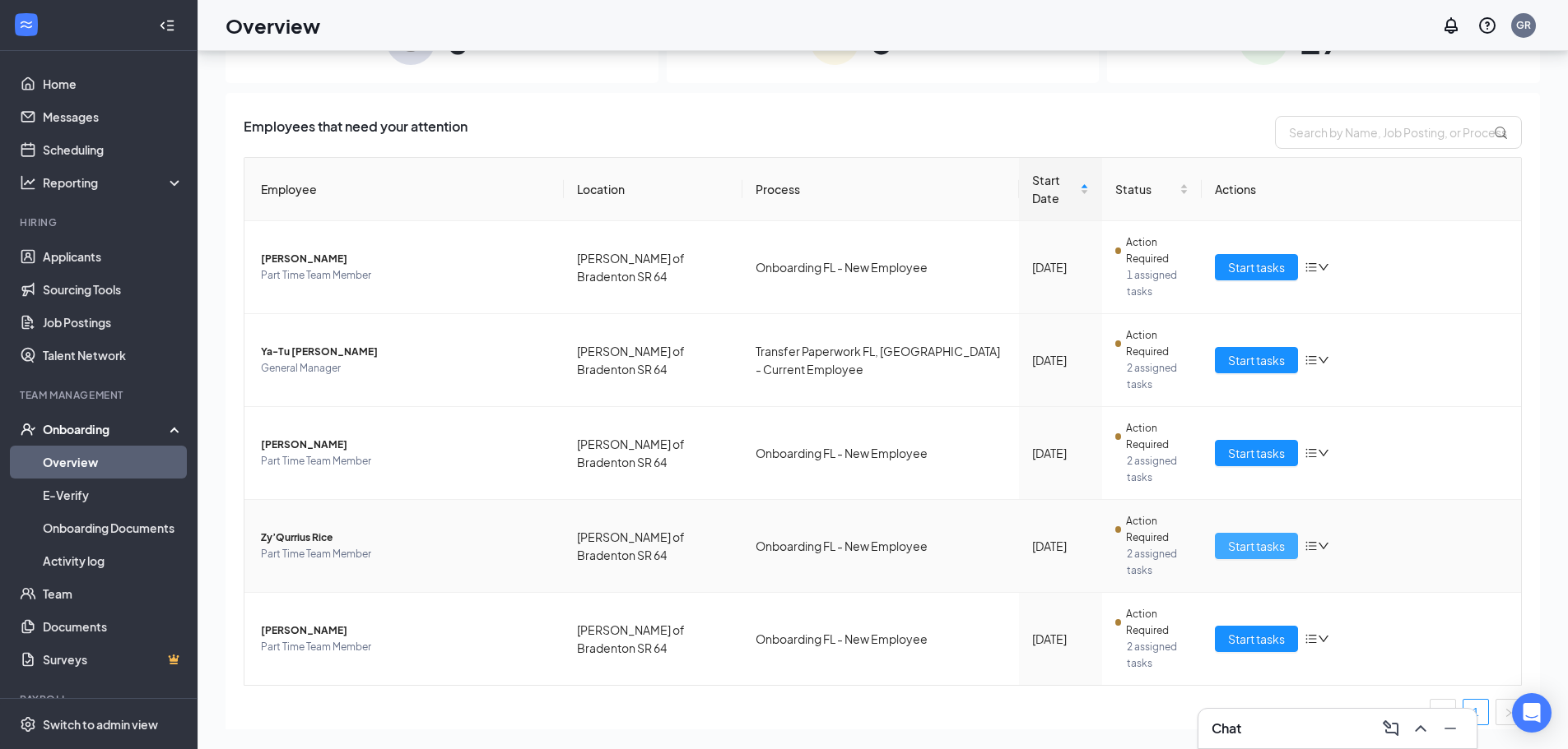
click at [1233, 537] on span "Start tasks" at bounding box center [1256, 545] width 57 height 18
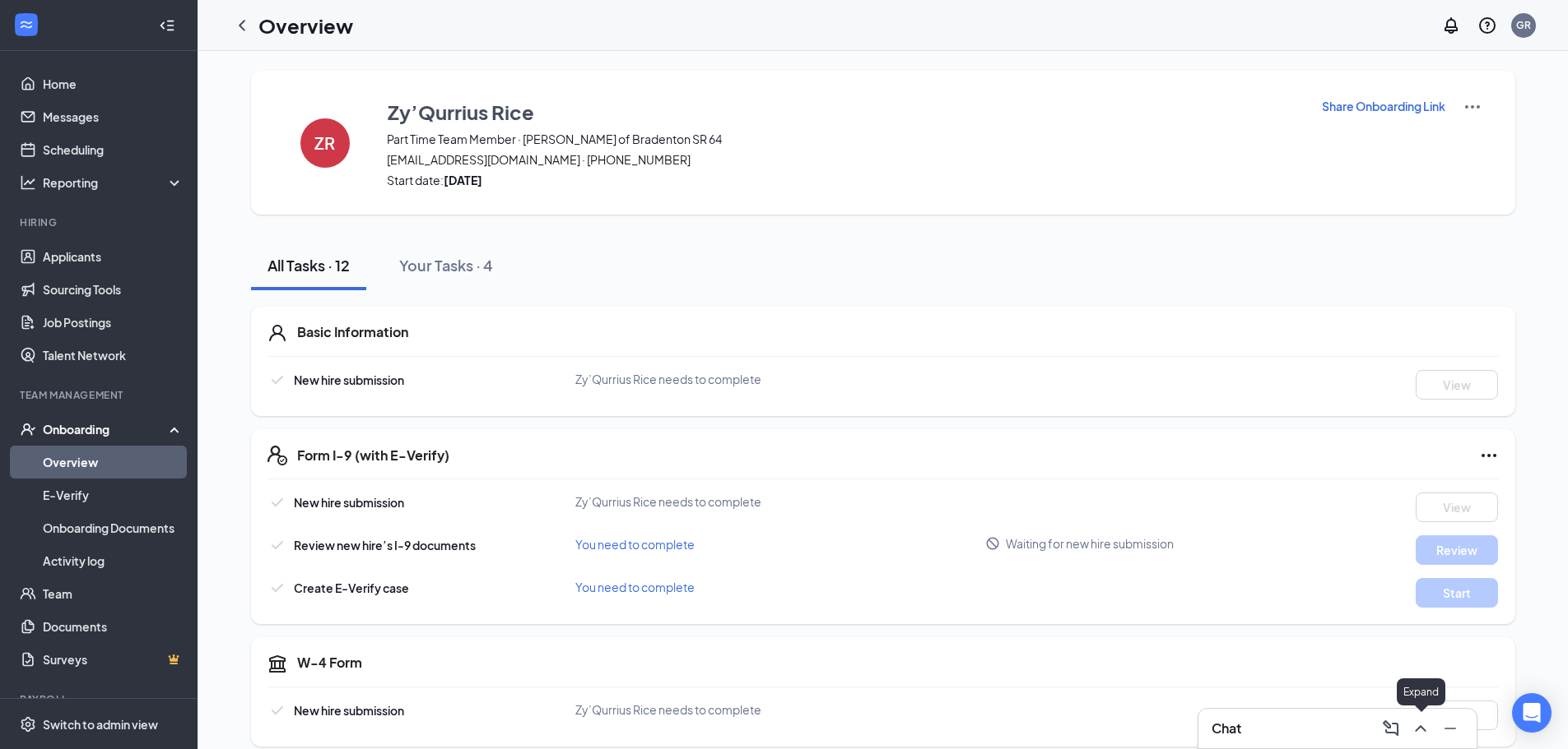
click at [1420, 733] on icon "ChevronUp" at bounding box center [1420, 728] width 20 height 20
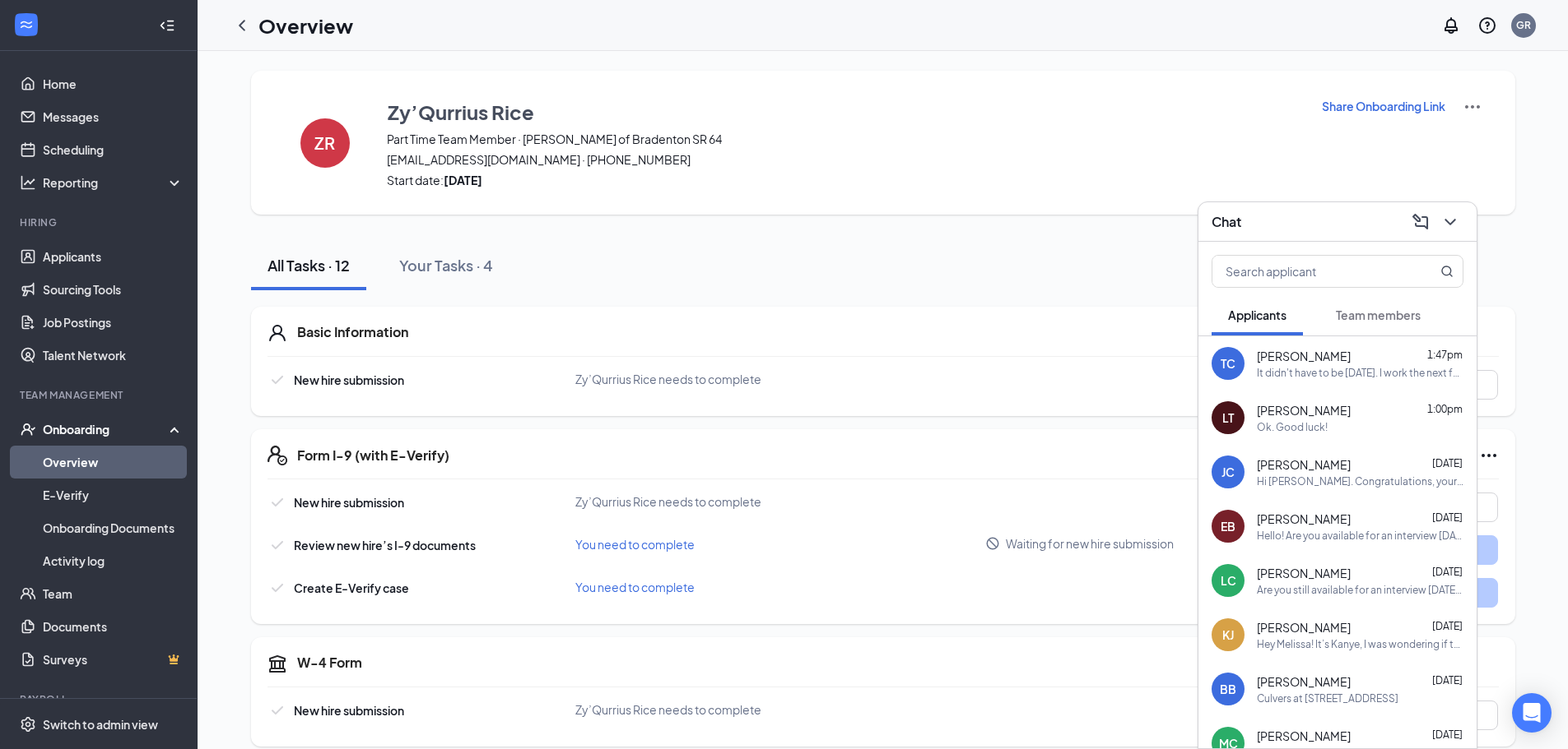
click at [1391, 321] on span "Team members" at bounding box center [1378, 314] width 85 height 15
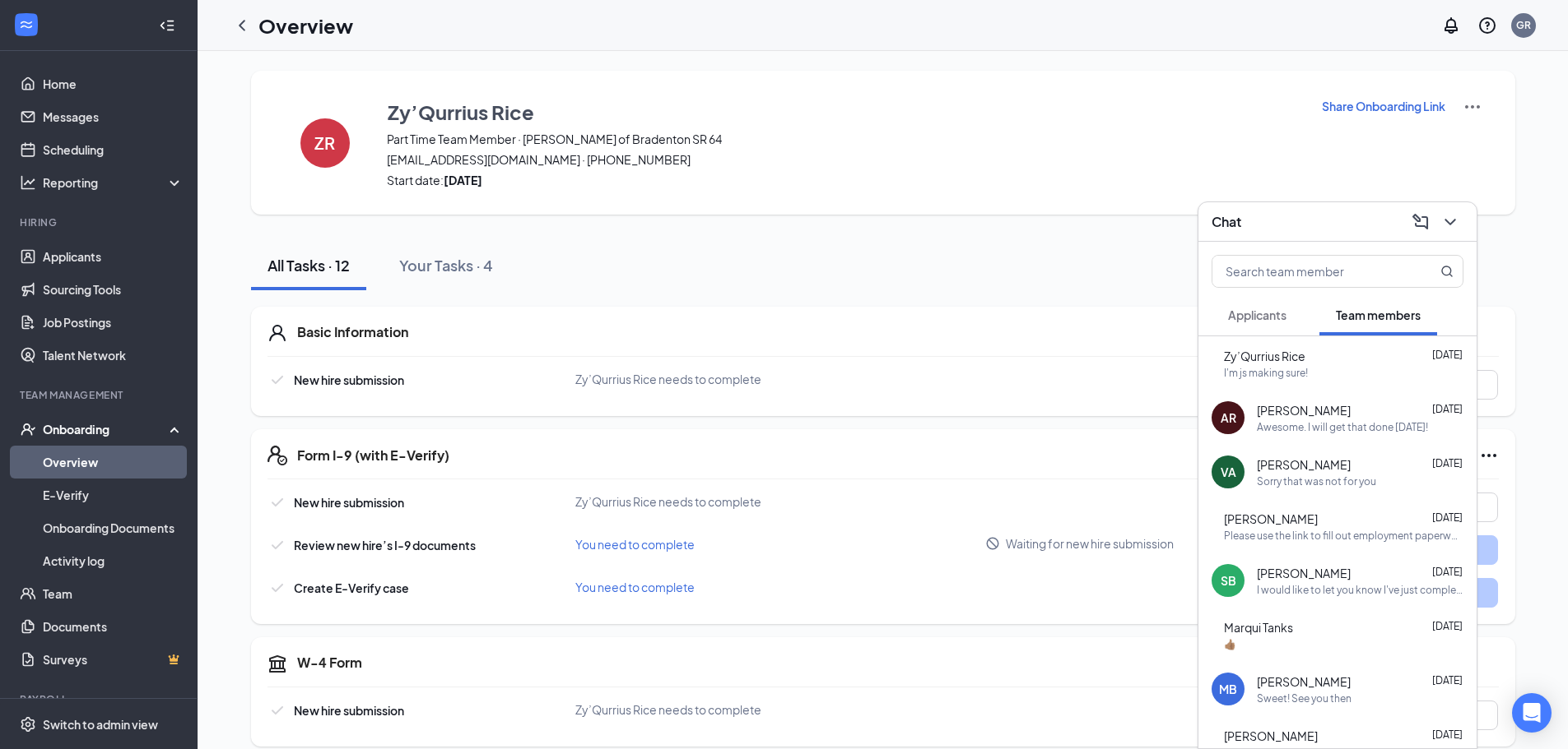
click at [1306, 360] on span "Zy’Qurrius Rice" at bounding box center [1264, 356] width 81 height 16
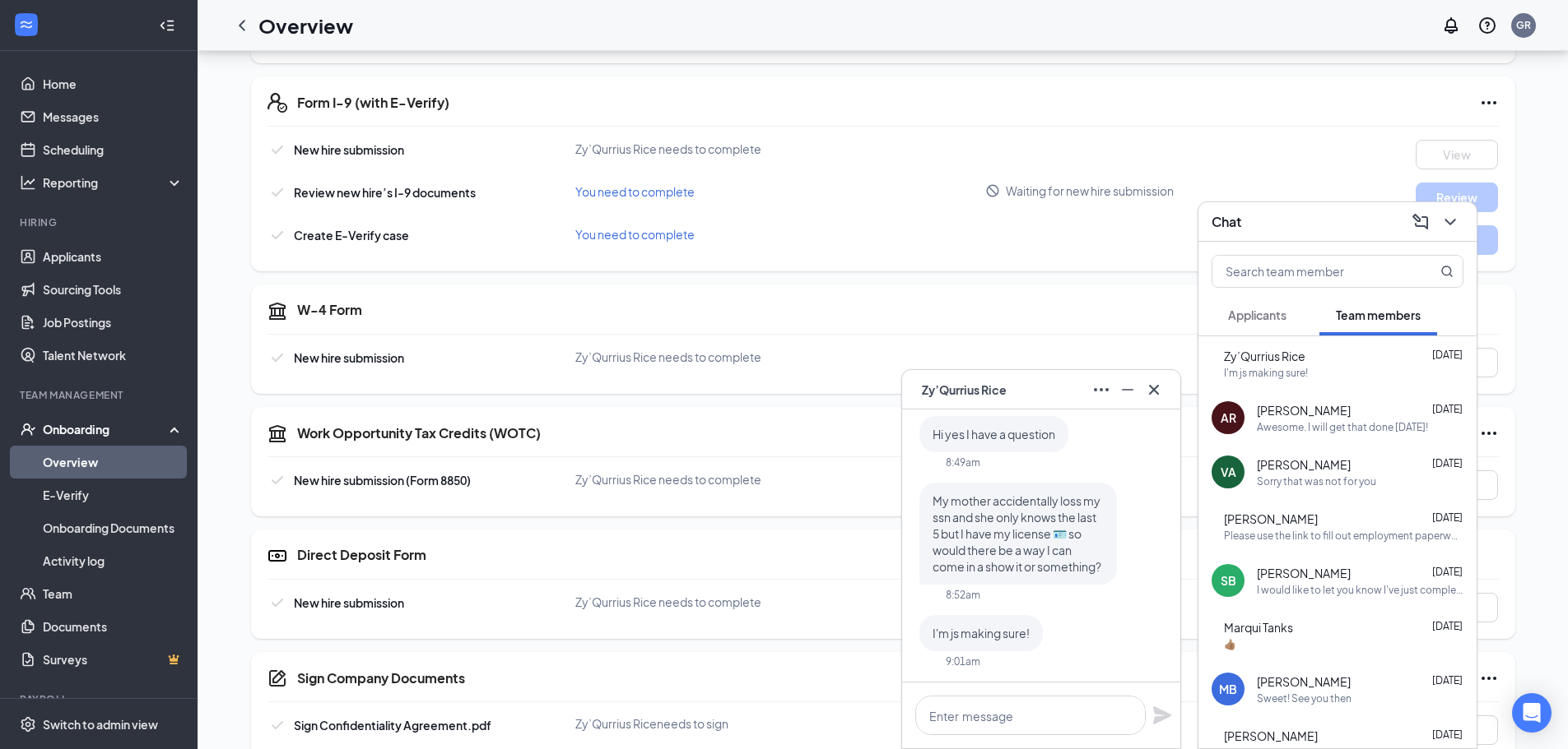
scroll to position [316, 0]
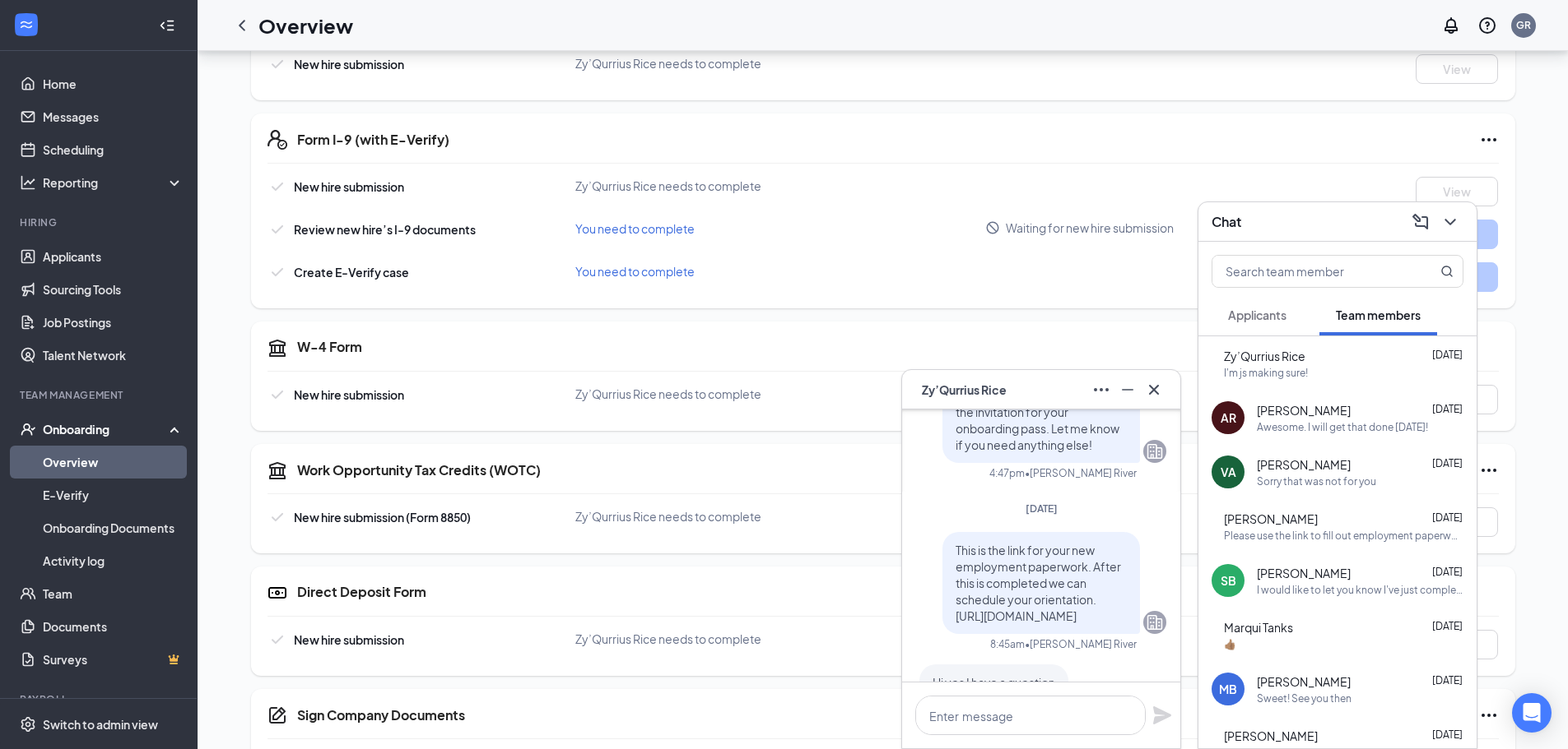
scroll to position [-247, 0]
drag, startPoint x: 1034, startPoint y: 513, endPoint x: 967, endPoint y: 207, distance: 313.2
click at [967, 207] on div "New hire submission [PERSON_NAME] needs to complete View Review new hire’s I-9 …" at bounding box center [883, 234] width 1231 height 115
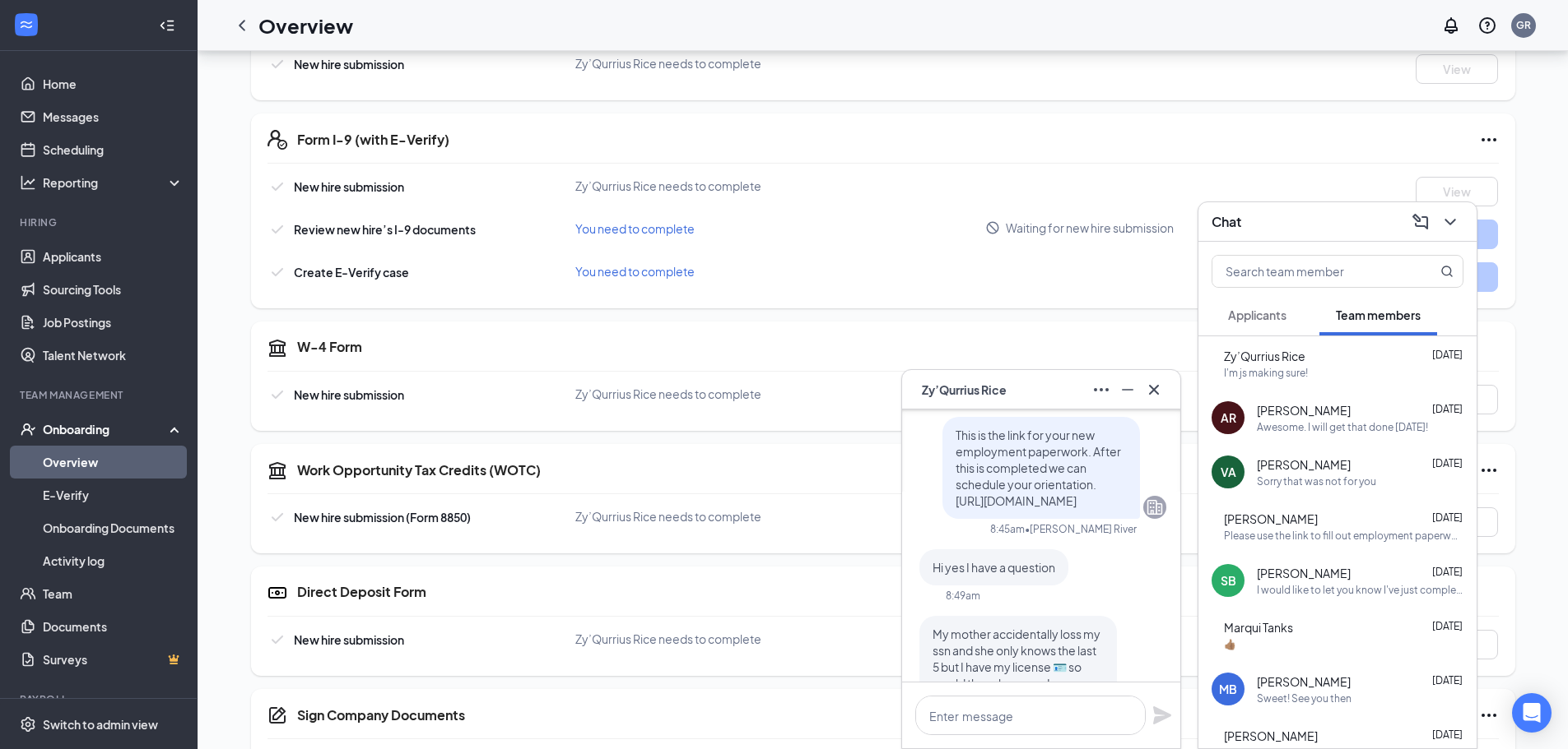
scroll to position [0, 0]
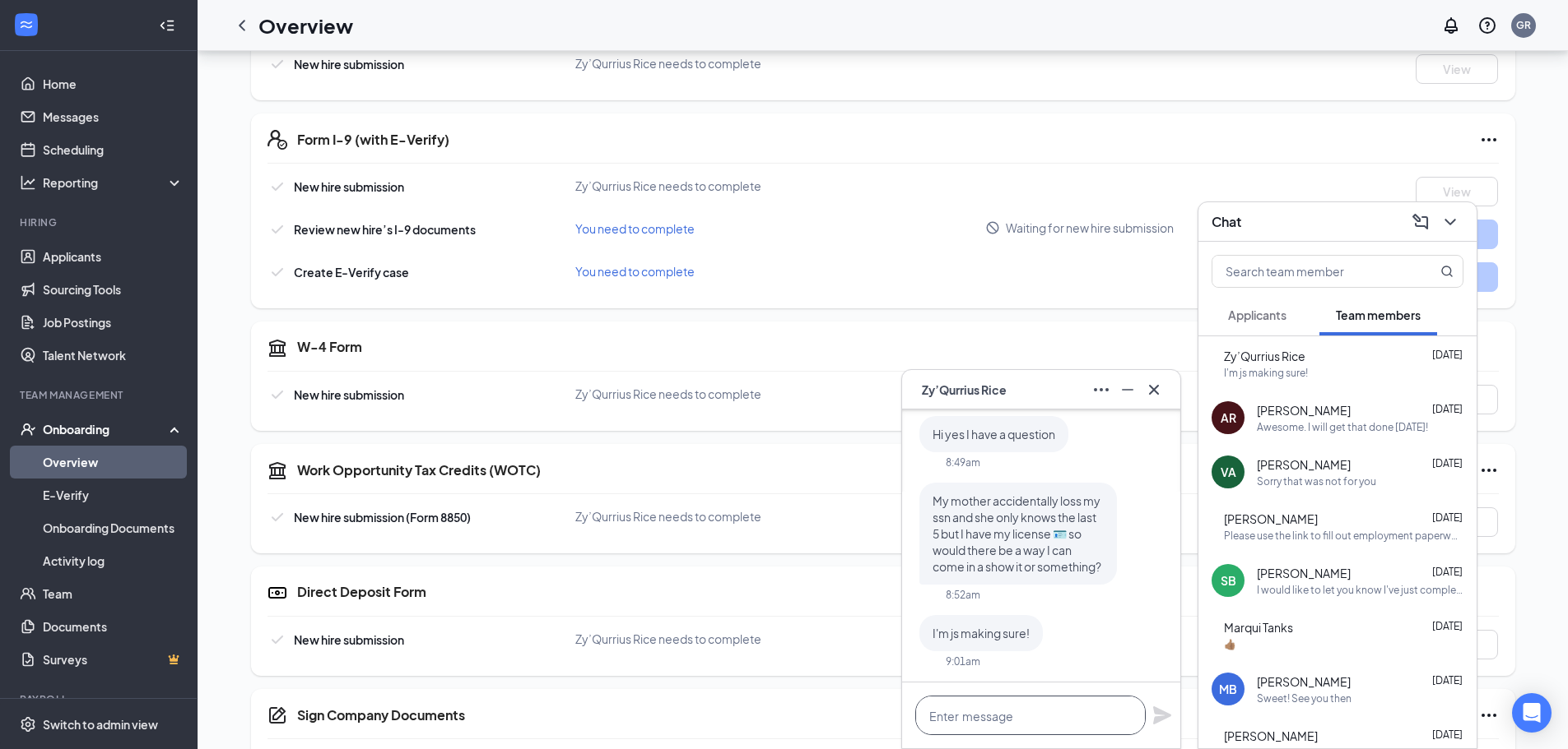
click at [1017, 714] on textarea at bounding box center [1030, 715] width 231 height 40
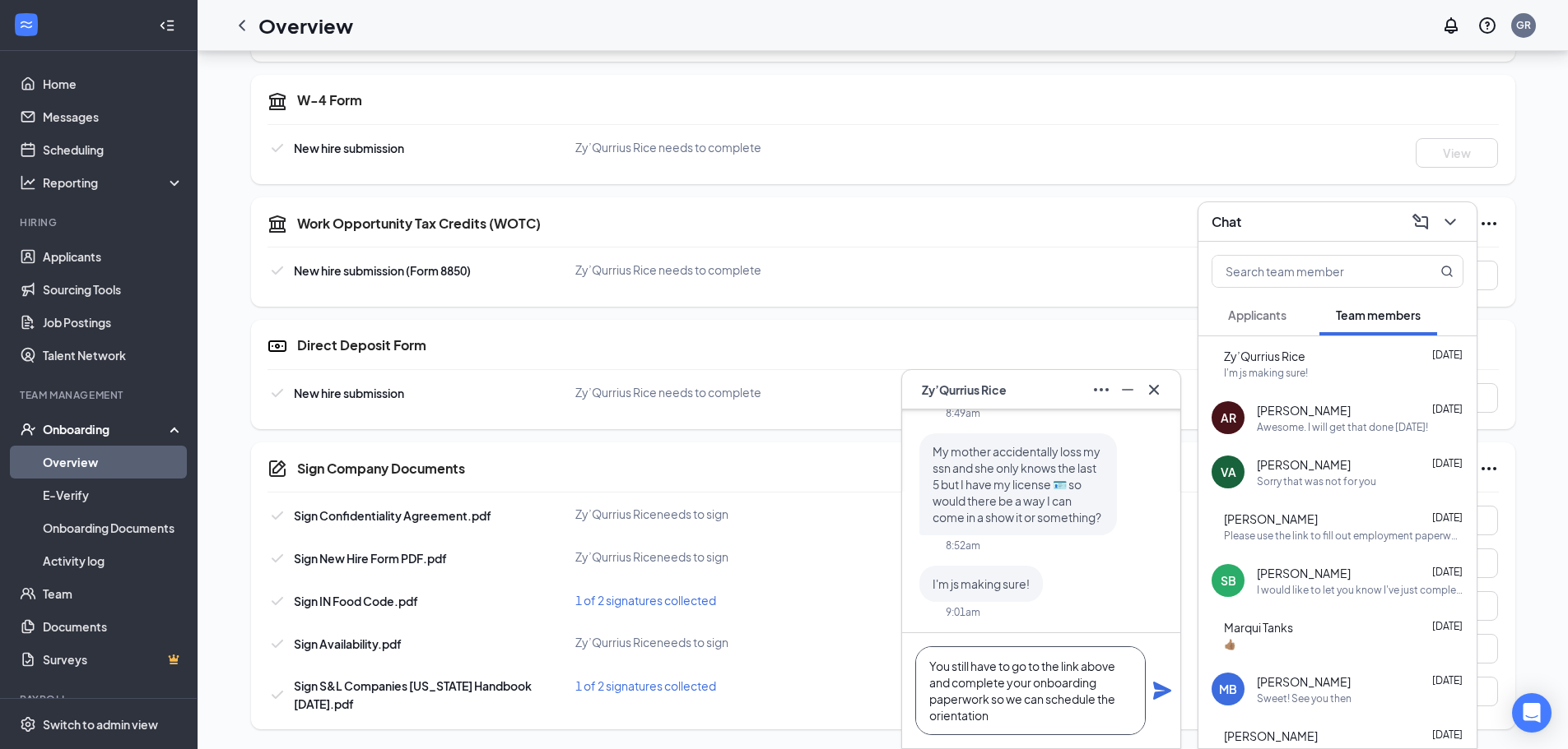
type textarea "You still have to go to the link above and complete your onboarding paperwork s…"
drag, startPoint x: 1155, startPoint y: 695, endPoint x: 1178, endPoint y: 684, distance: 25.5
click at [1164, 691] on icon "Plane" at bounding box center [1161, 690] width 20 height 20
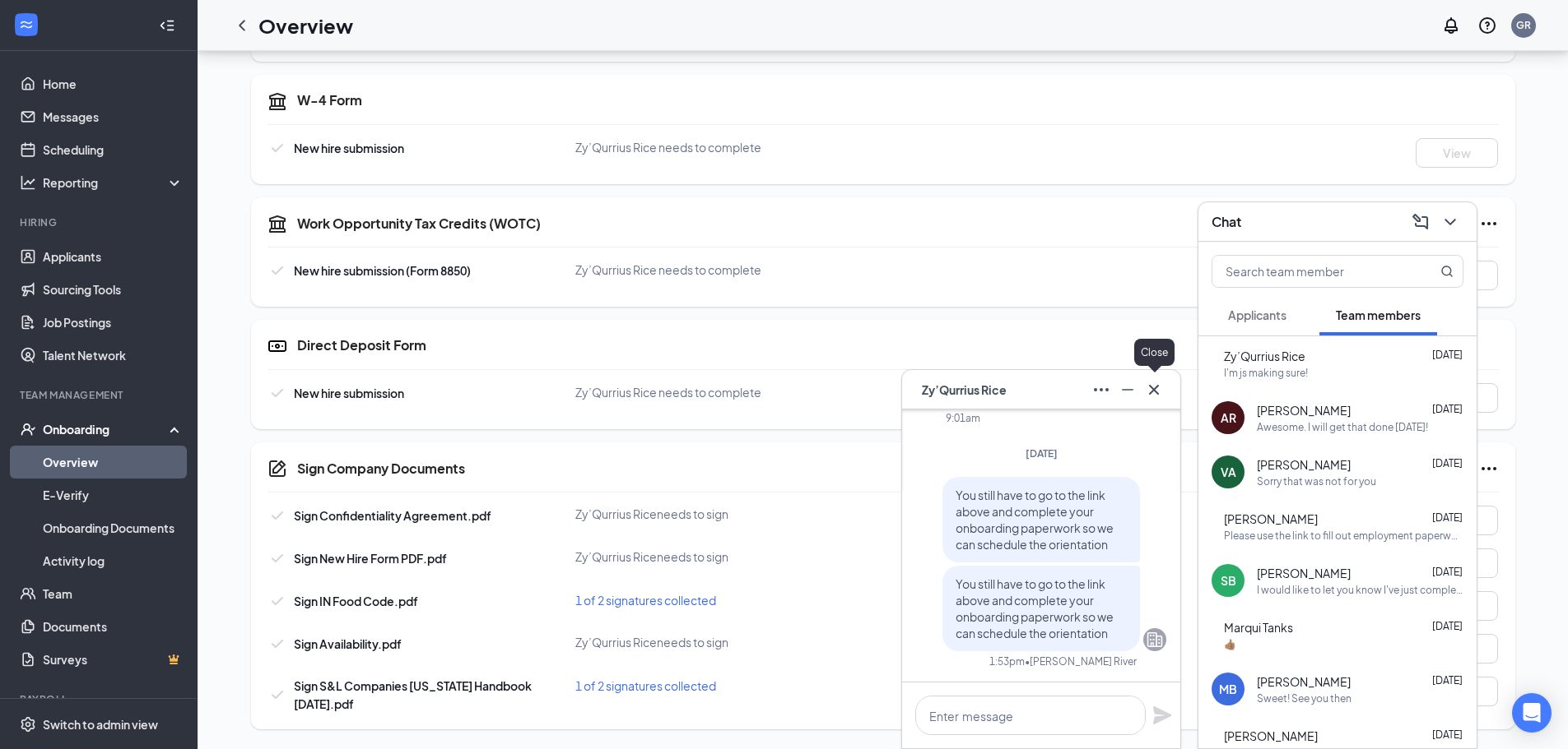
click at [1148, 393] on icon "Cross" at bounding box center [1154, 389] width 20 height 20
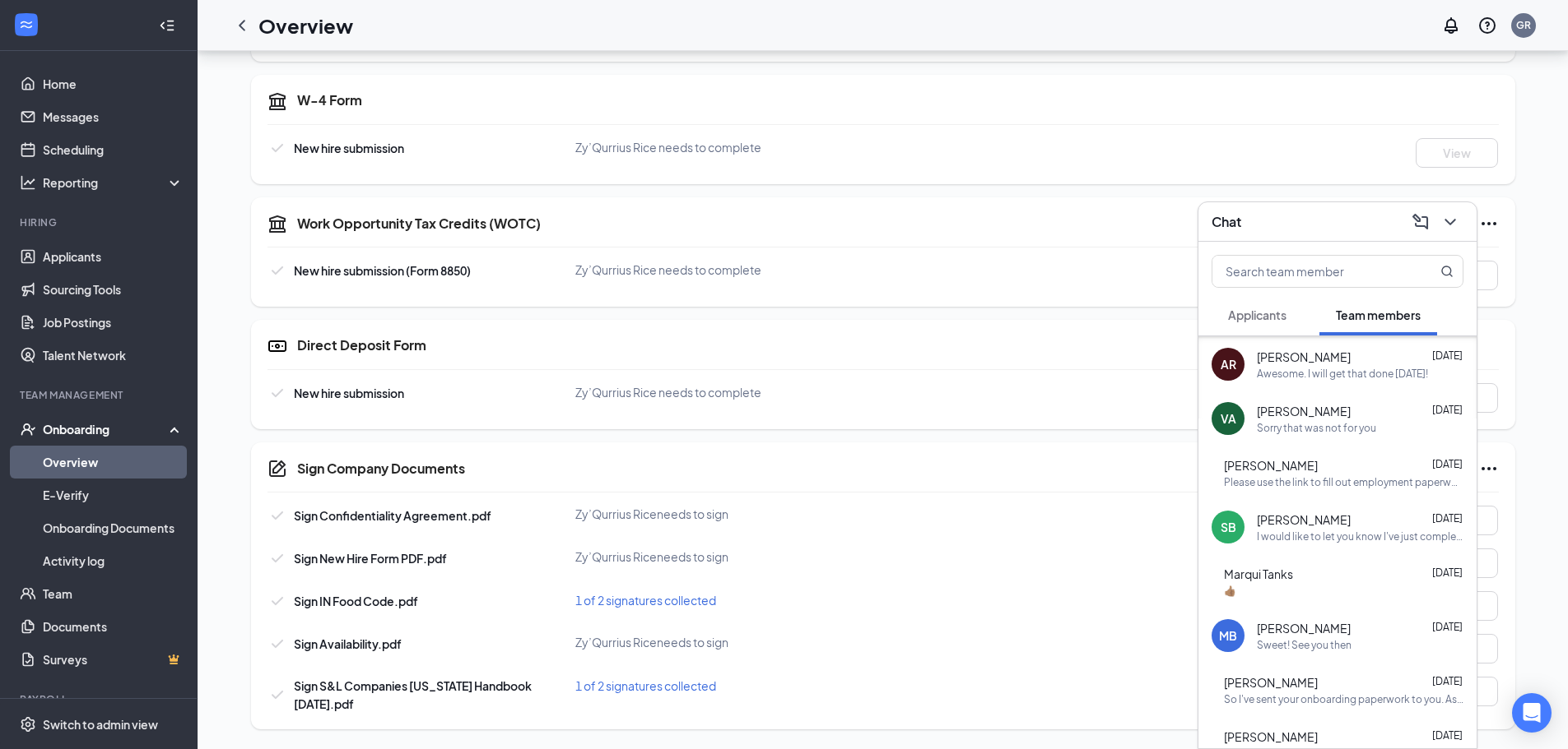
scroll to position [82, 0]
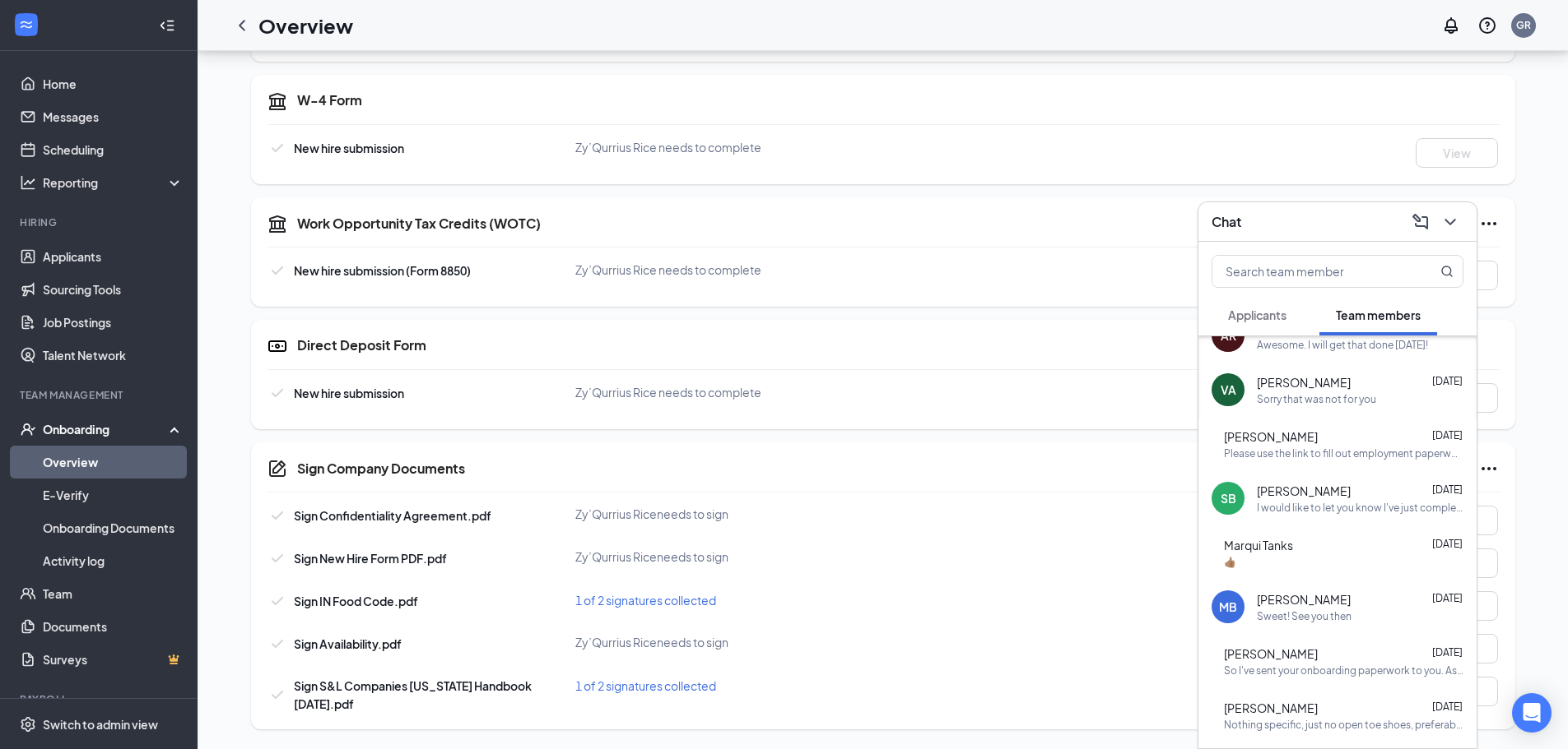
click at [1275, 326] on button "Applicants" at bounding box center [1257, 315] width 92 height 41
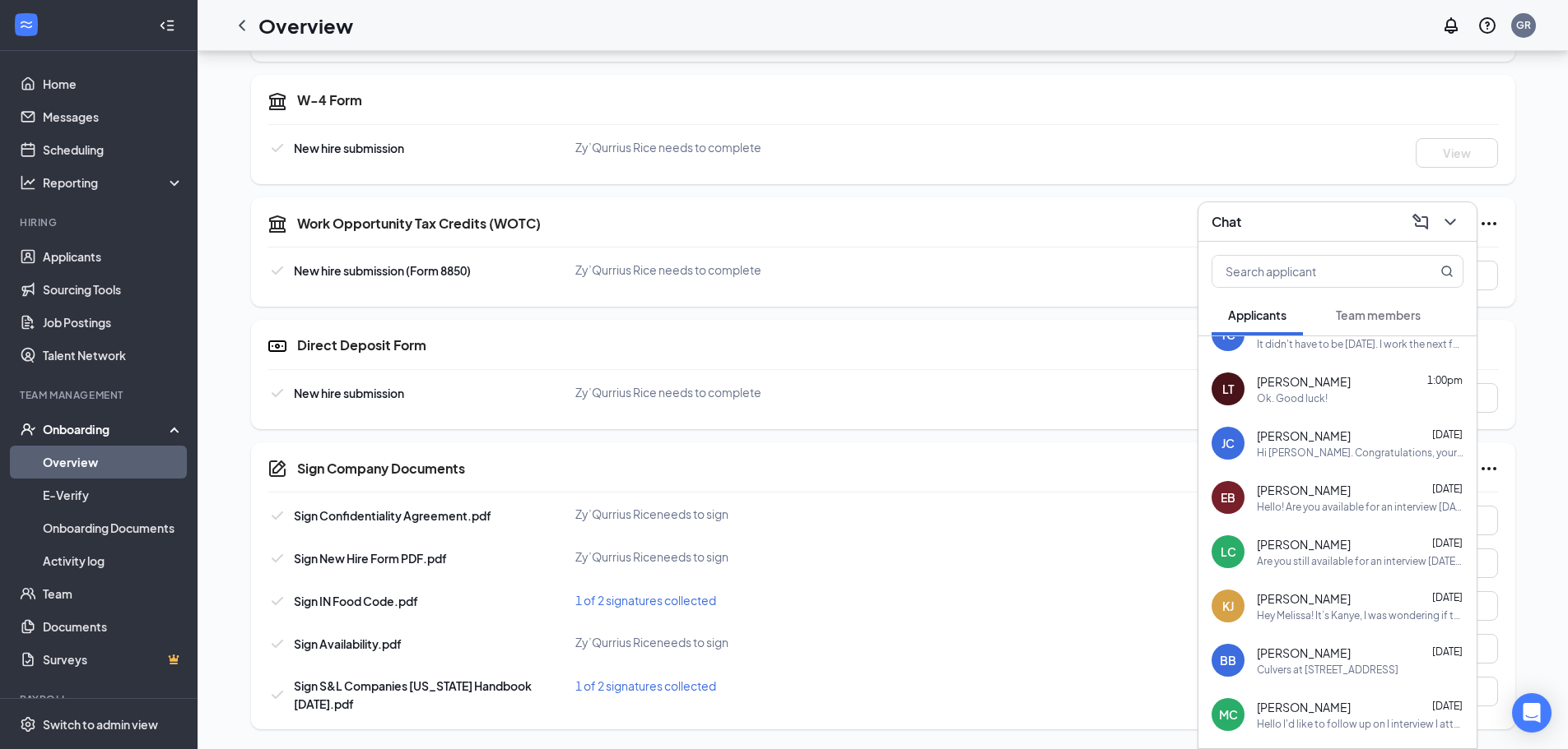
scroll to position [0, 0]
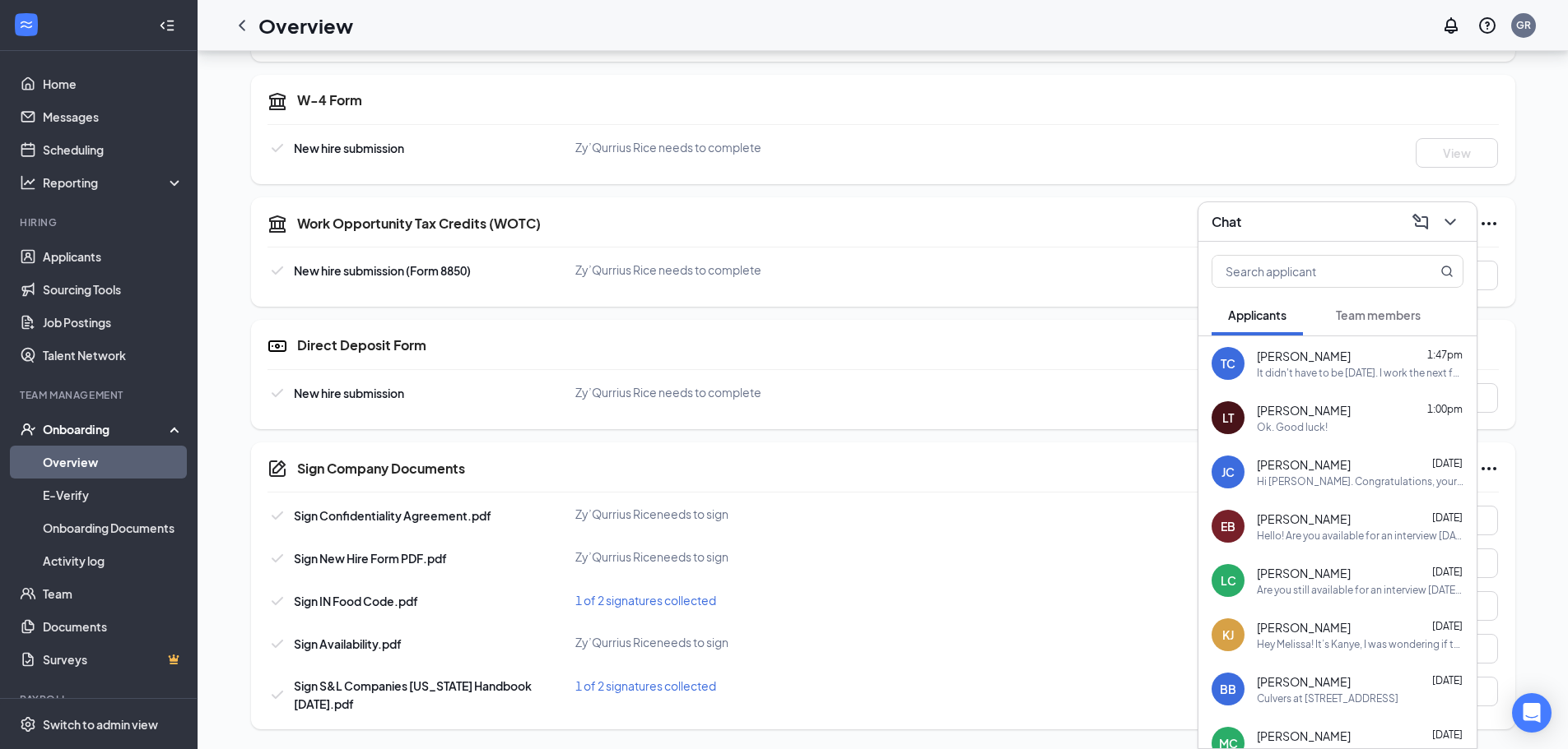
click at [1330, 425] on div "Ok. Good luck!" at bounding box center [1359, 427] width 206 height 14
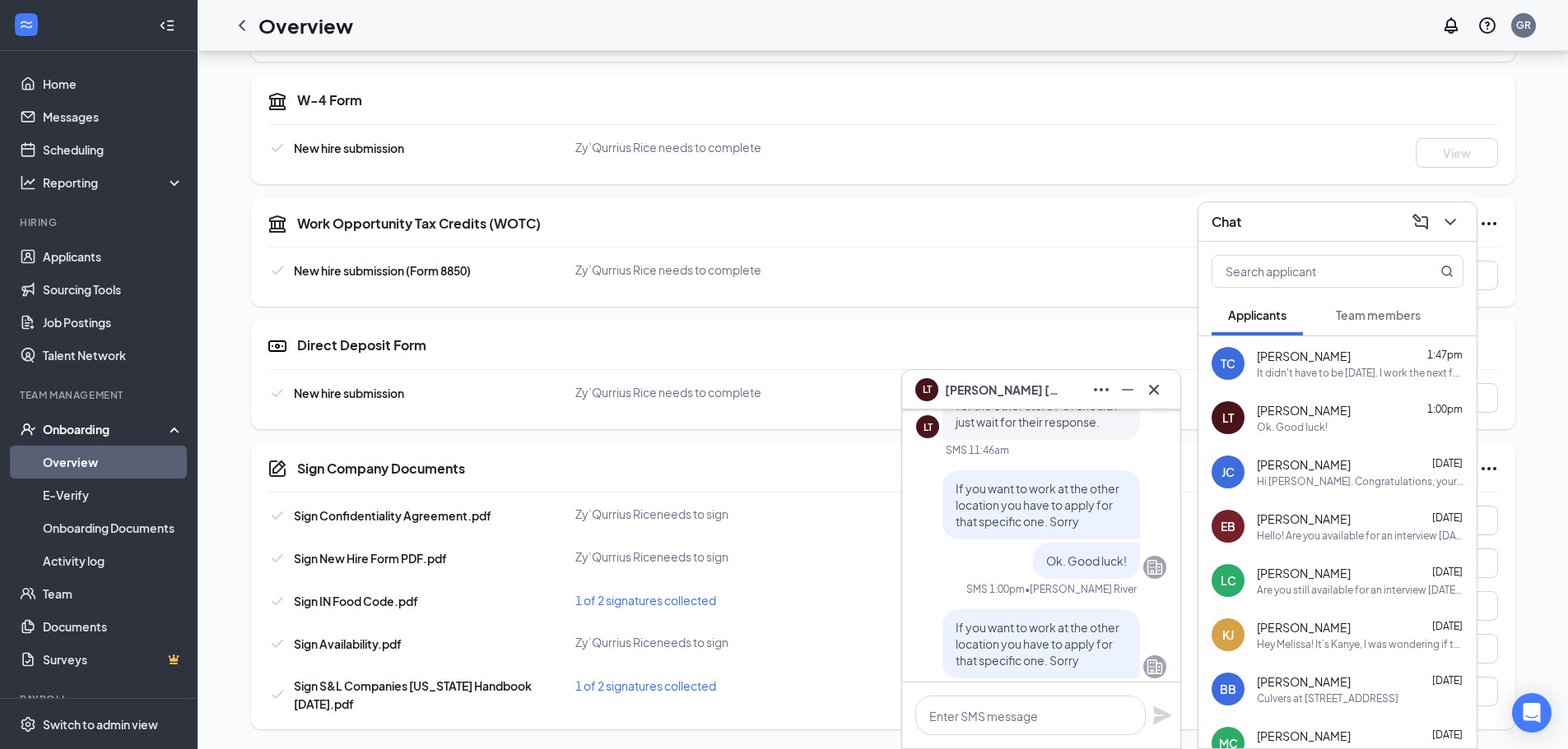
scroll to position [-247, 0]
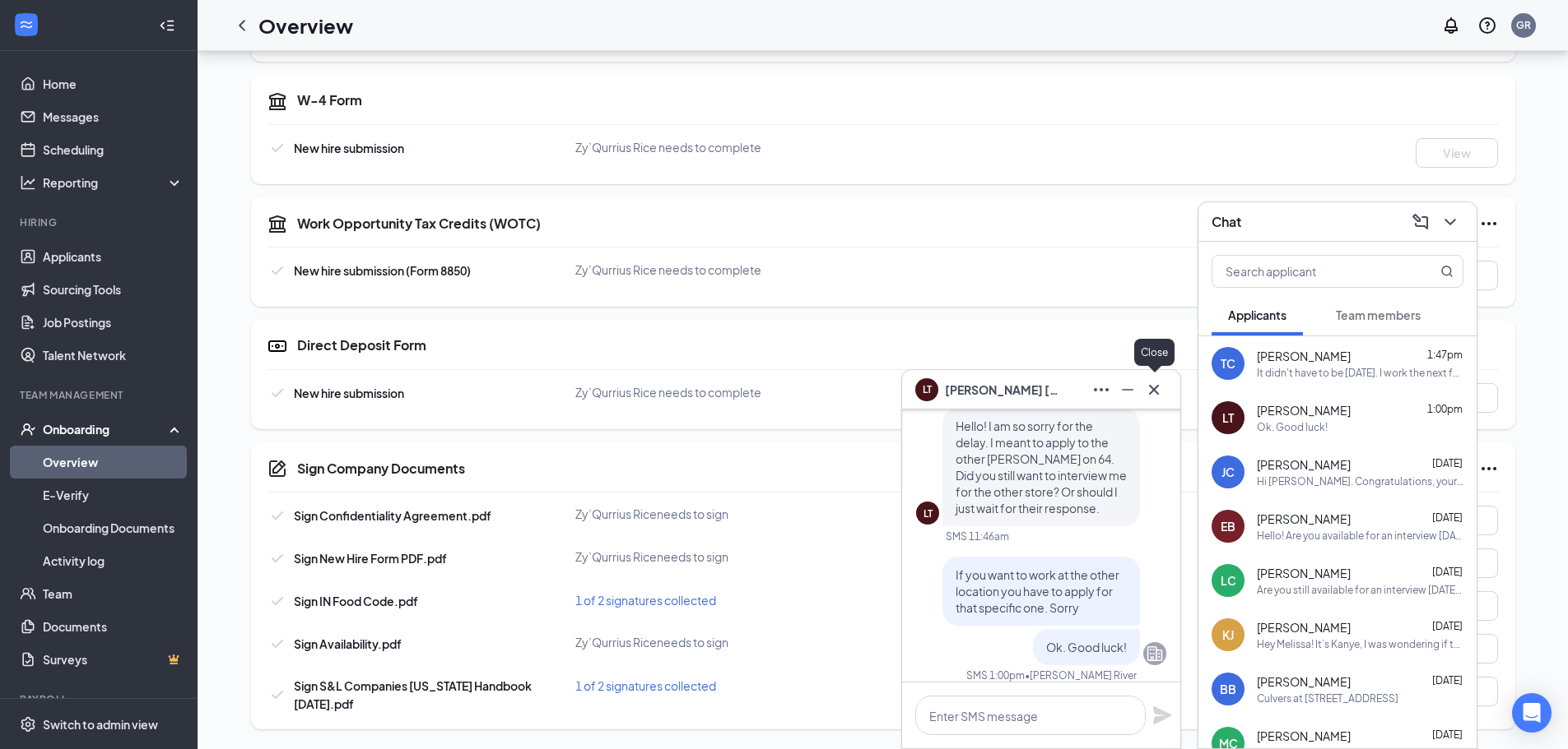
click at [1153, 390] on icon "Cross" at bounding box center [1154, 388] width 9 height 9
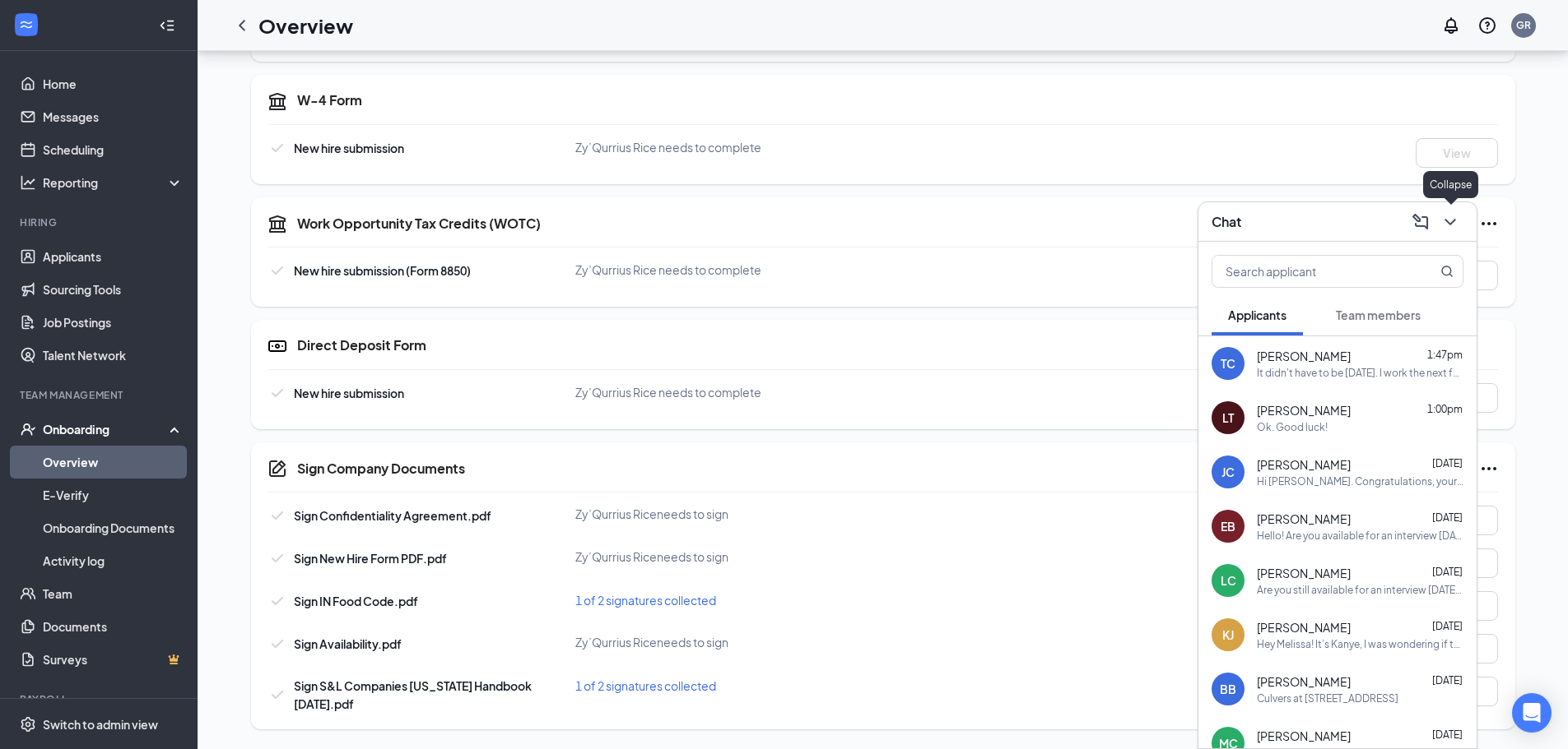
click at [1458, 224] on icon "ChevronDown" at bounding box center [1450, 222] width 20 height 20
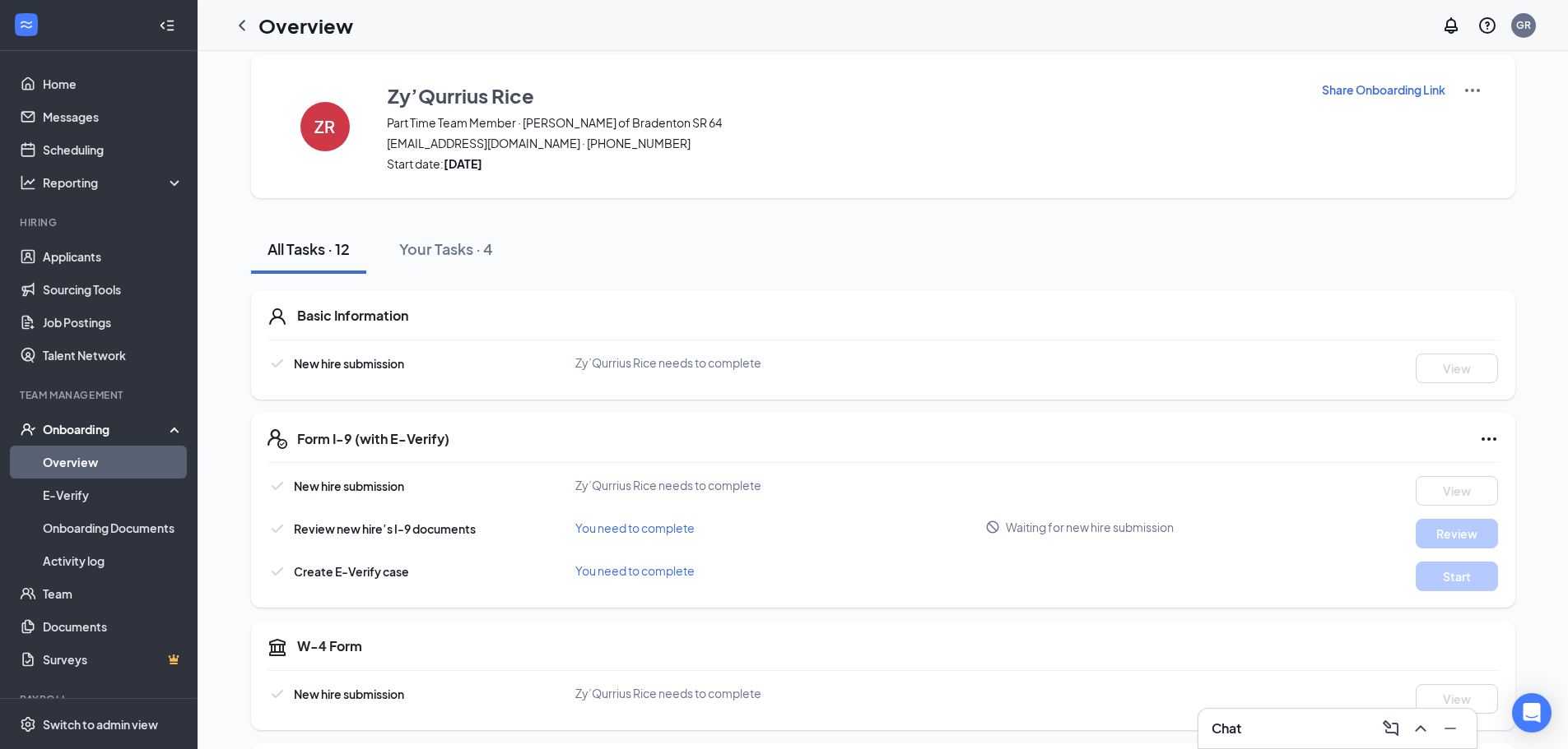
scroll to position [0, 0]
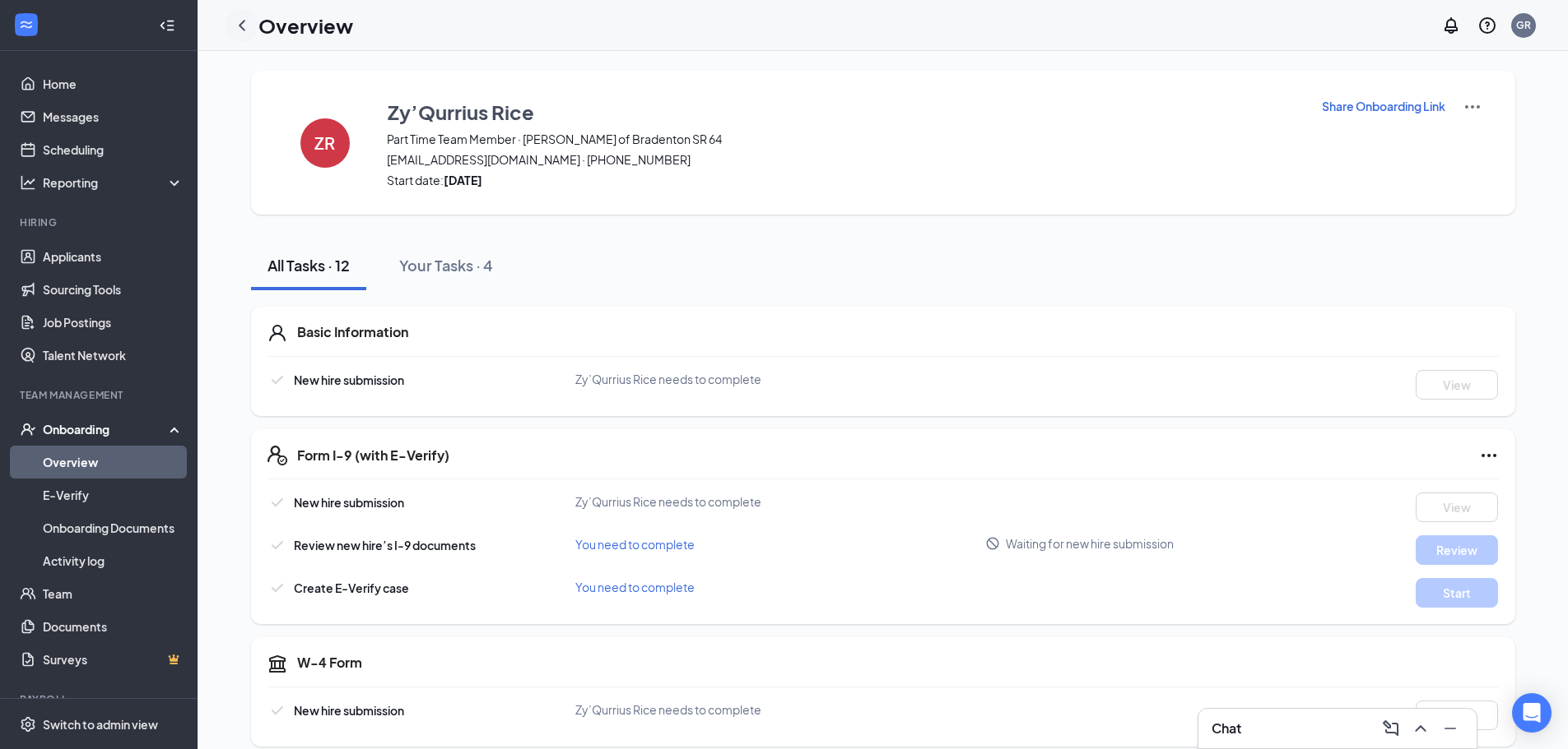
click at [243, 30] on icon "ChevronLeft" at bounding box center [242, 25] width 20 height 20
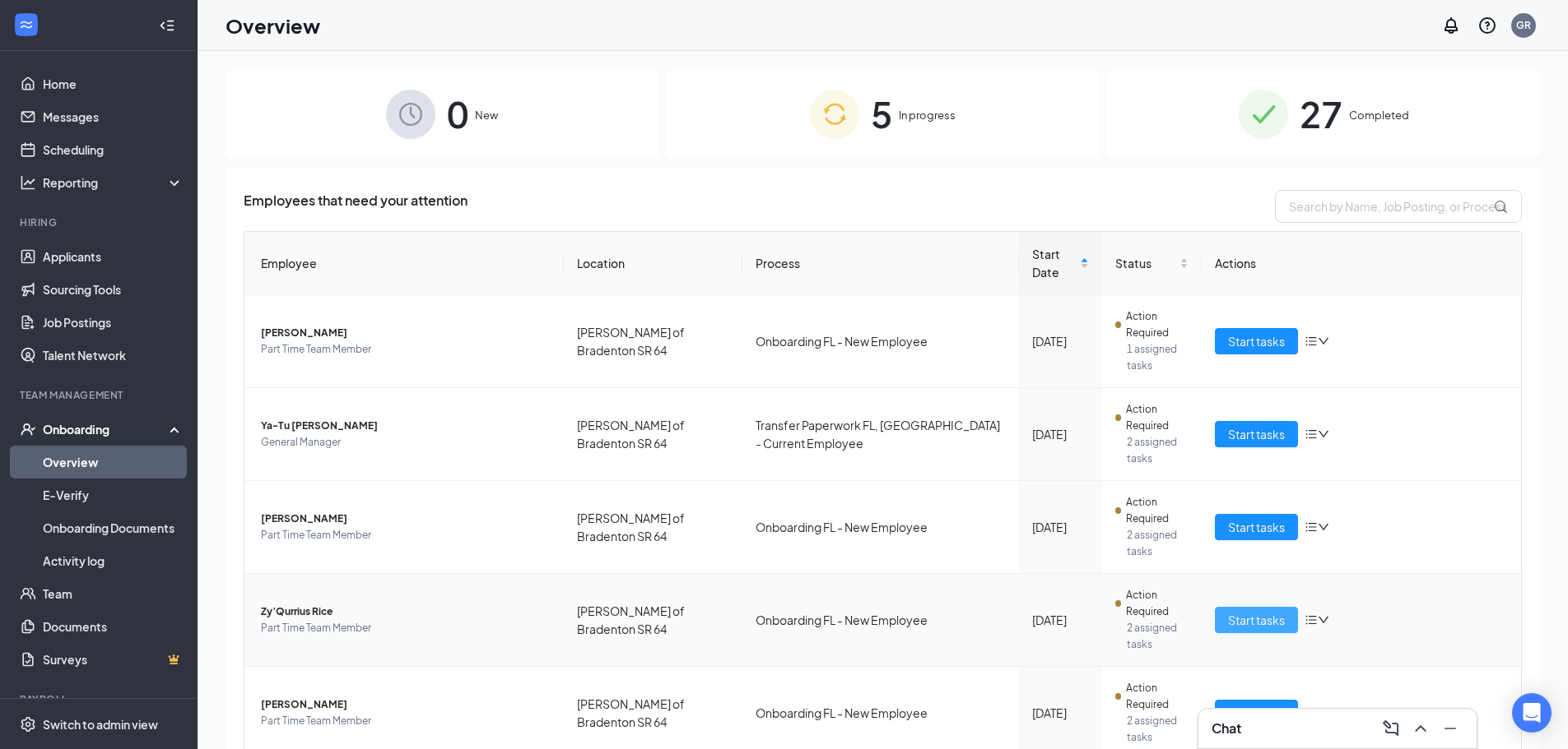
click at [1260, 611] on span "Start tasks" at bounding box center [1256, 620] width 57 height 18
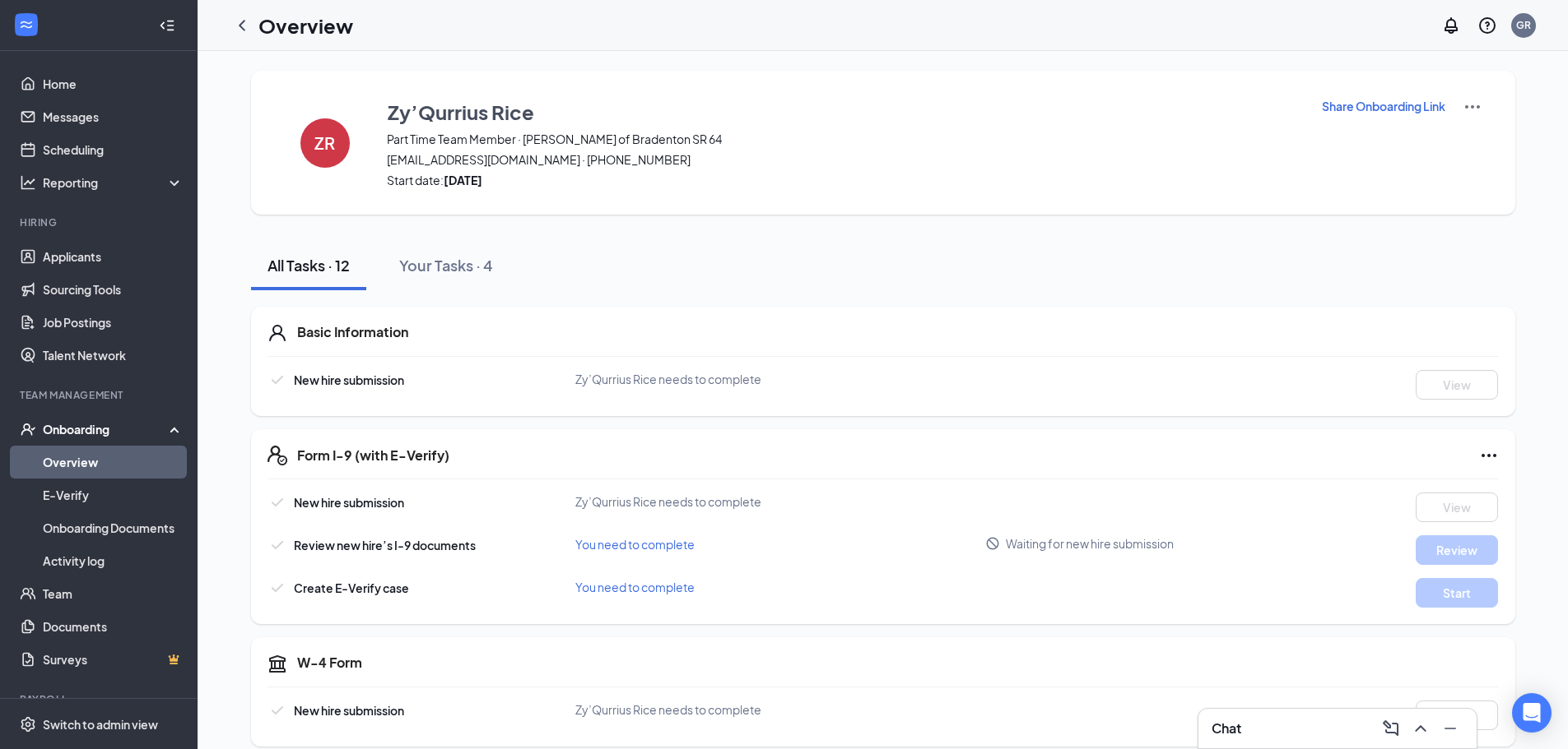
click at [1401, 105] on p "Share Onboarding Link" at bounding box center [1383, 105] width 123 height 16
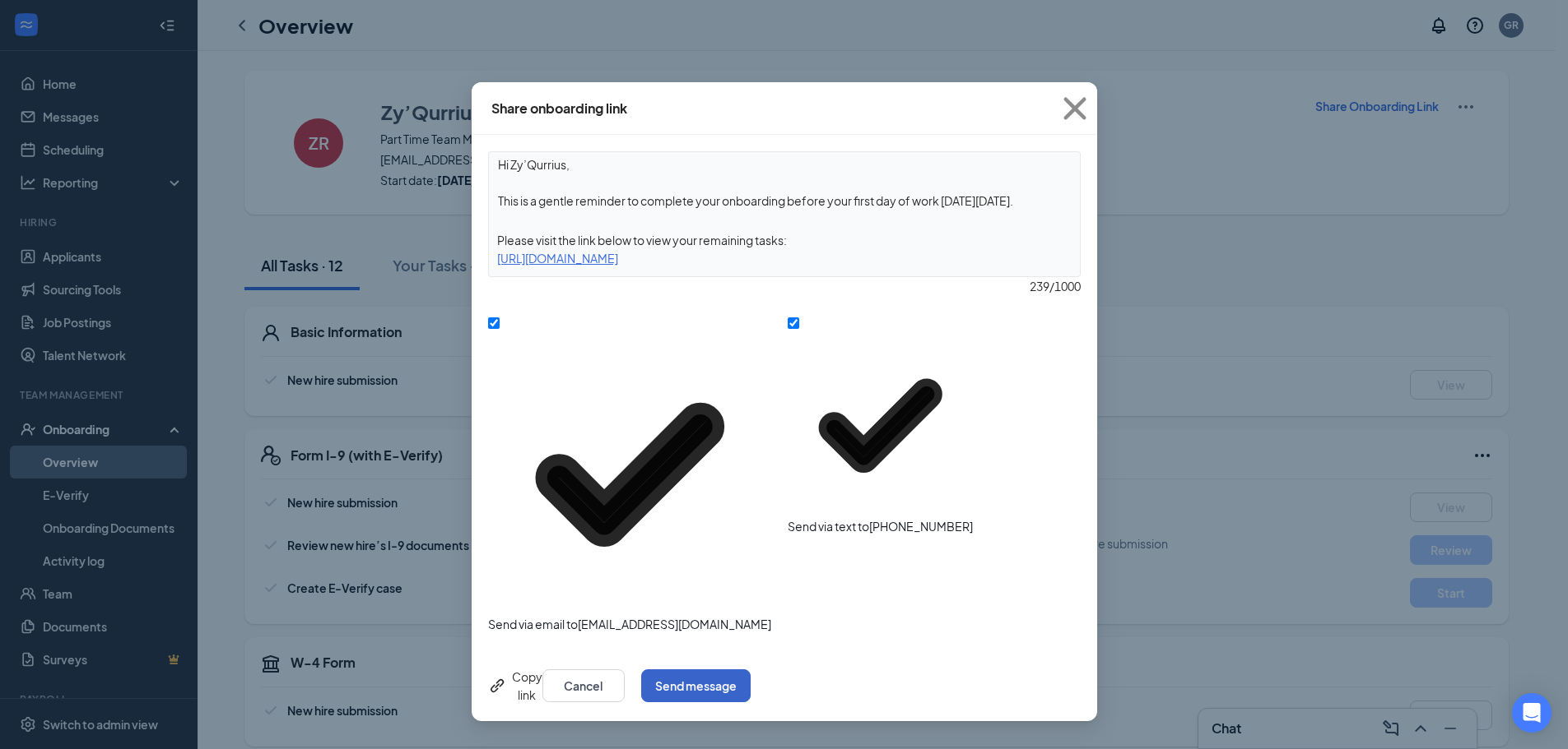
click at [750, 670] on button "Send message" at bounding box center [695, 686] width 110 height 33
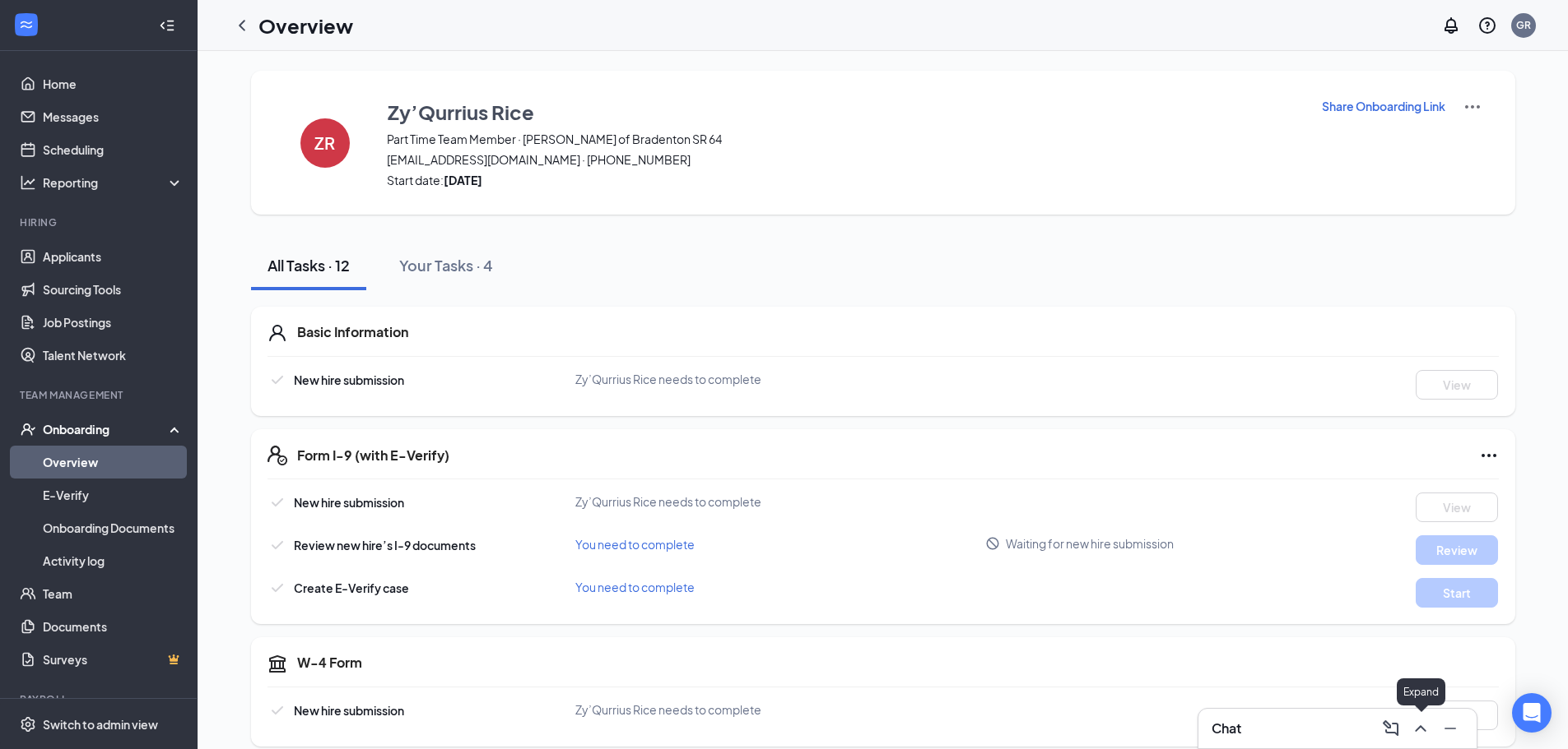
click at [1414, 731] on icon "ChevronUp" at bounding box center [1420, 728] width 20 height 20
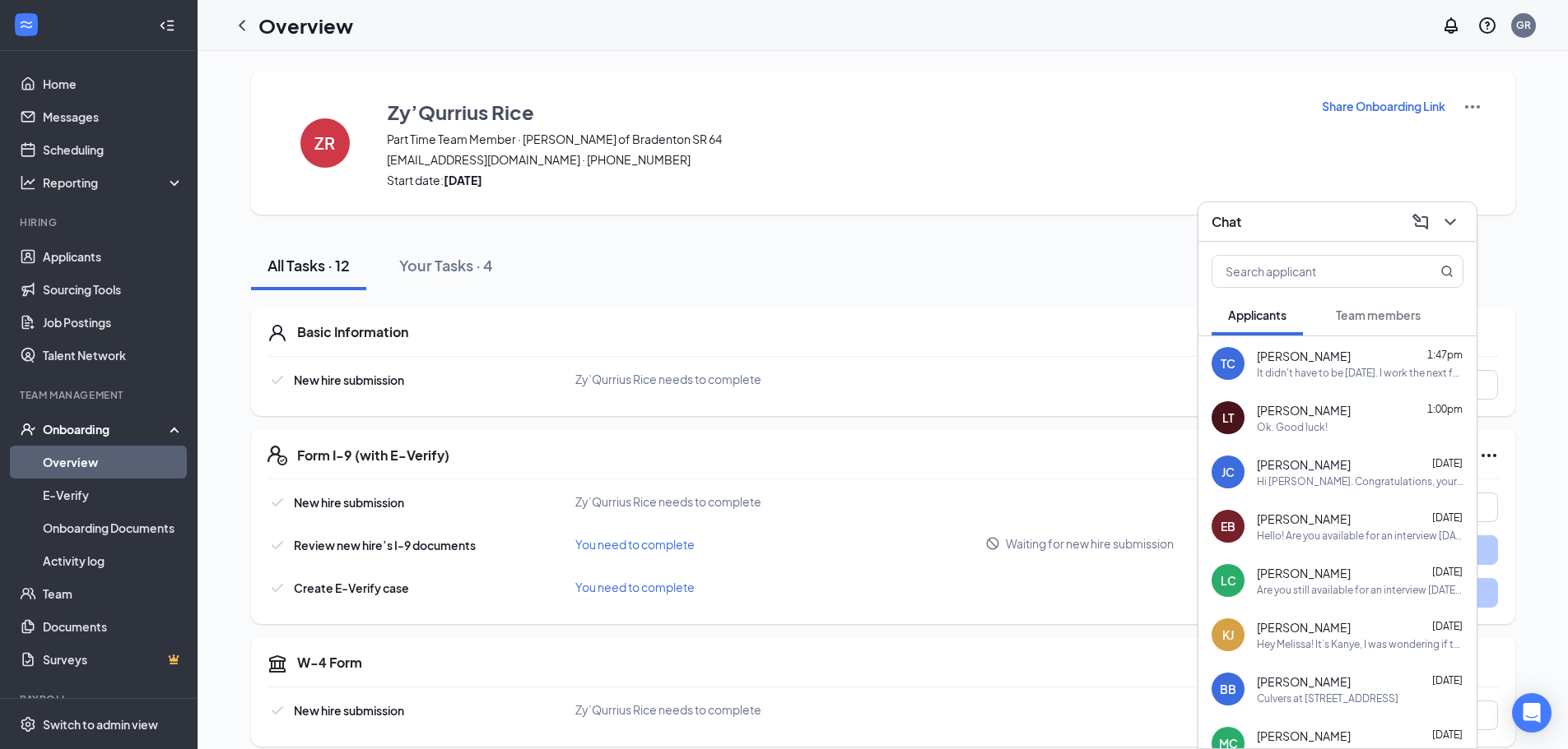
click at [1381, 324] on button "Team members" at bounding box center [1378, 315] width 117 height 41
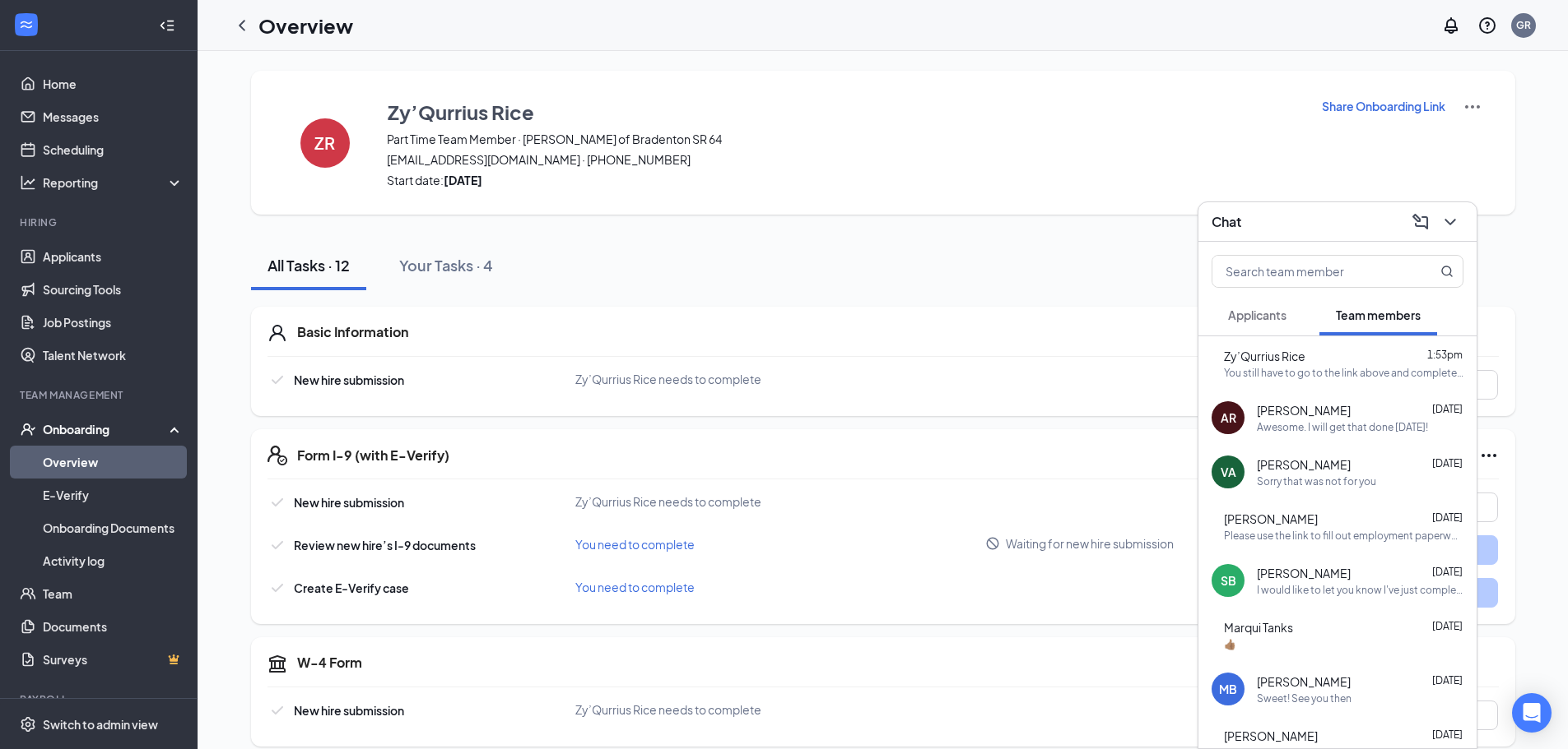
click at [1351, 361] on div "Zy’Qurrius Rice 1:53pm" at bounding box center [1343, 356] width 239 height 16
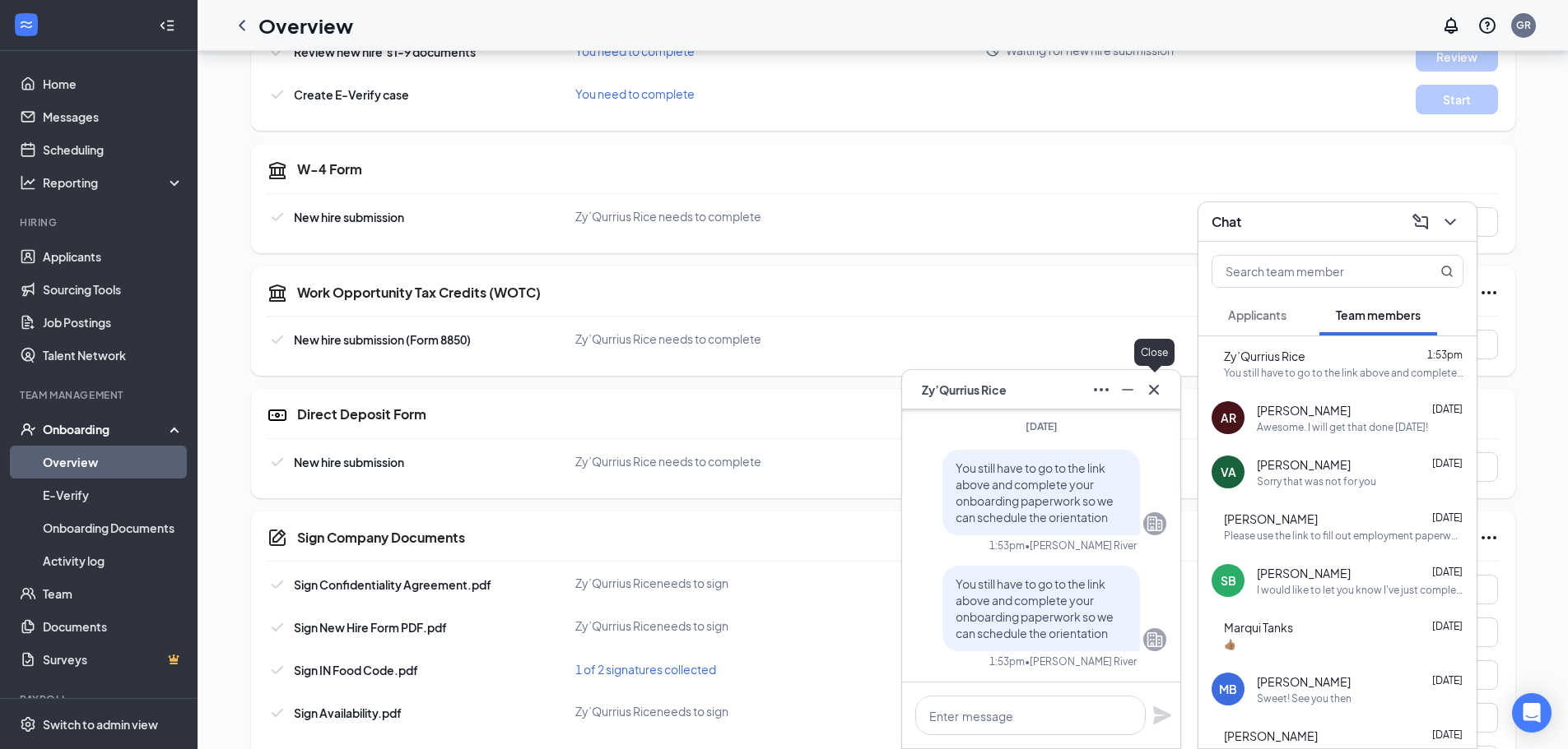
click at [1157, 388] on icon "Cross" at bounding box center [1154, 389] width 20 height 20
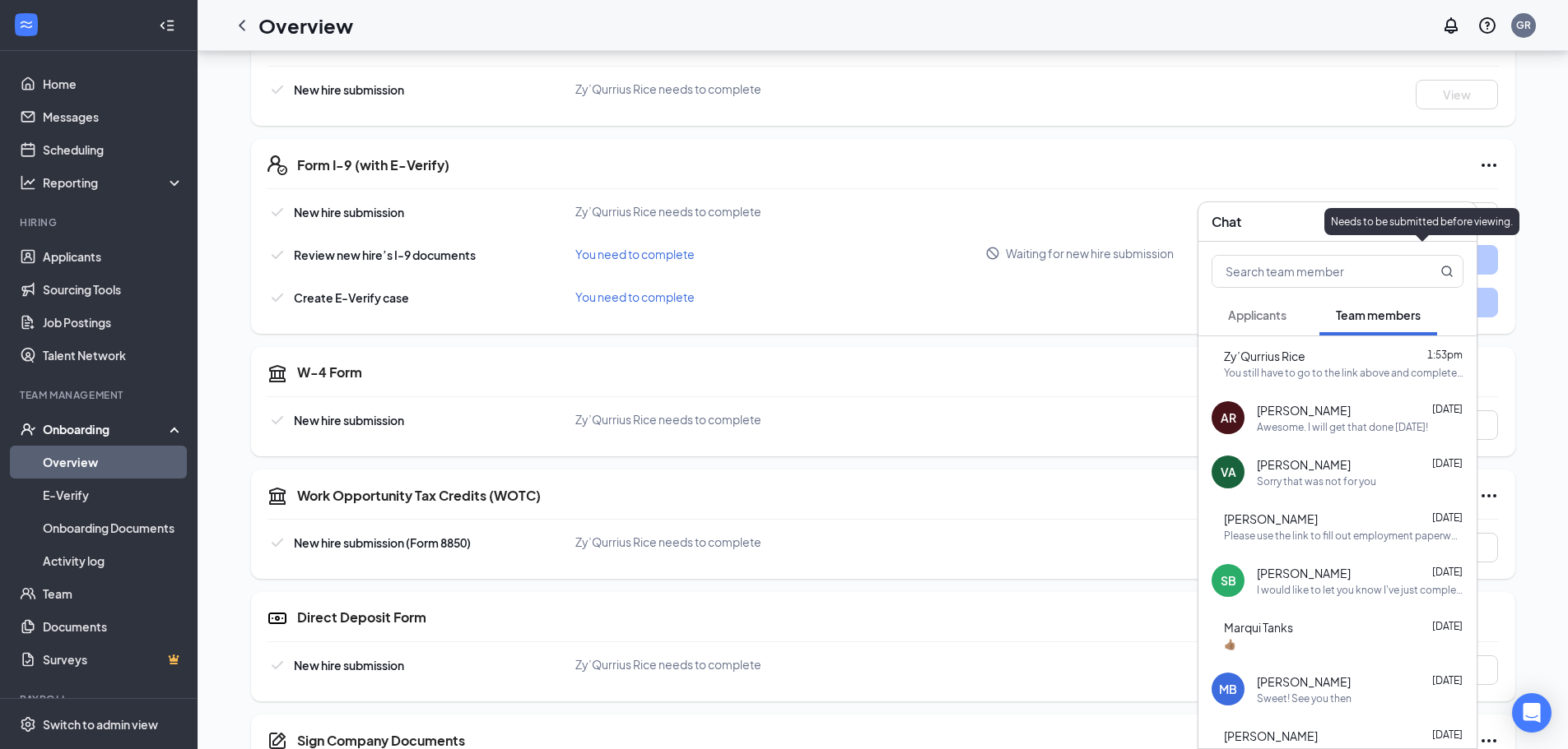
scroll to position [247, 0]
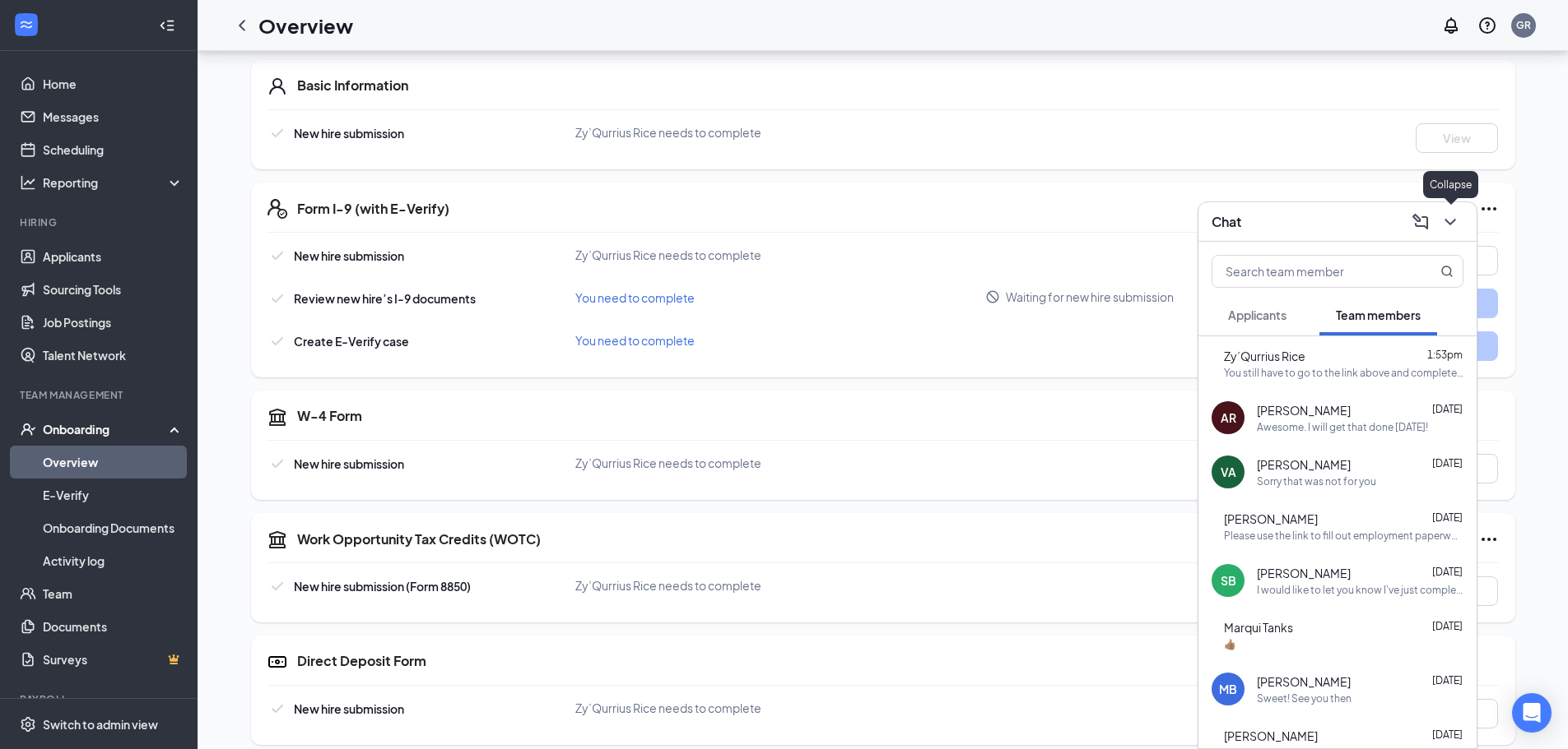
click at [1451, 230] on icon "ChevronDown" at bounding box center [1450, 222] width 20 height 20
